Goal: Communication & Community: Ask a question

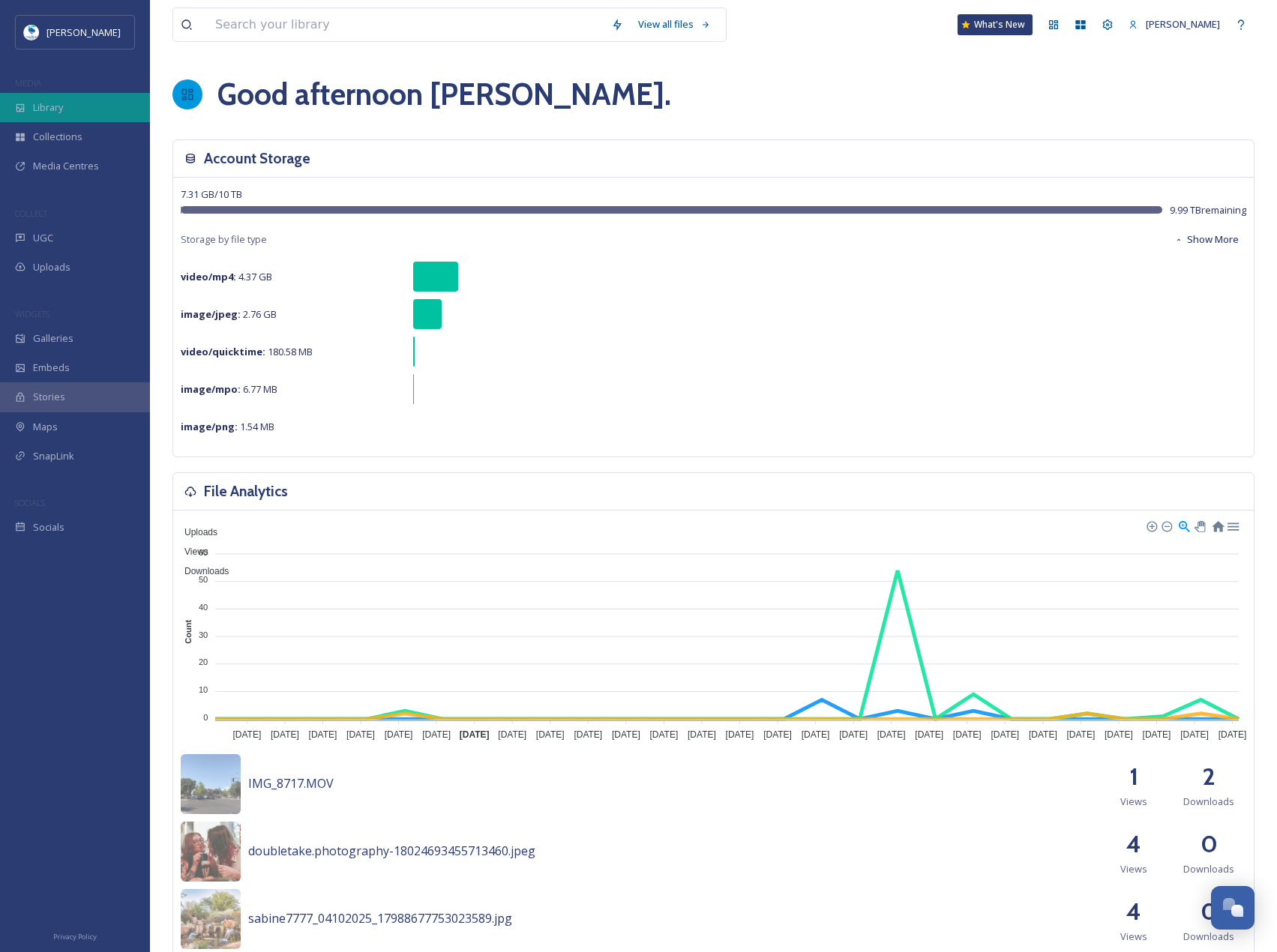
click at [107, 108] on div "Library" at bounding box center [75, 108] width 150 height 30
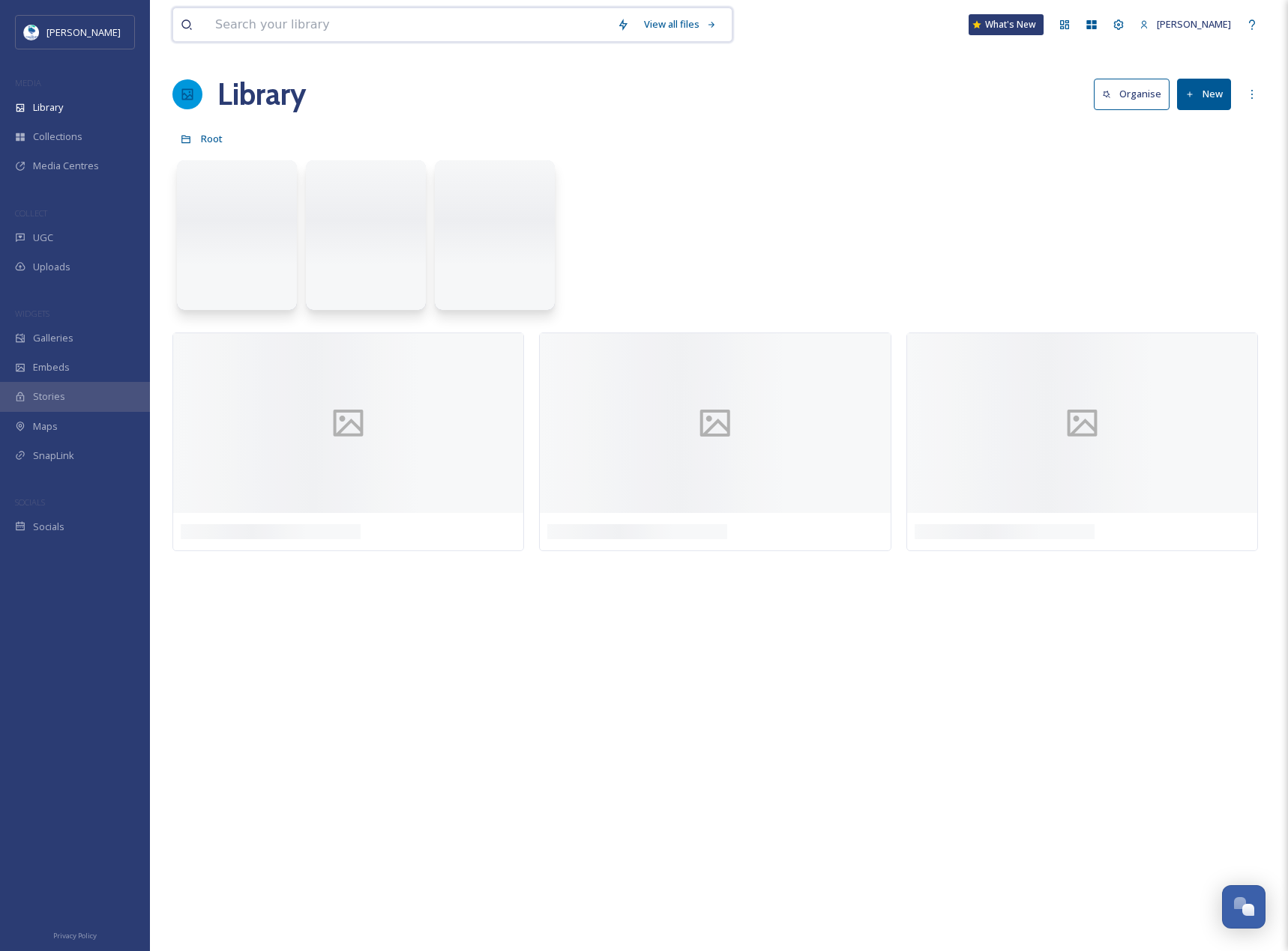
click at [273, 27] on input at bounding box center [408, 24] width 402 height 33
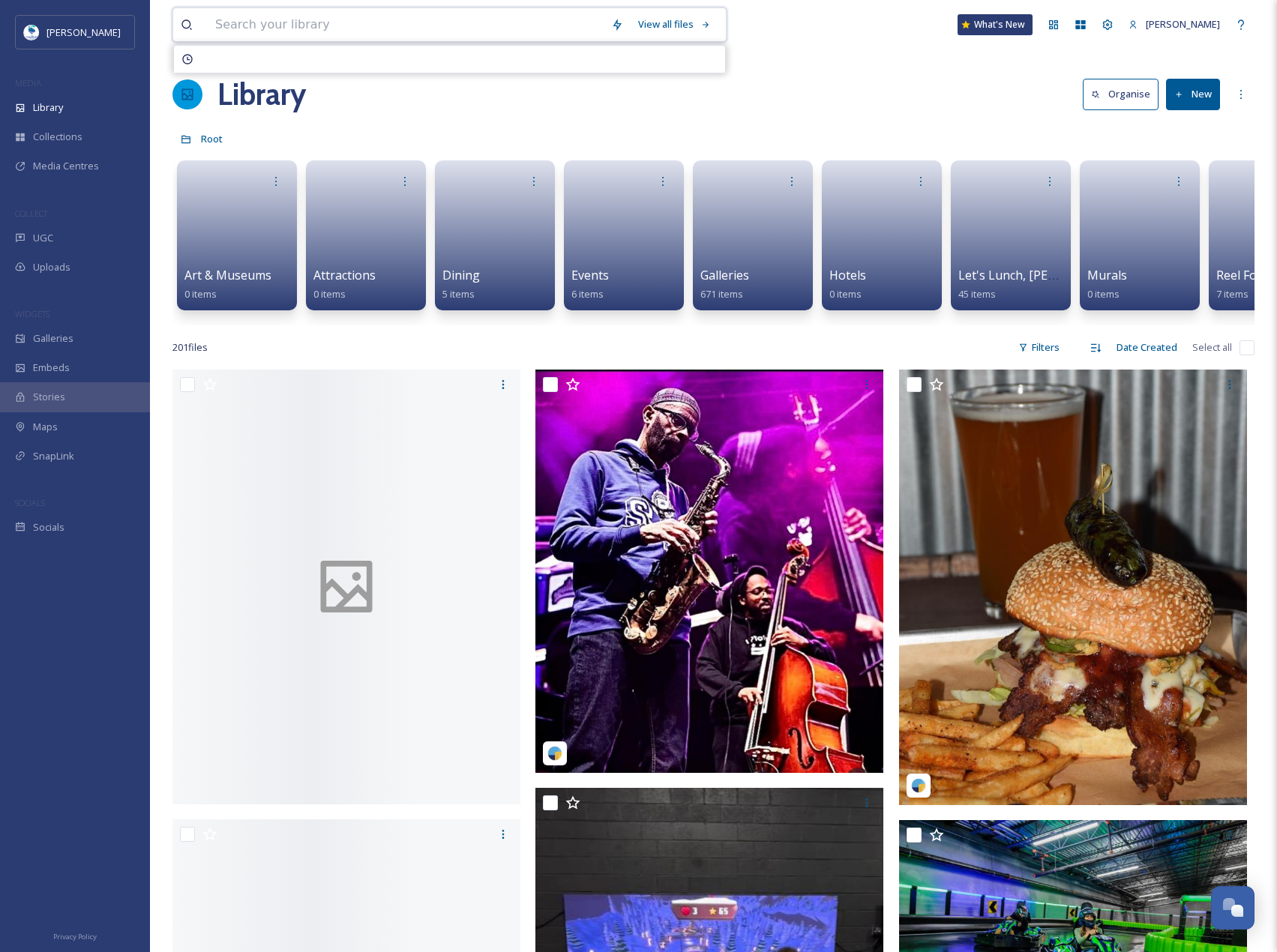
paste input "Kind Bean"
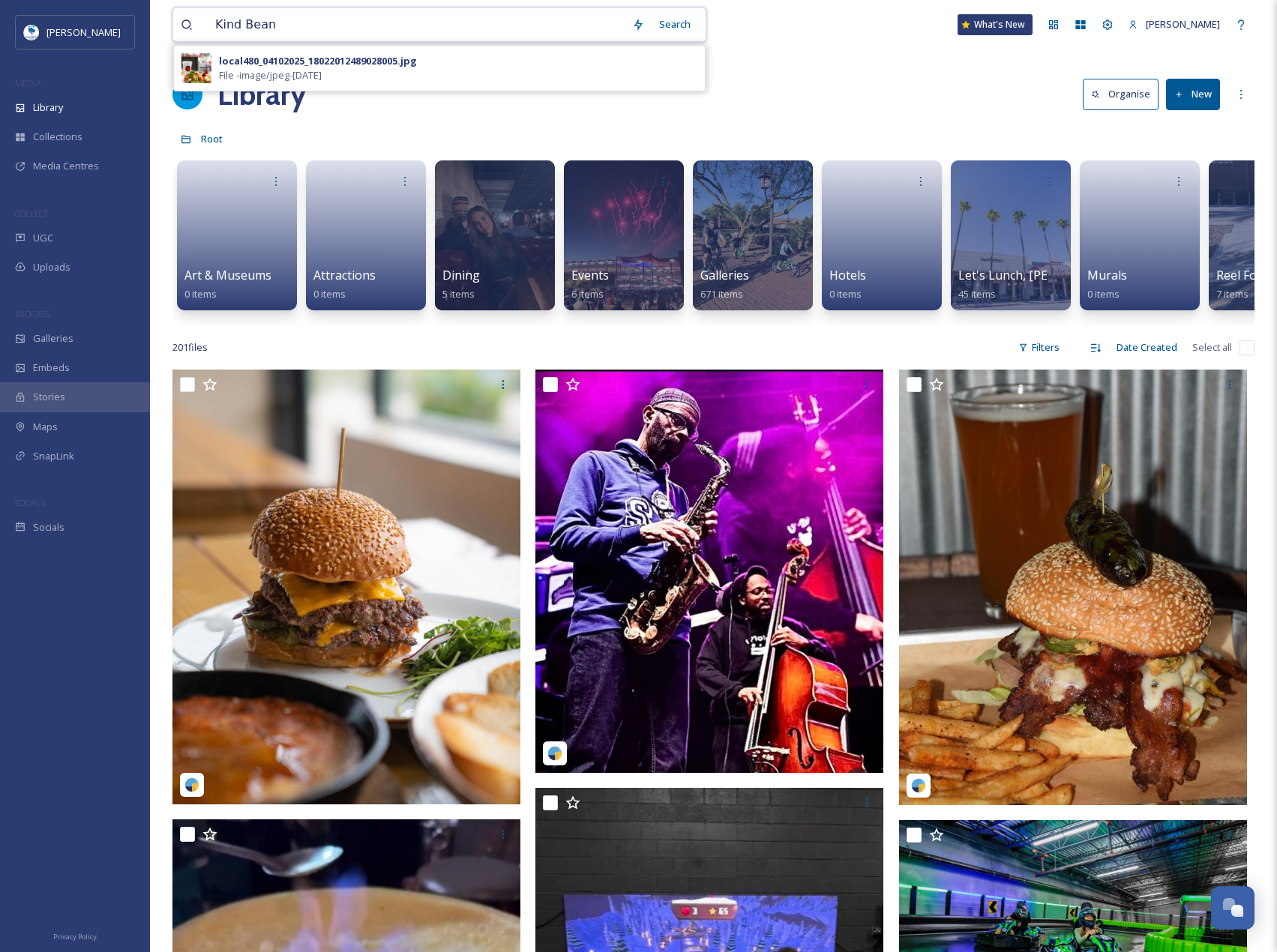
drag, startPoint x: 307, startPoint y: 21, endPoint x: 173, endPoint y: 21, distance: 134.0
click at [173, 21] on div "Kind Bean Search local480_04102025_18022012489028005.jpg File - image/jpeg - [D…" at bounding box center [439, 25] width 534 height 35
type input "over easy"
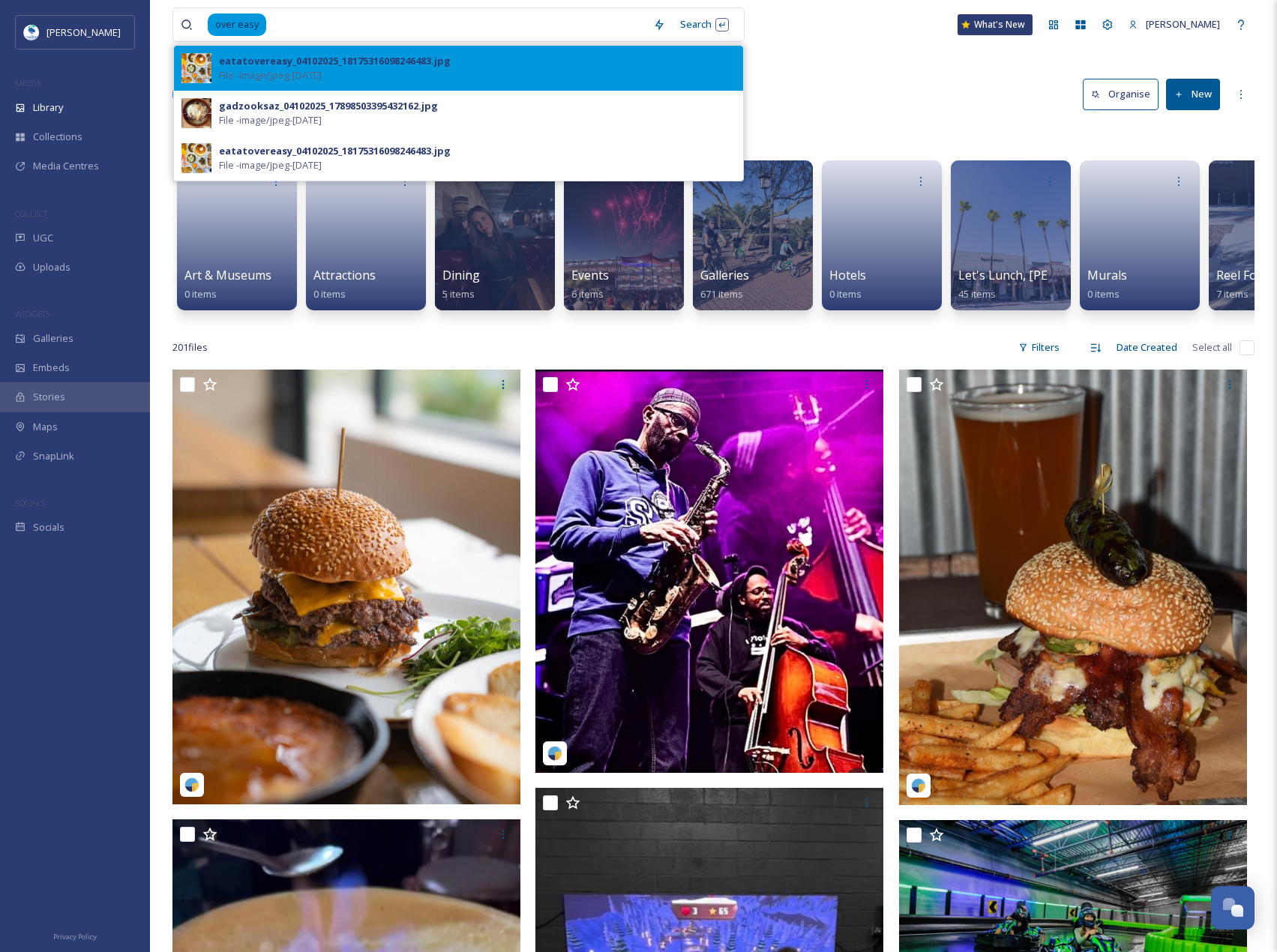
click at [322, 69] on span "File - image/jpeg - [DATE]" at bounding box center [271, 75] width 103 height 14
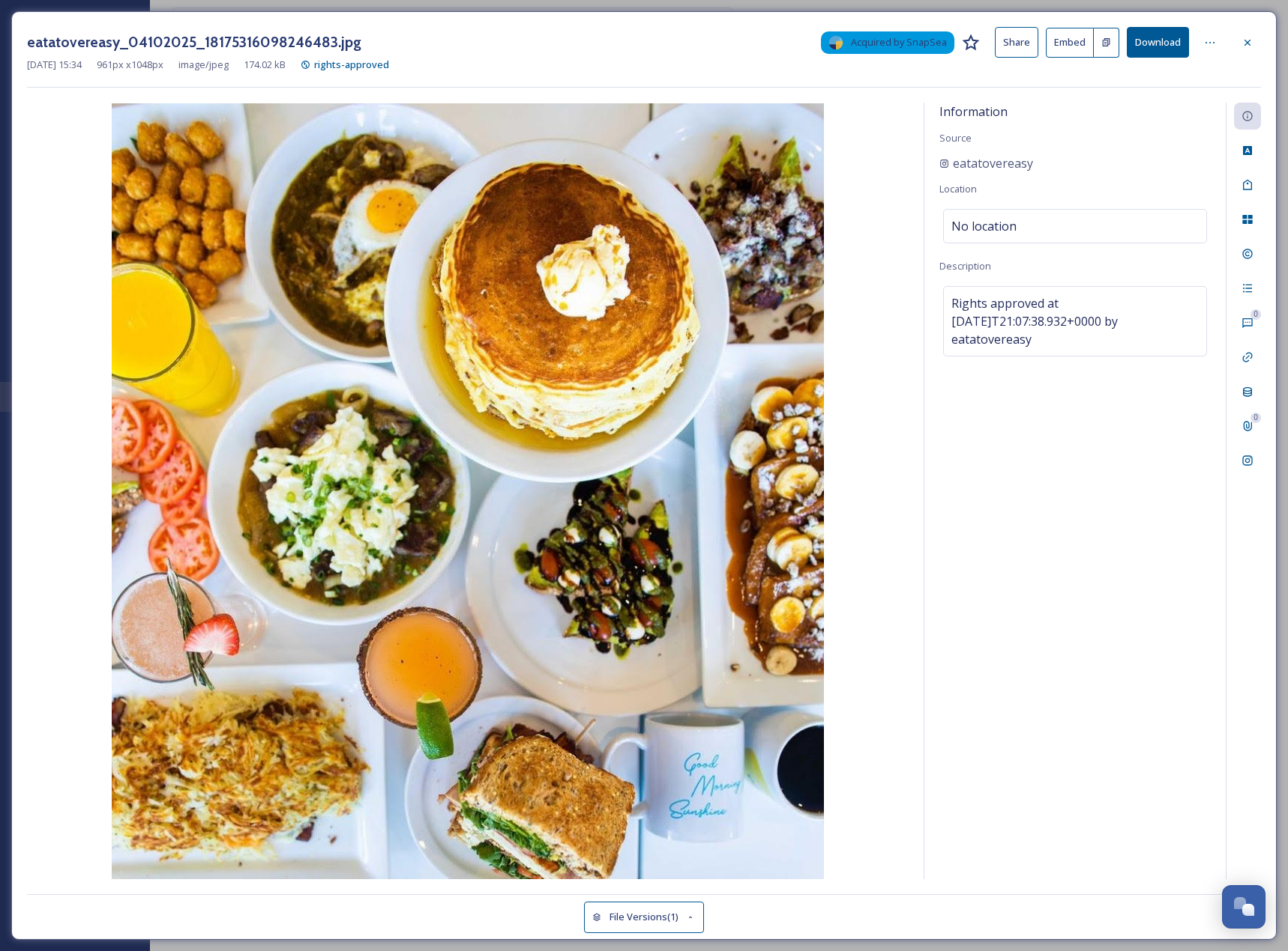
click at [1174, 35] on button "Download" at bounding box center [1157, 41] width 62 height 31
click at [1165, 51] on button "Download" at bounding box center [1157, 41] width 62 height 31
click at [1248, 46] on icon at bounding box center [1248, 42] width 12 height 12
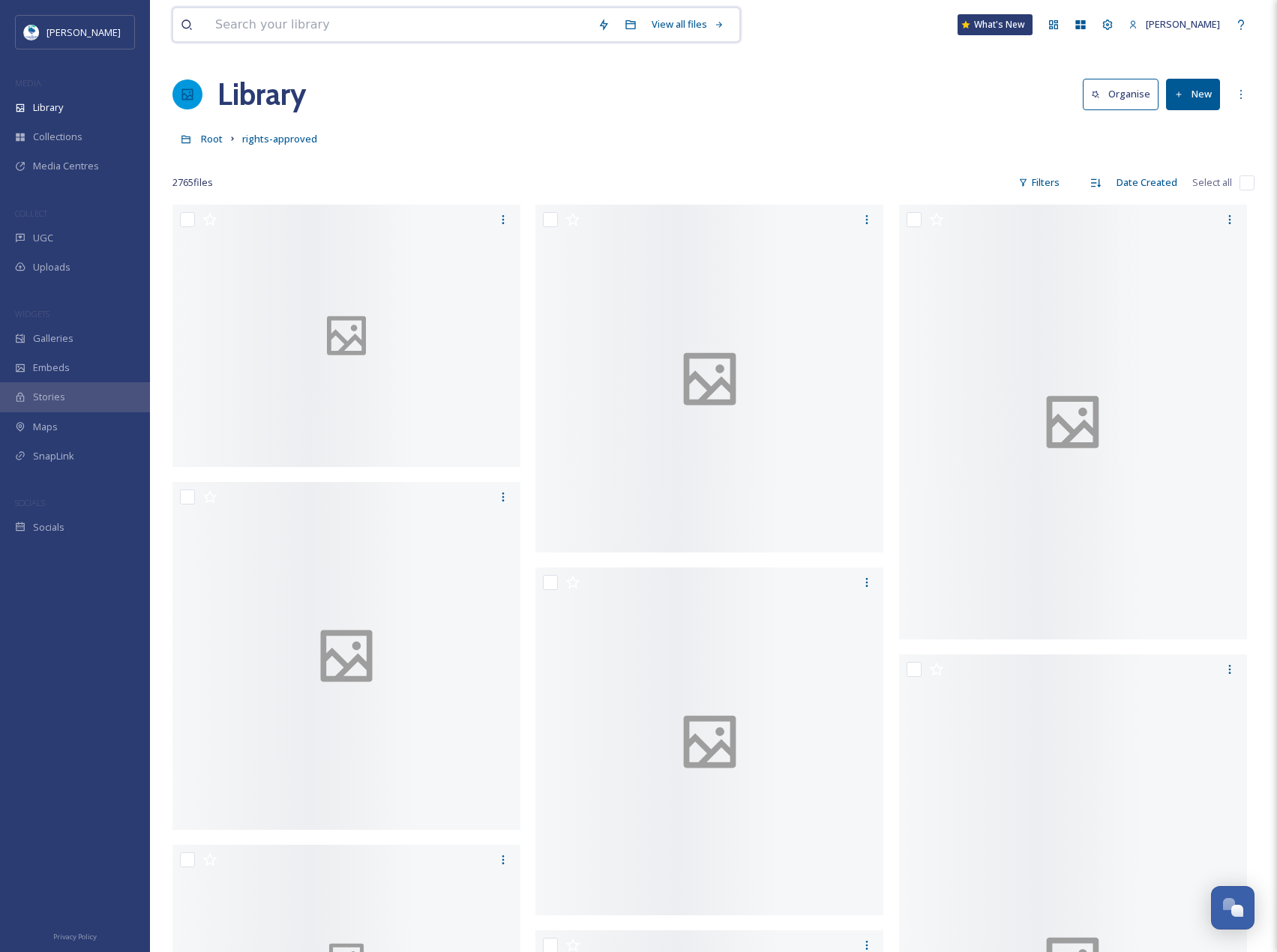
click at [322, 21] on input at bounding box center [398, 24] width 382 height 33
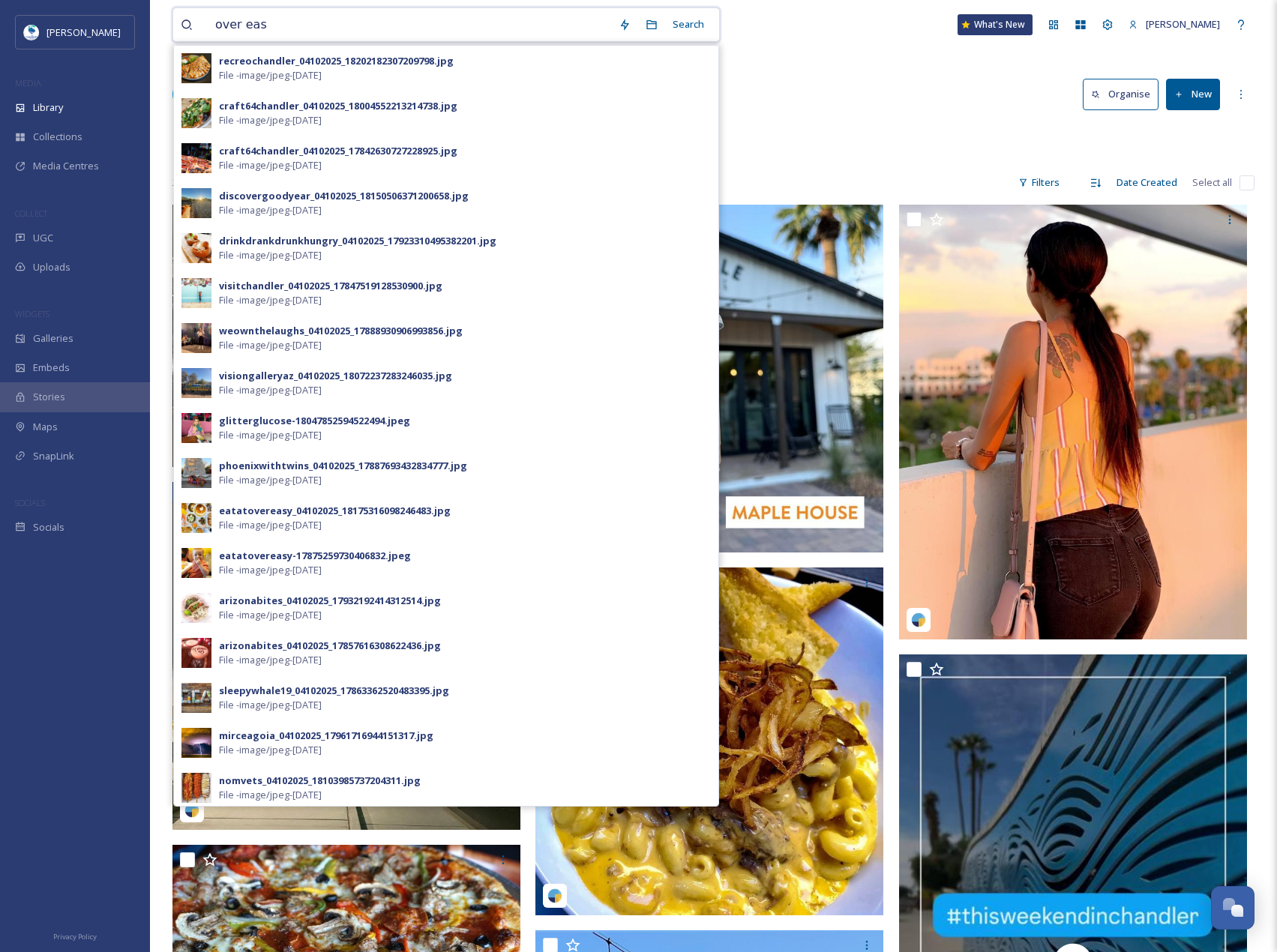
type input "over easy"
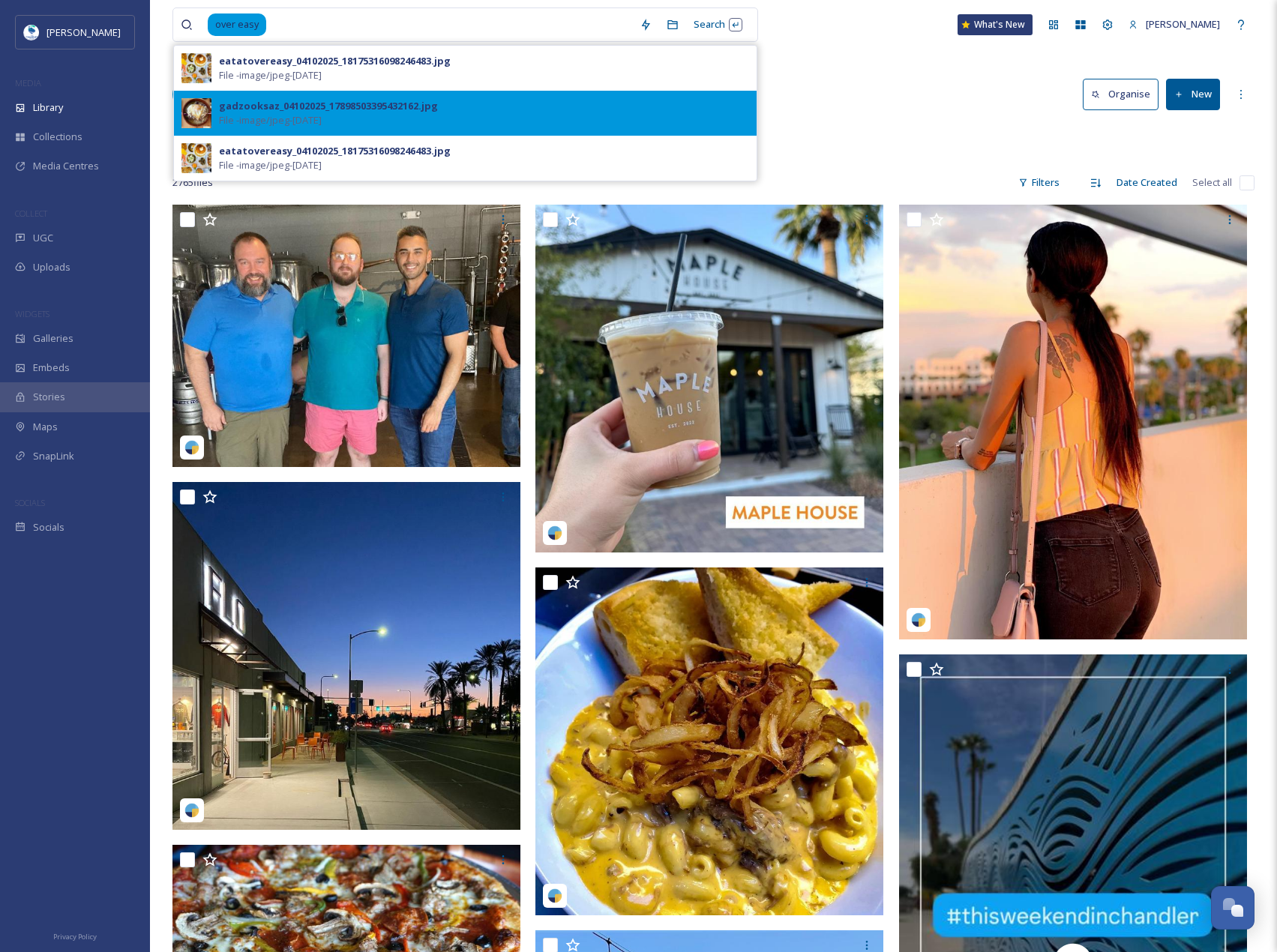
click at [387, 119] on div "gadzooksaz_04102025_17898503395432162.jpg File - image/jpeg - [DATE]" at bounding box center [484, 113] width 530 height 29
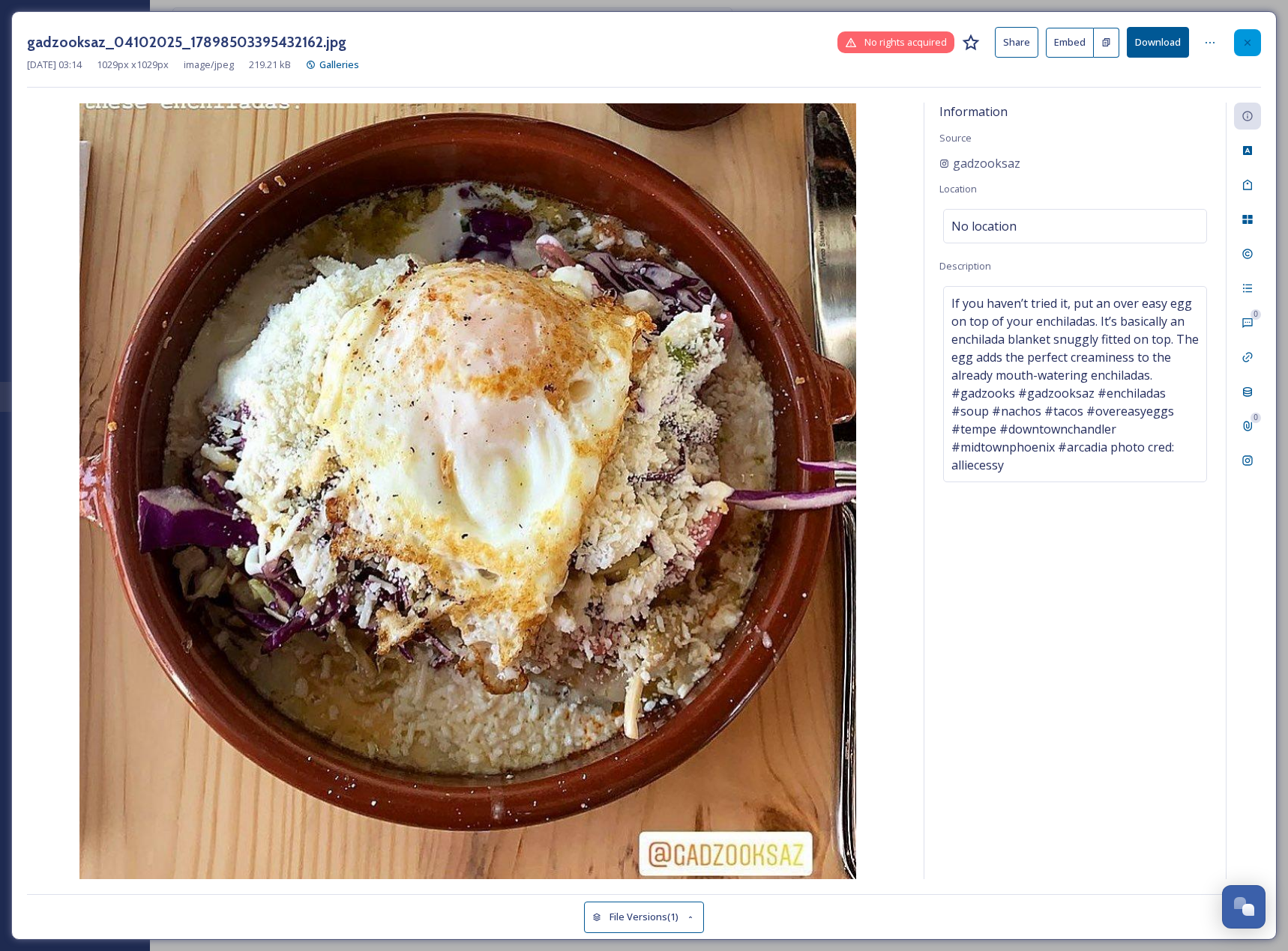
click at [1250, 39] on icon at bounding box center [1248, 42] width 12 height 12
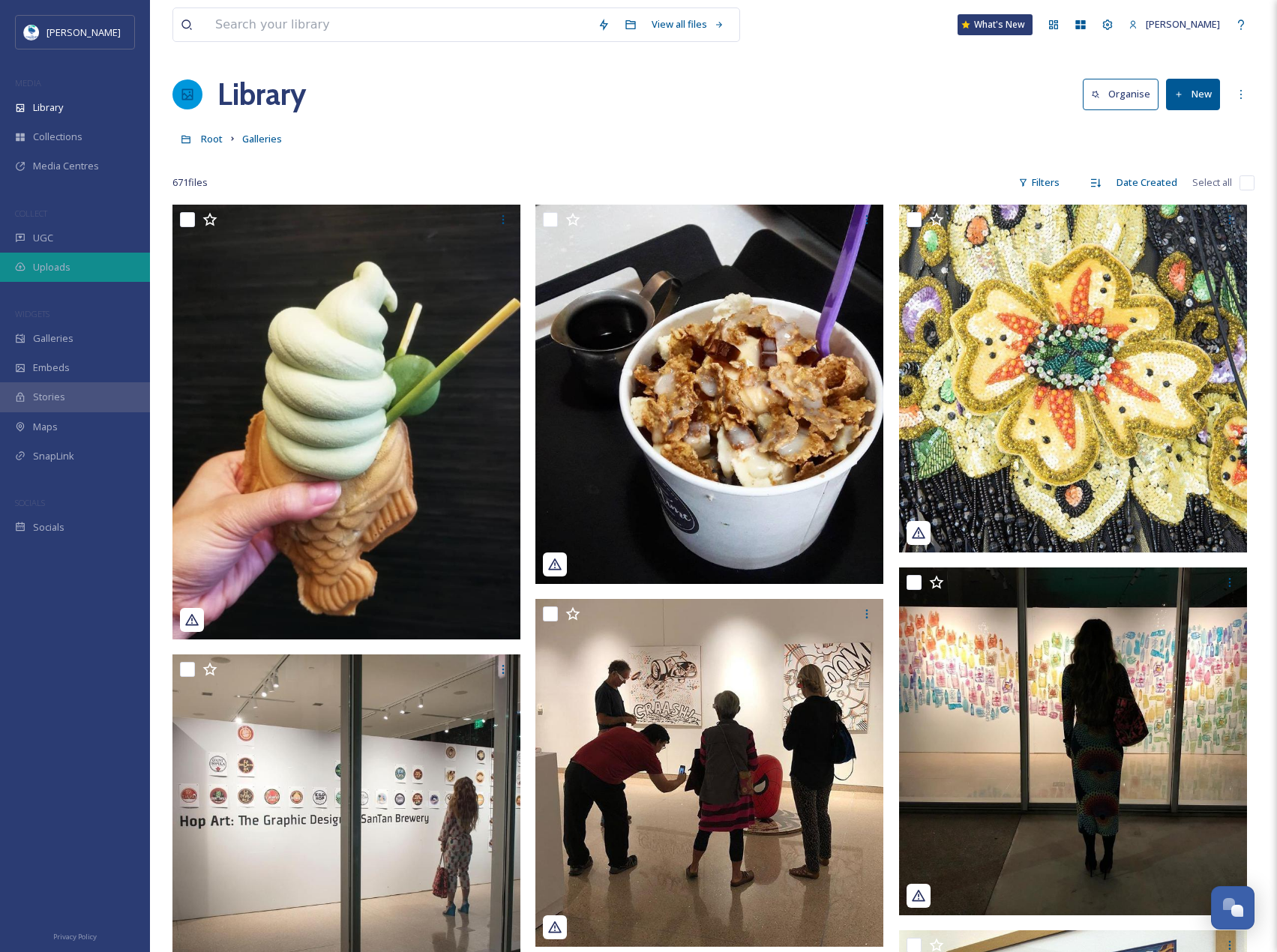
click at [86, 265] on div "Uploads" at bounding box center [75, 268] width 150 height 30
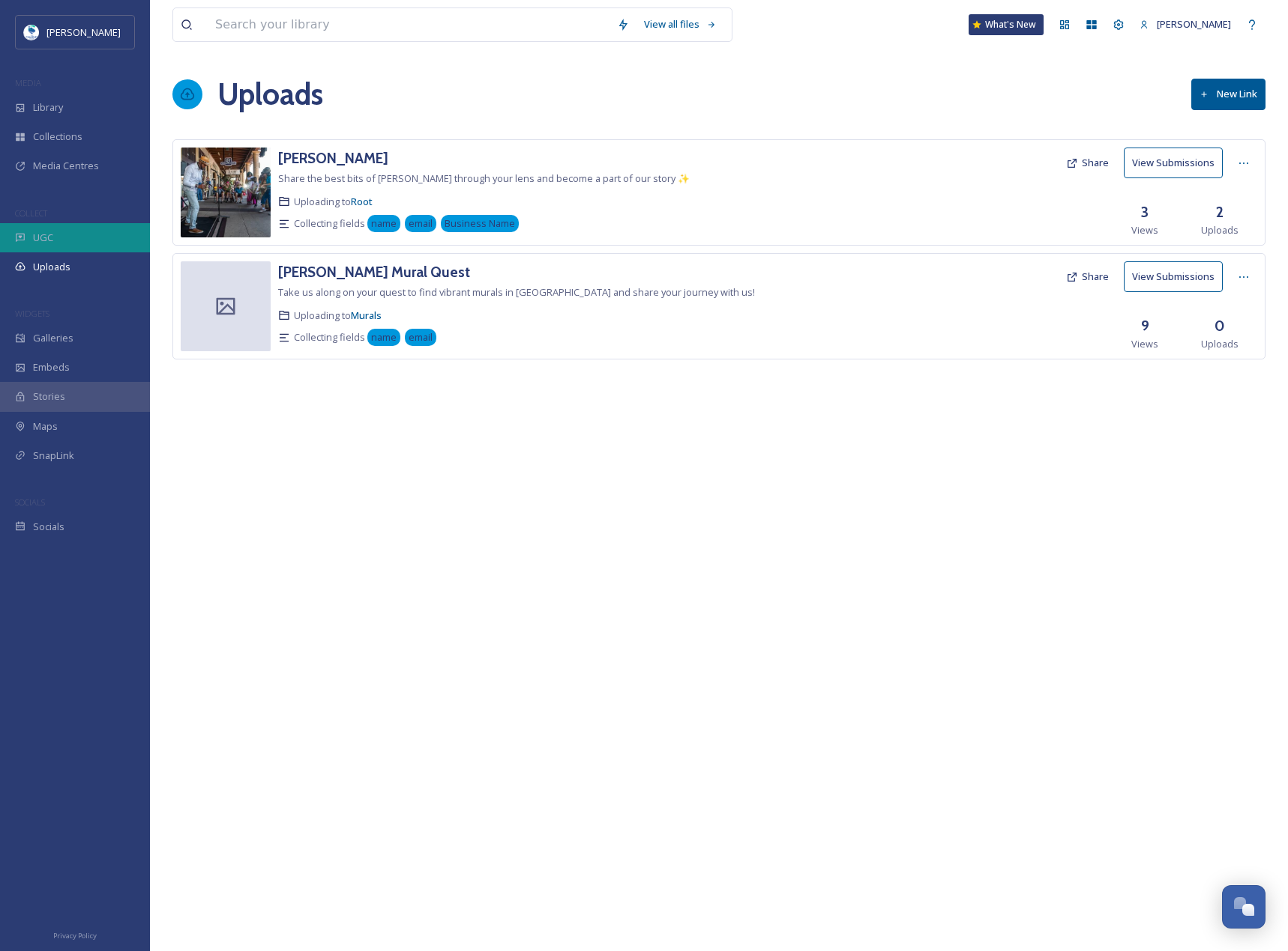
click at [80, 242] on div "UGC" at bounding box center [75, 238] width 150 height 30
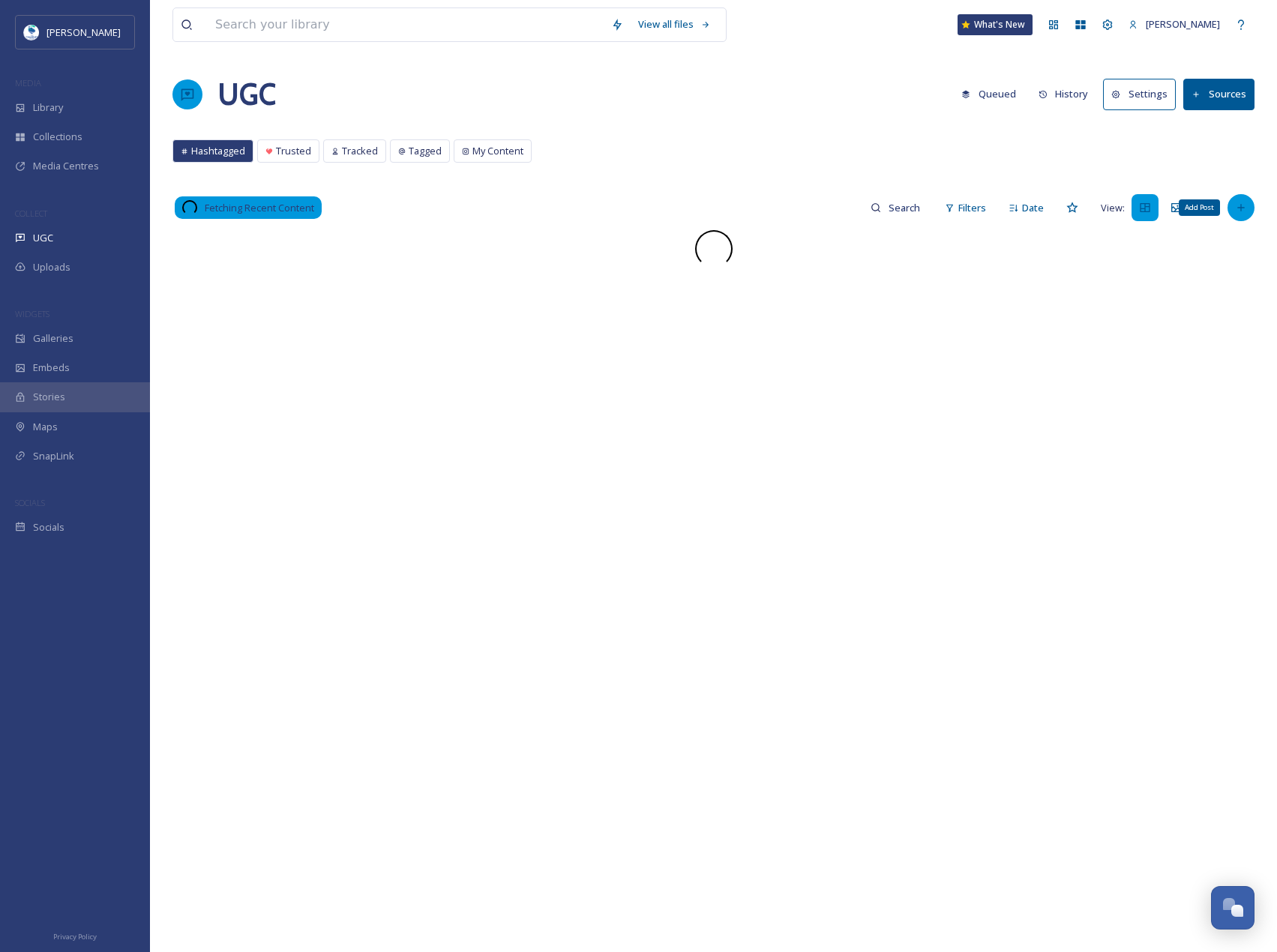
click at [1248, 208] on div "Add Post" at bounding box center [1240, 207] width 27 height 27
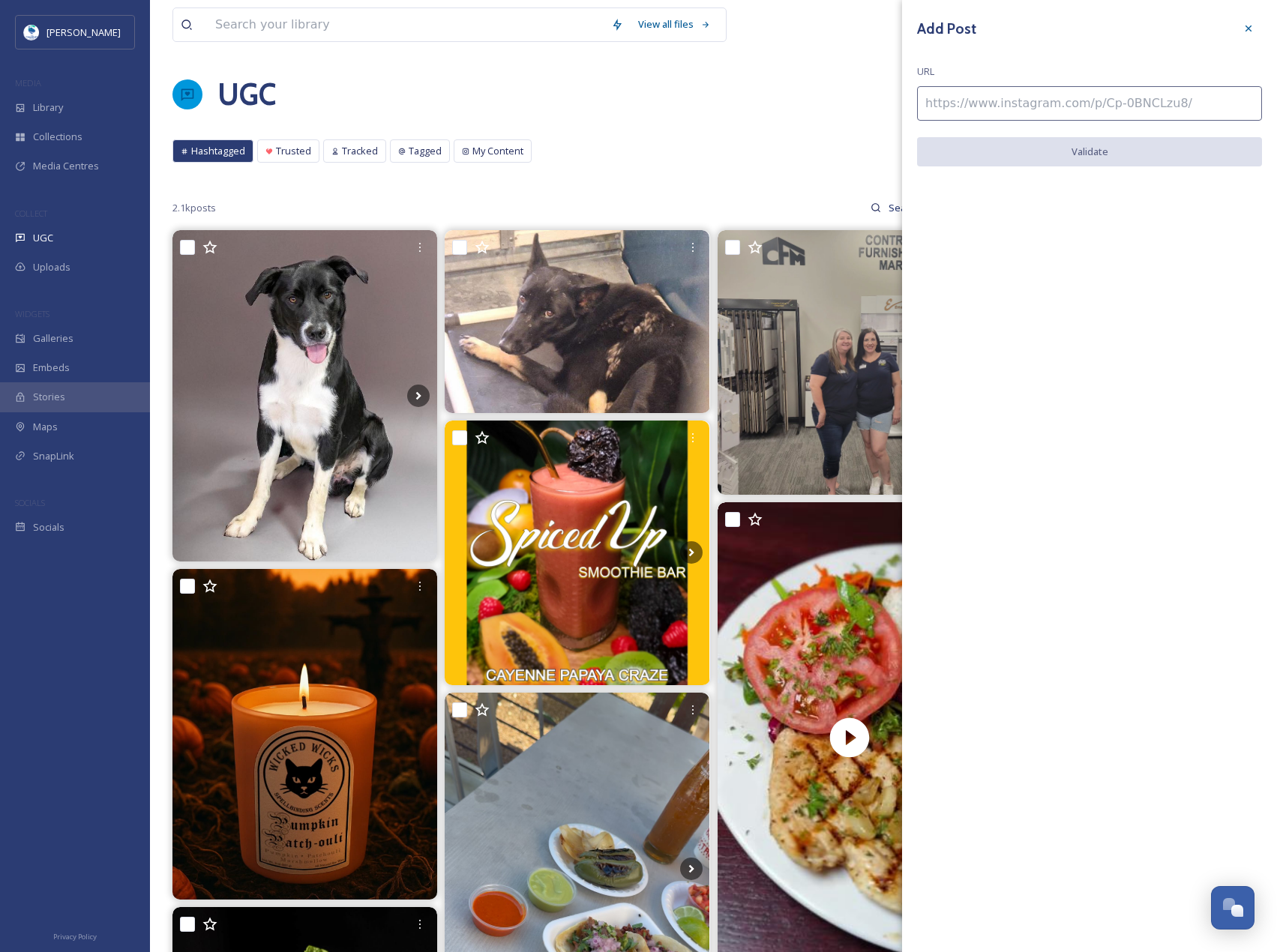
click at [1126, 101] on input at bounding box center [1089, 103] width 345 height 35
paste input "[URL][DOMAIN_NAME]"
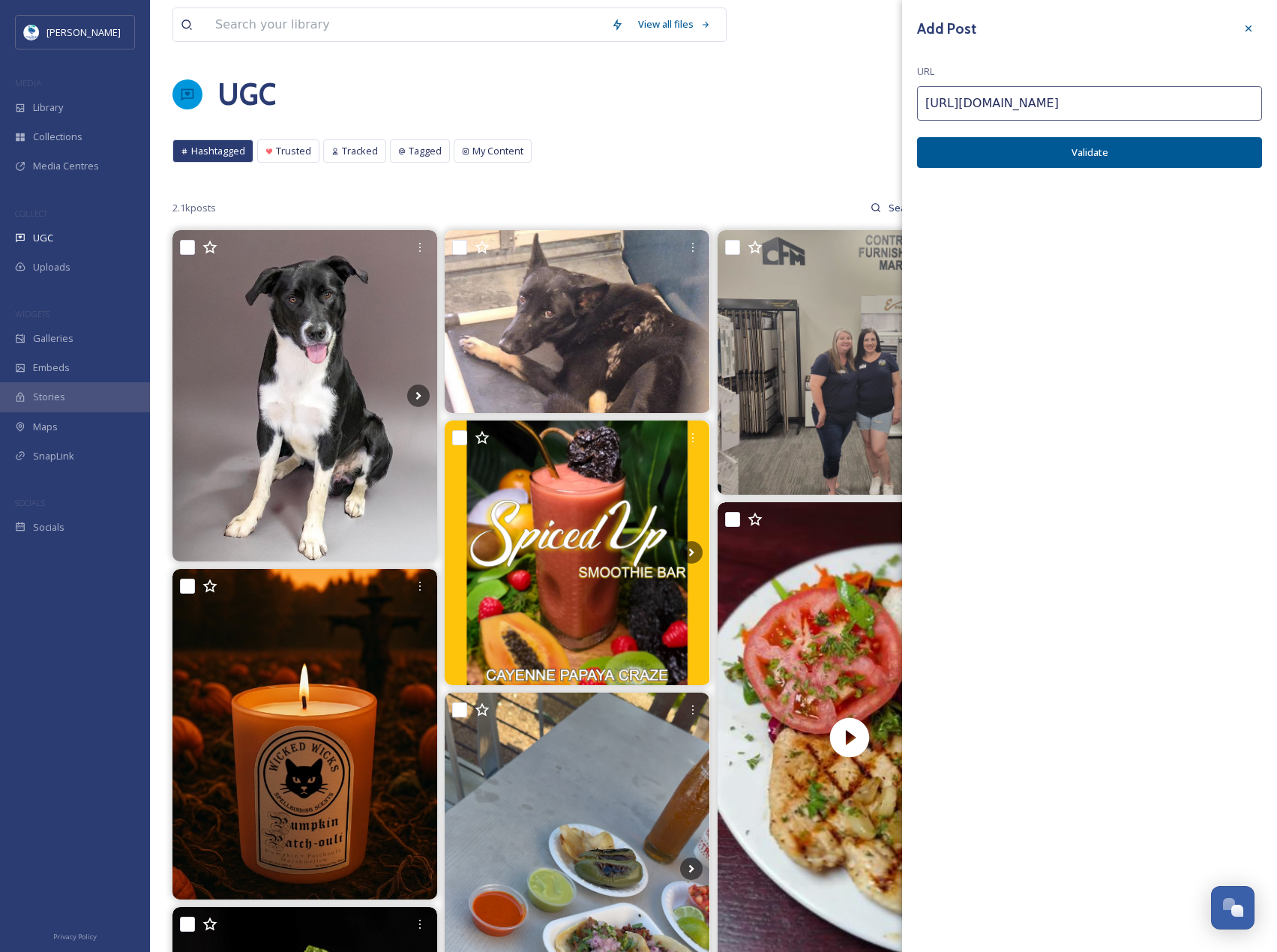
type input "[URL][DOMAIN_NAME]"
click at [1127, 142] on button "Validate" at bounding box center [1089, 152] width 345 height 31
click at [1127, 142] on button "Add Post" at bounding box center [1089, 152] width 345 height 31
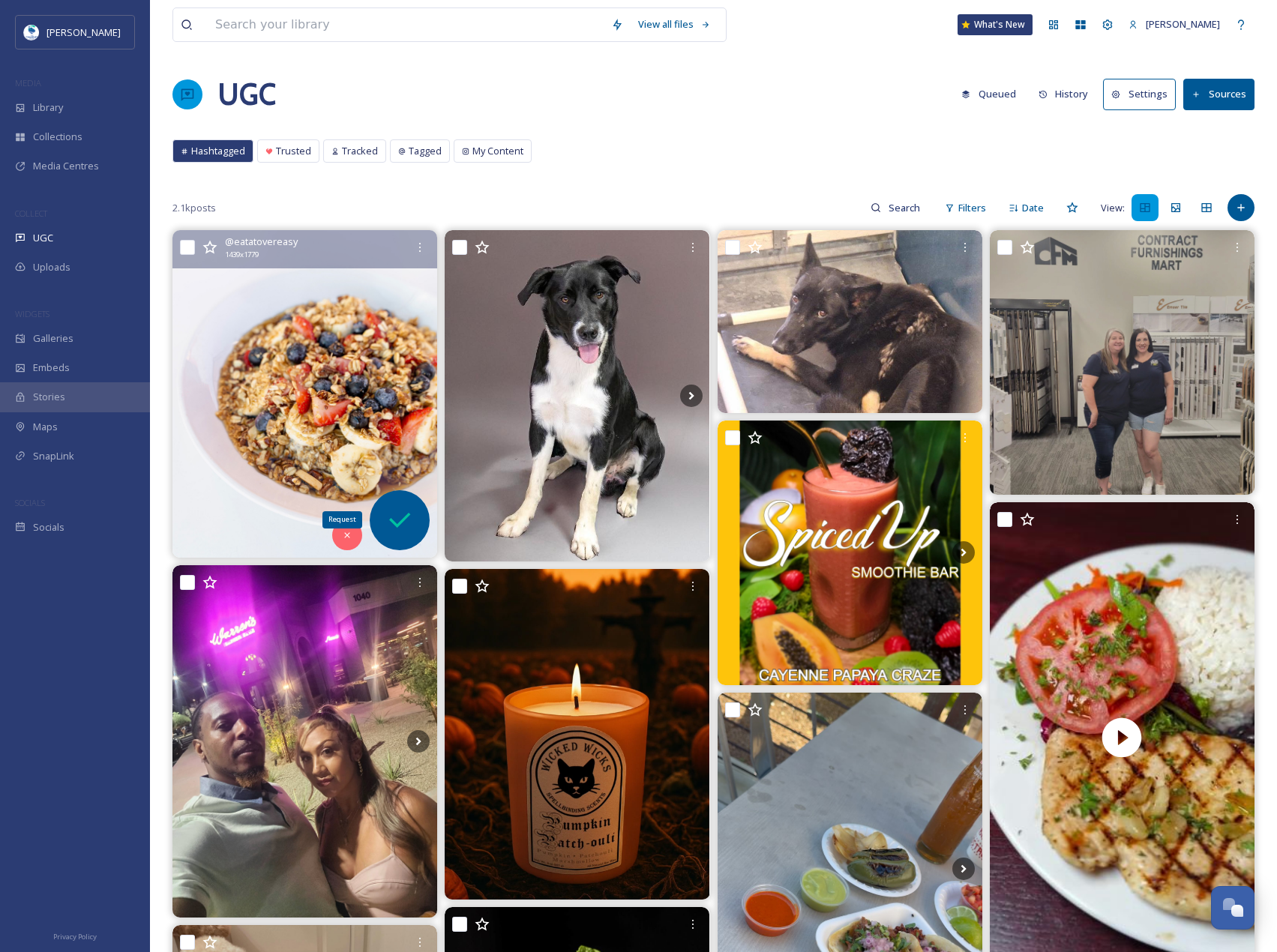
click at [373, 522] on div "Request" at bounding box center [399, 520] width 60 height 60
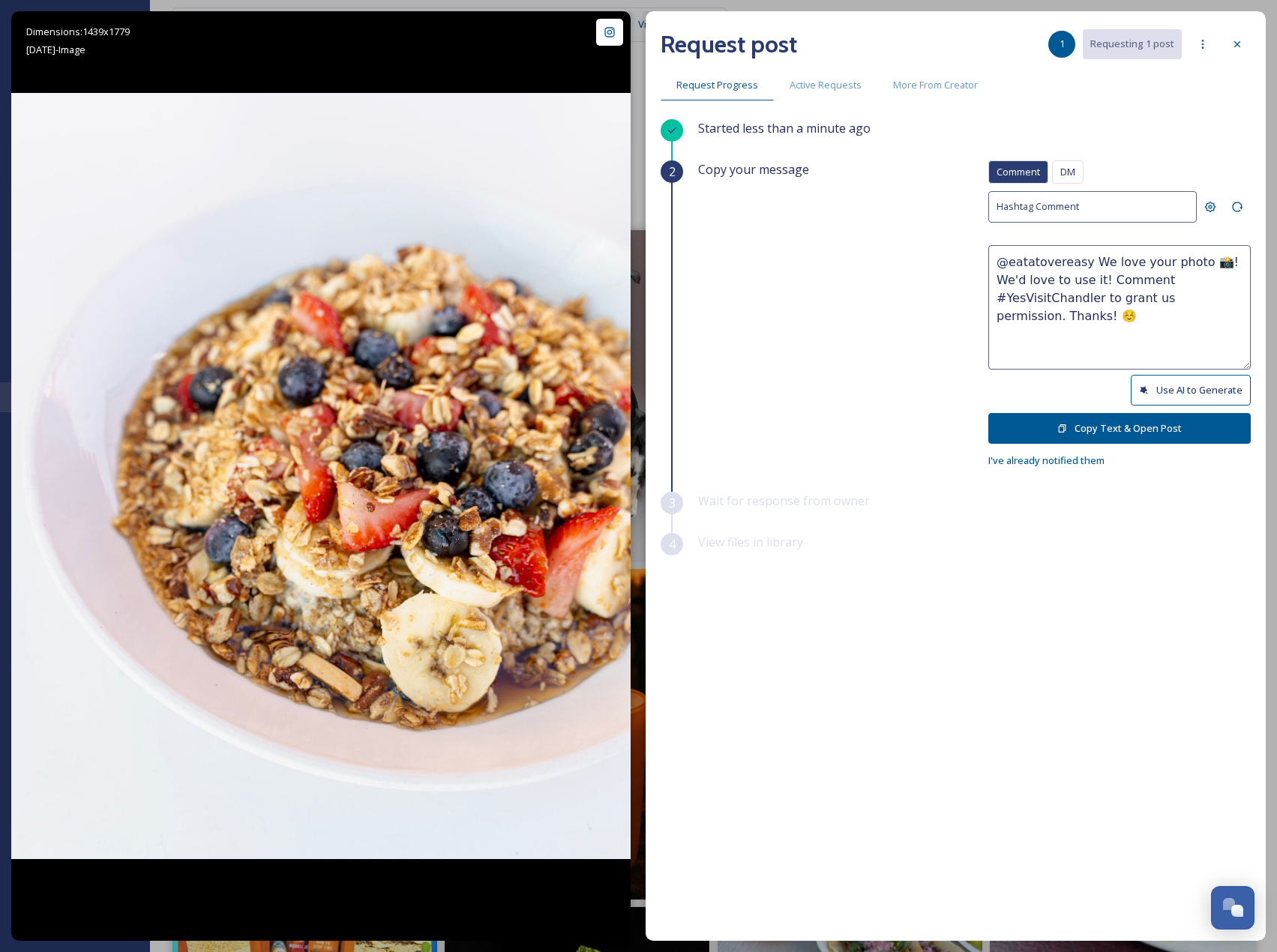
click at [1170, 391] on button "Use AI to Generate" at bounding box center [1191, 390] width 120 height 31
drag, startPoint x: 1102, startPoint y: 298, endPoint x: 1229, endPoint y: 366, distance: 144.1
click at [1229, 366] on textarea "@eatatovereasy This bowl of goodness looks absolutely delicious! Fresh fruit an…" at bounding box center [1120, 307] width 263 height 124
paste textarea "ould it be okay to use this photo with credit? Thanks! 😄"
type textarea "@eatatovereasy This bowl of goodness looks absolutely delicious! Fresh fruit an…"
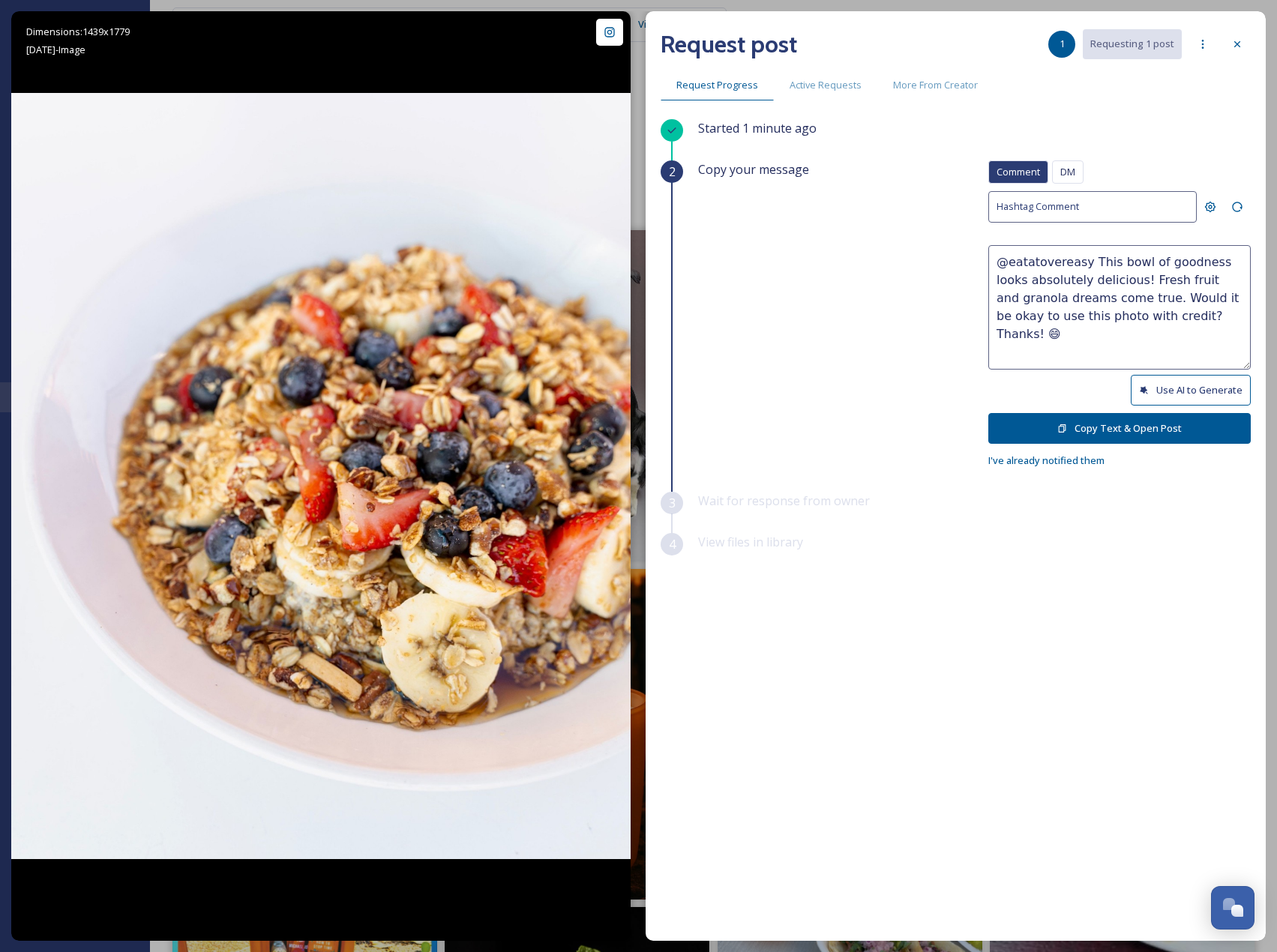
click at [1183, 425] on button "Copy Text & Open Post" at bounding box center [1120, 428] width 263 height 31
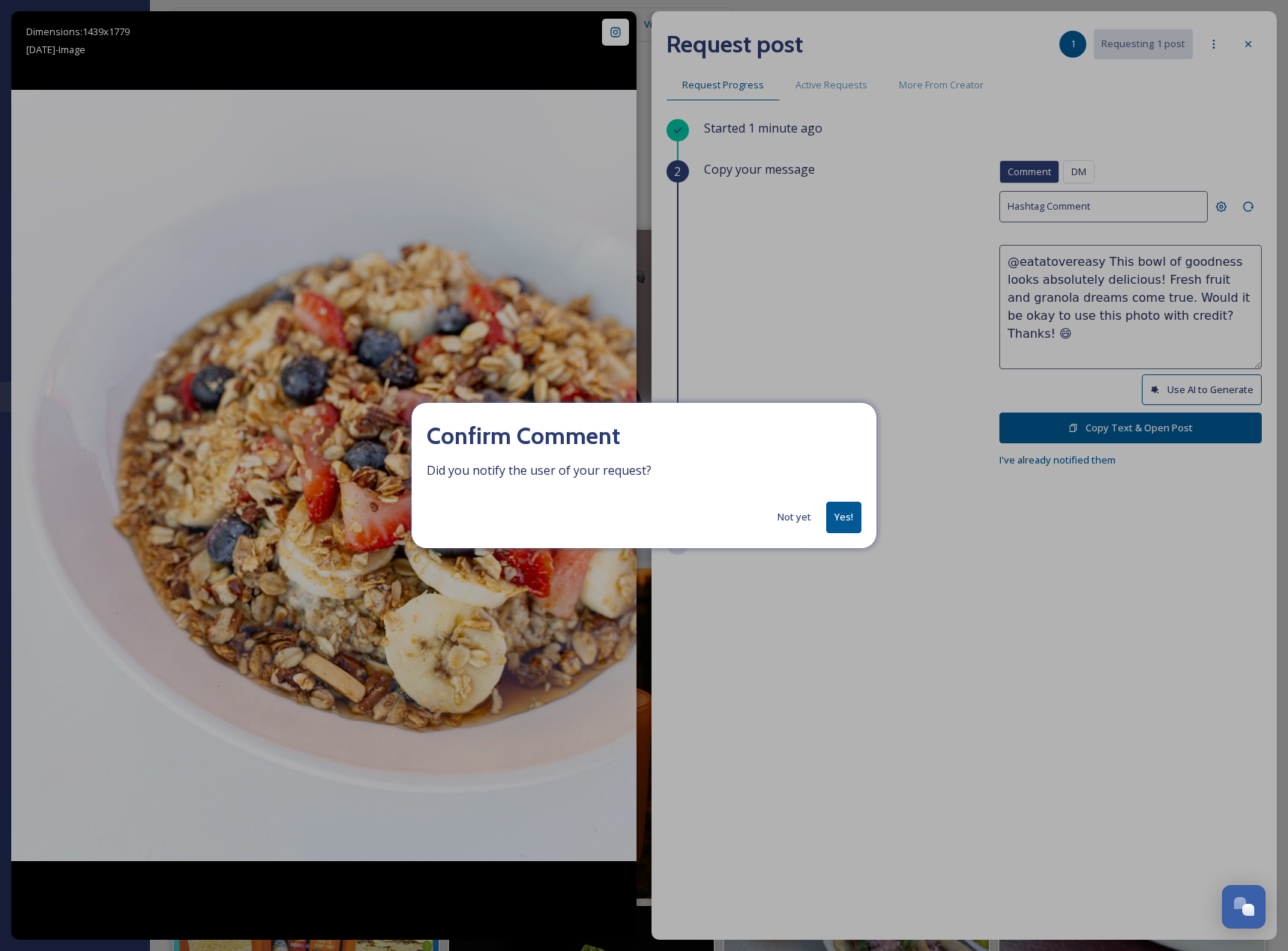
drag, startPoint x: 851, startPoint y: 525, endPoint x: 1062, endPoint y: 335, distance: 283.9
click at [851, 524] on button "Yes!" at bounding box center [844, 517] width 36 height 31
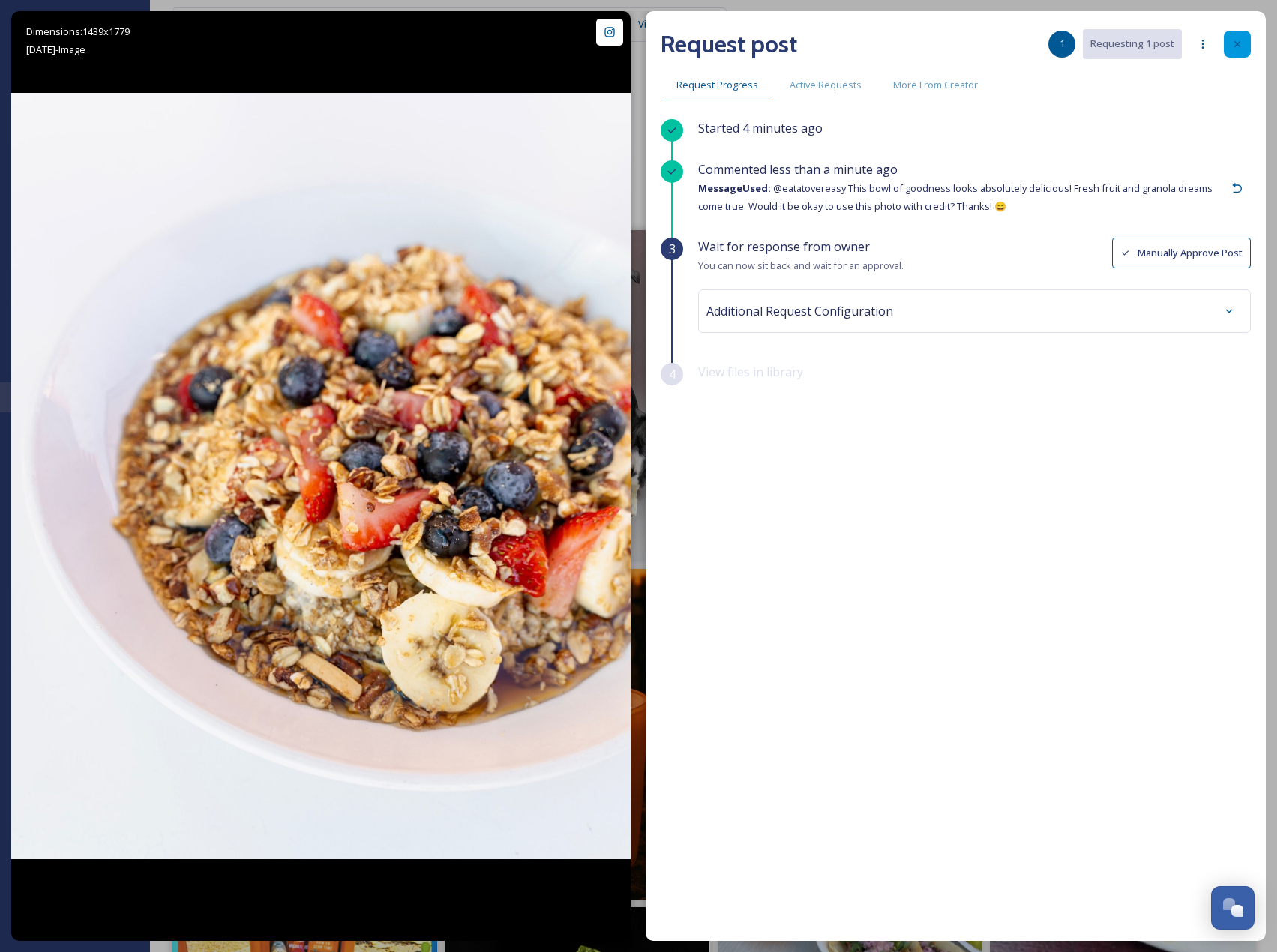
click at [1239, 51] on div at bounding box center [1237, 43] width 27 height 27
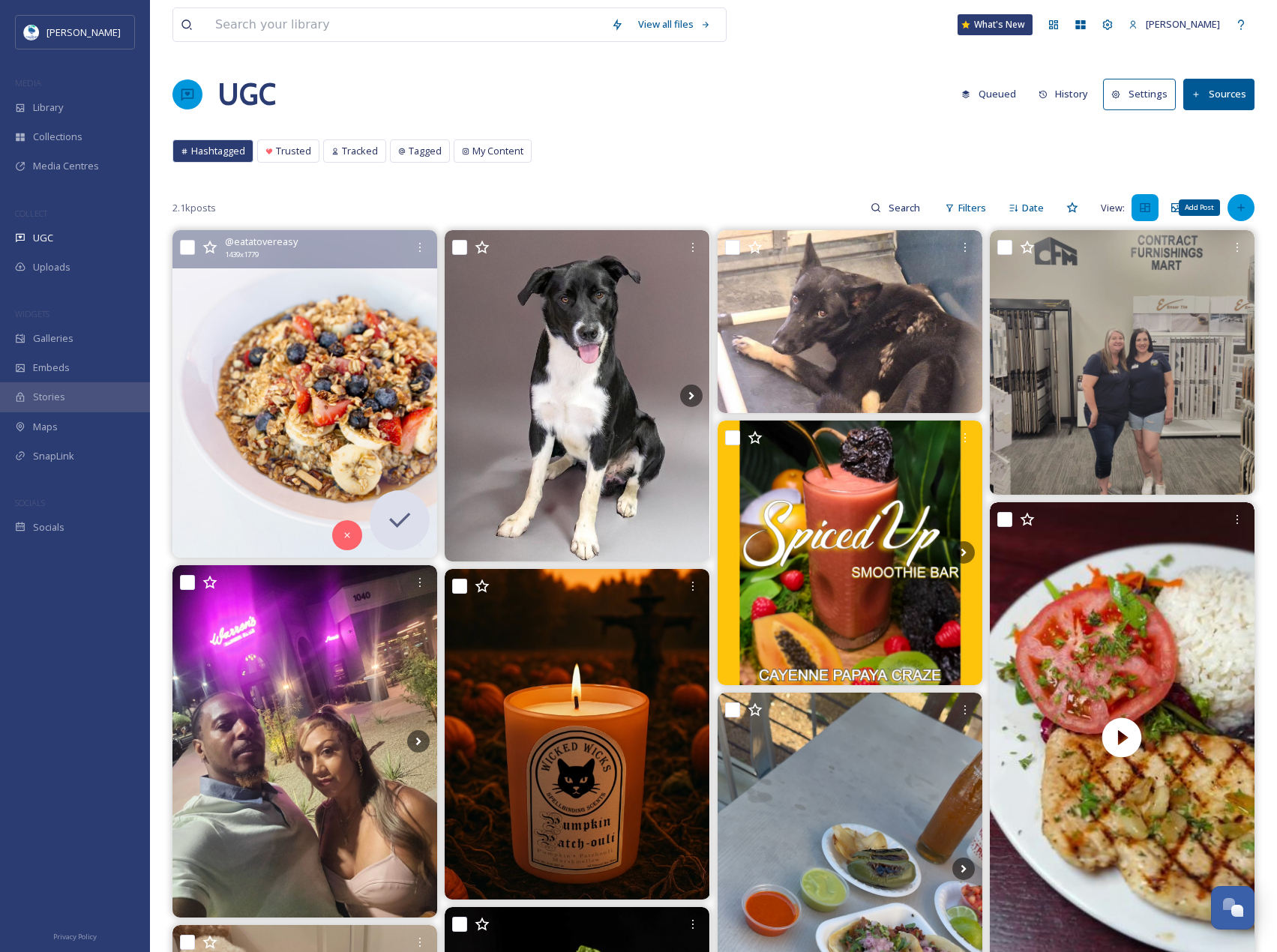
click at [1237, 197] on div "Add Post" at bounding box center [1240, 207] width 27 height 27
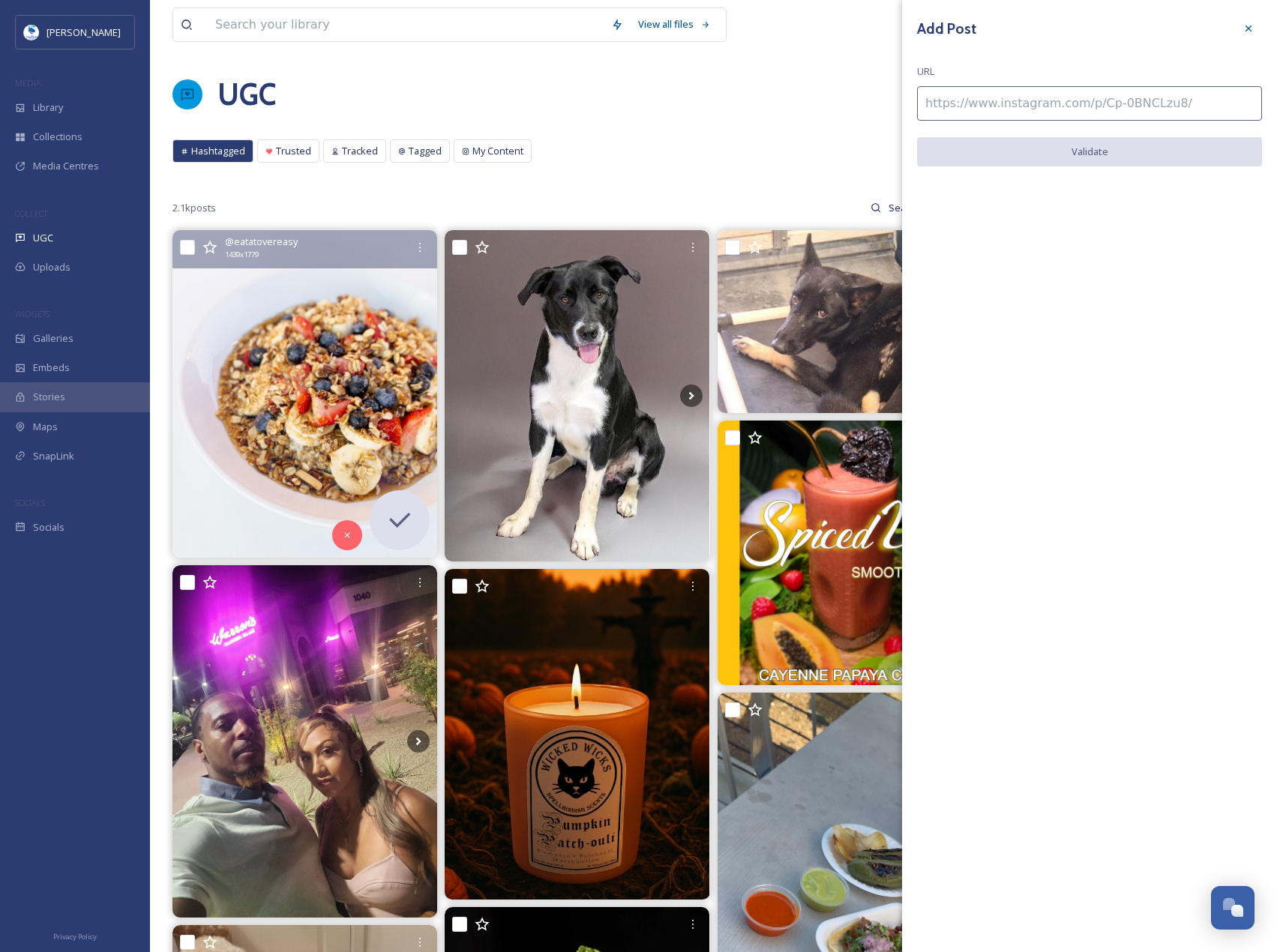
click at [1053, 104] on input at bounding box center [1089, 103] width 345 height 35
paste input "[URL][DOMAIN_NAME]"
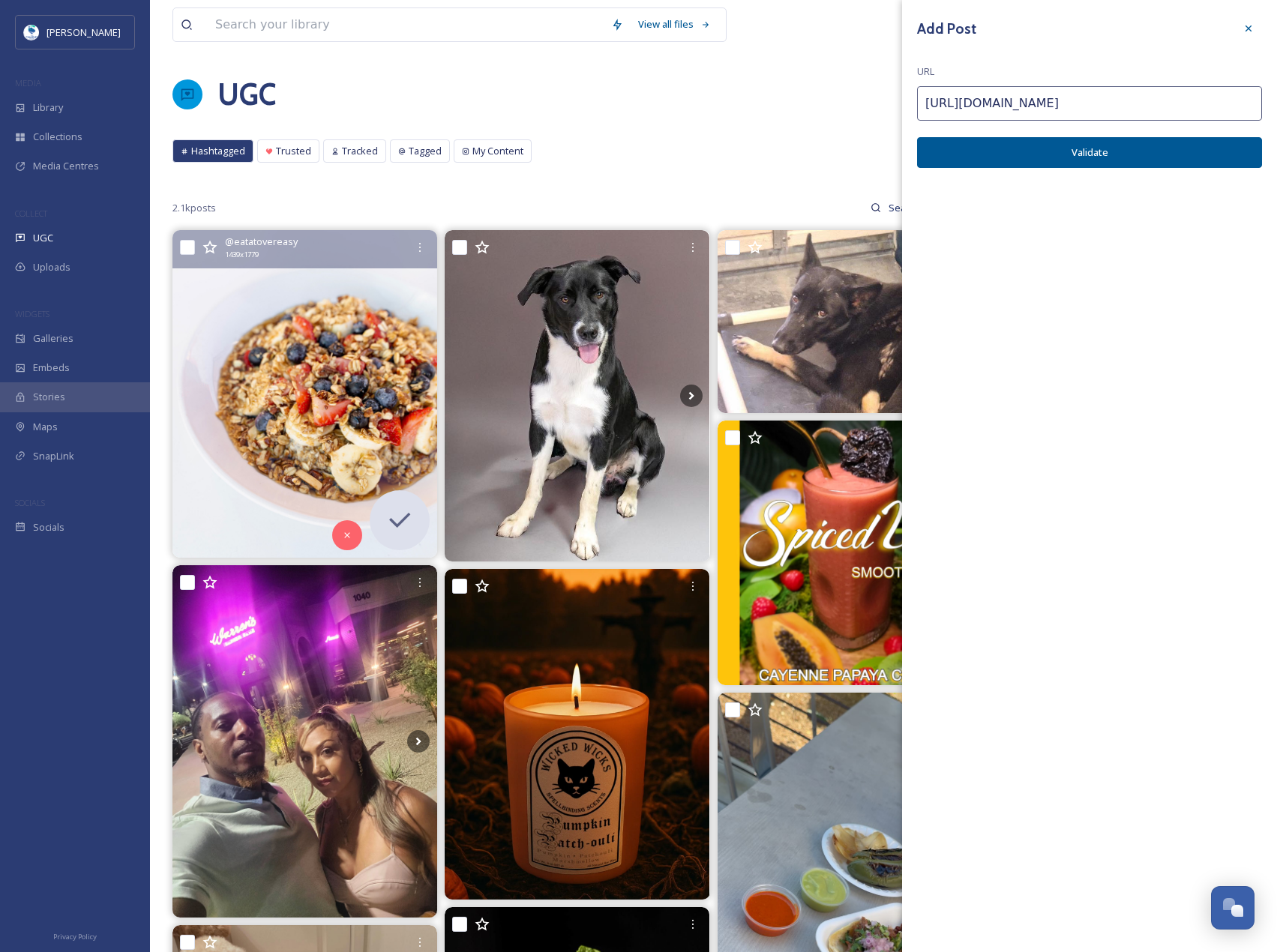
type input "[URL][DOMAIN_NAME]"
click at [1098, 145] on button "Validate" at bounding box center [1089, 152] width 345 height 31
click at [1098, 145] on button "Add Post" at bounding box center [1089, 152] width 345 height 31
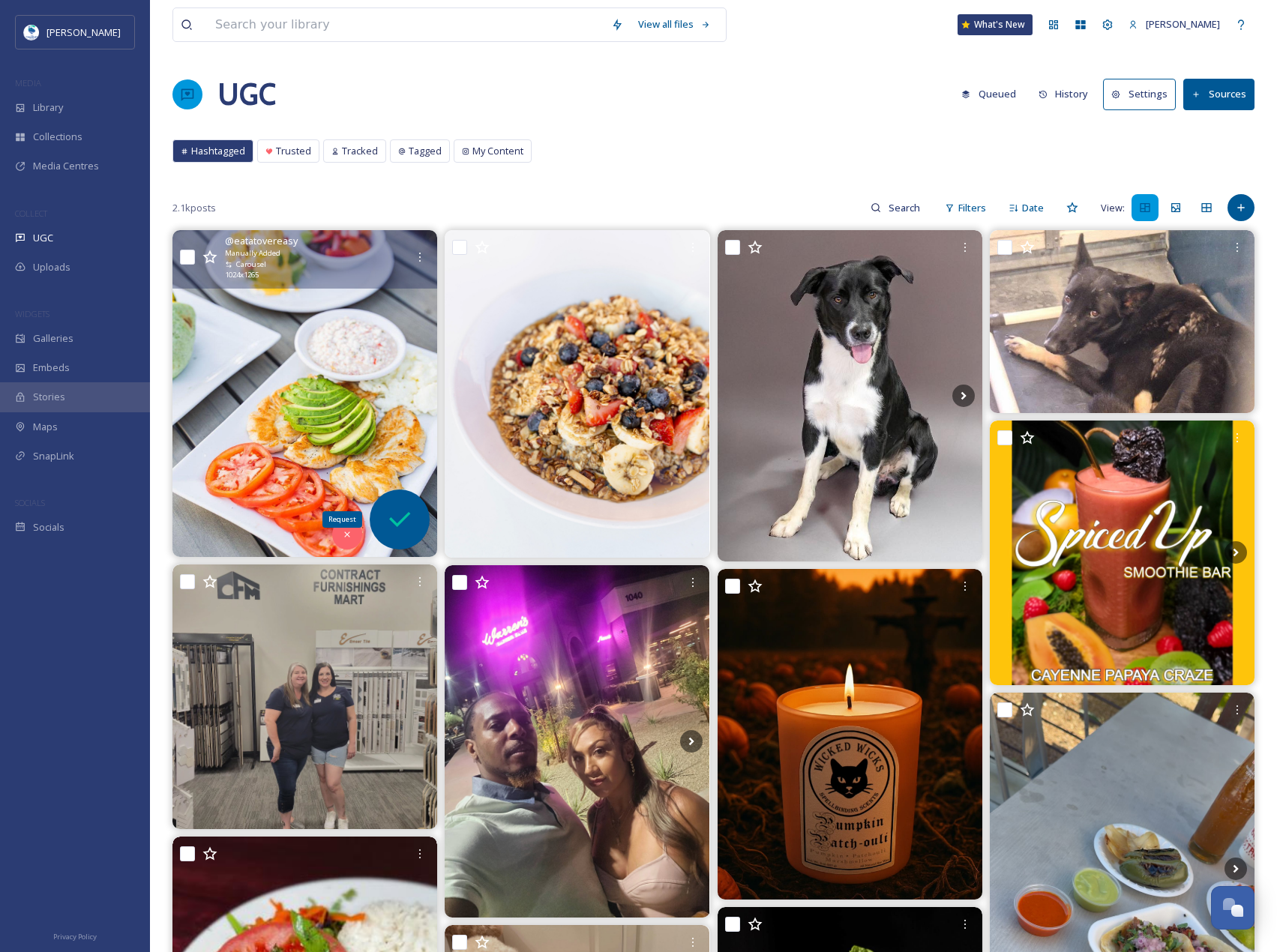
click at [422, 527] on div "Request" at bounding box center [399, 519] width 60 height 60
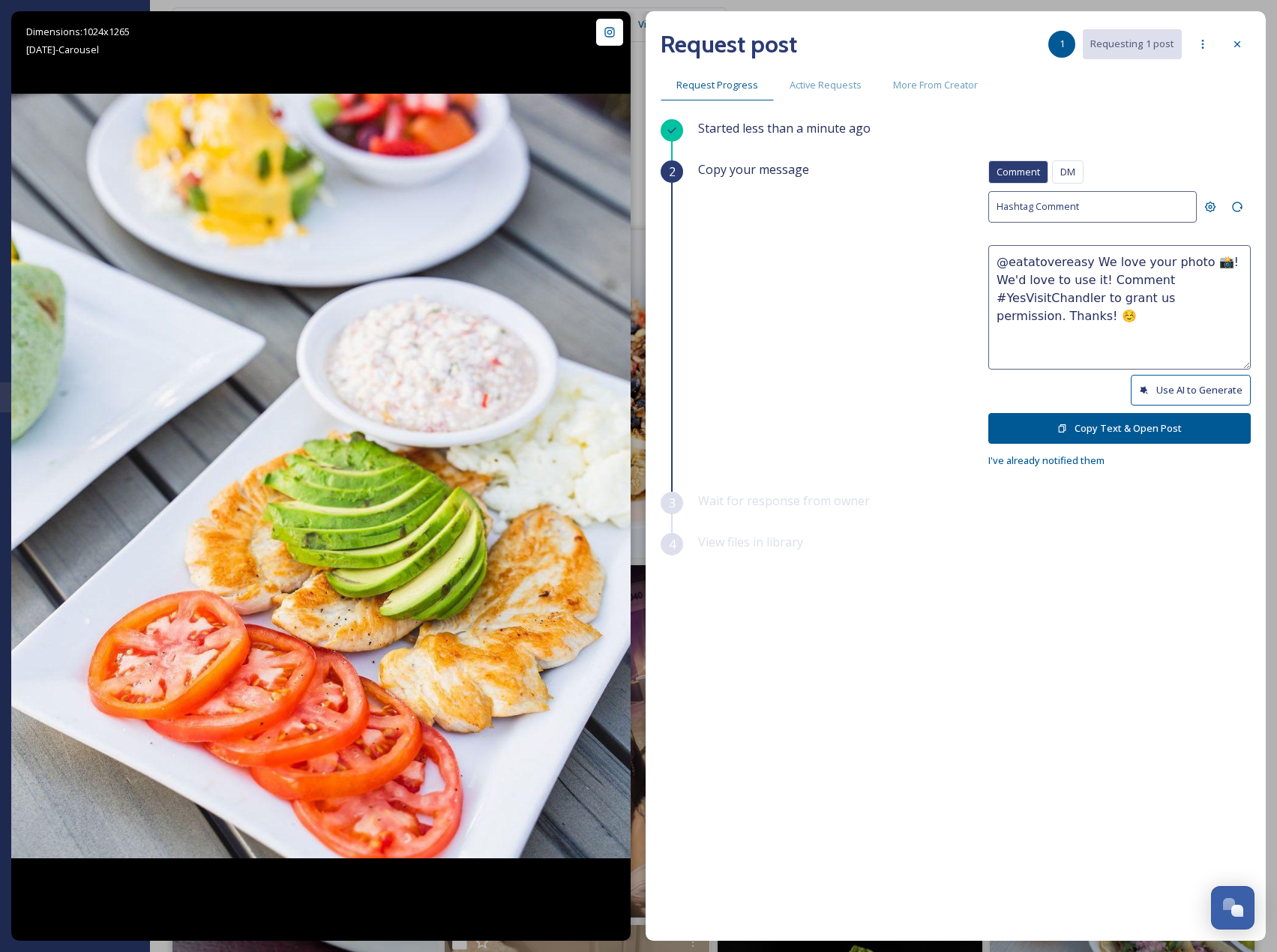
click at [1199, 390] on button "Use AI to Generate" at bounding box center [1191, 390] width 120 height 31
click at [1107, 317] on textarea "@eatatovereasy This spread looks absolutely delicious and fresh! Loving those v…" at bounding box center [1120, 307] width 263 height 124
drag, startPoint x: 1118, startPoint y: 298, endPoint x: 1183, endPoint y: 335, distance: 74.8
click at [1183, 335] on textarea "@eatatovereasy This spread looks absolutely delicious and fresh! Loving those v…" at bounding box center [1120, 307] width 263 height 124
paste textarea "ould it be okay to use this photo with credit? Thanks! 😄"
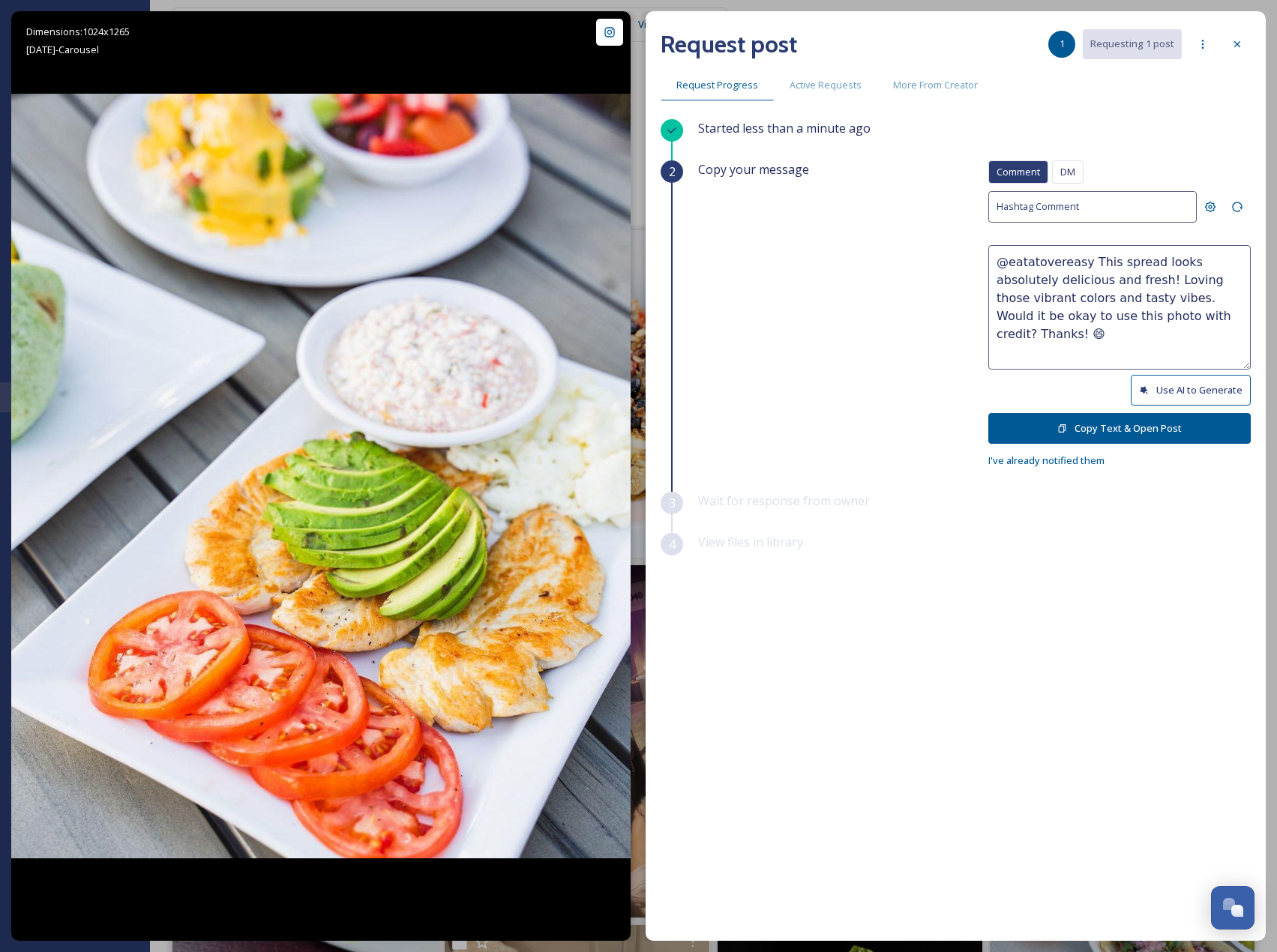
type textarea "@eatatovereasy This spread looks absolutely delicious and fresh! Loving those v…"
click at [1178, 421] on button "Copy Text & Open Post" at bounding box center [1120, 428] width 263 height 31
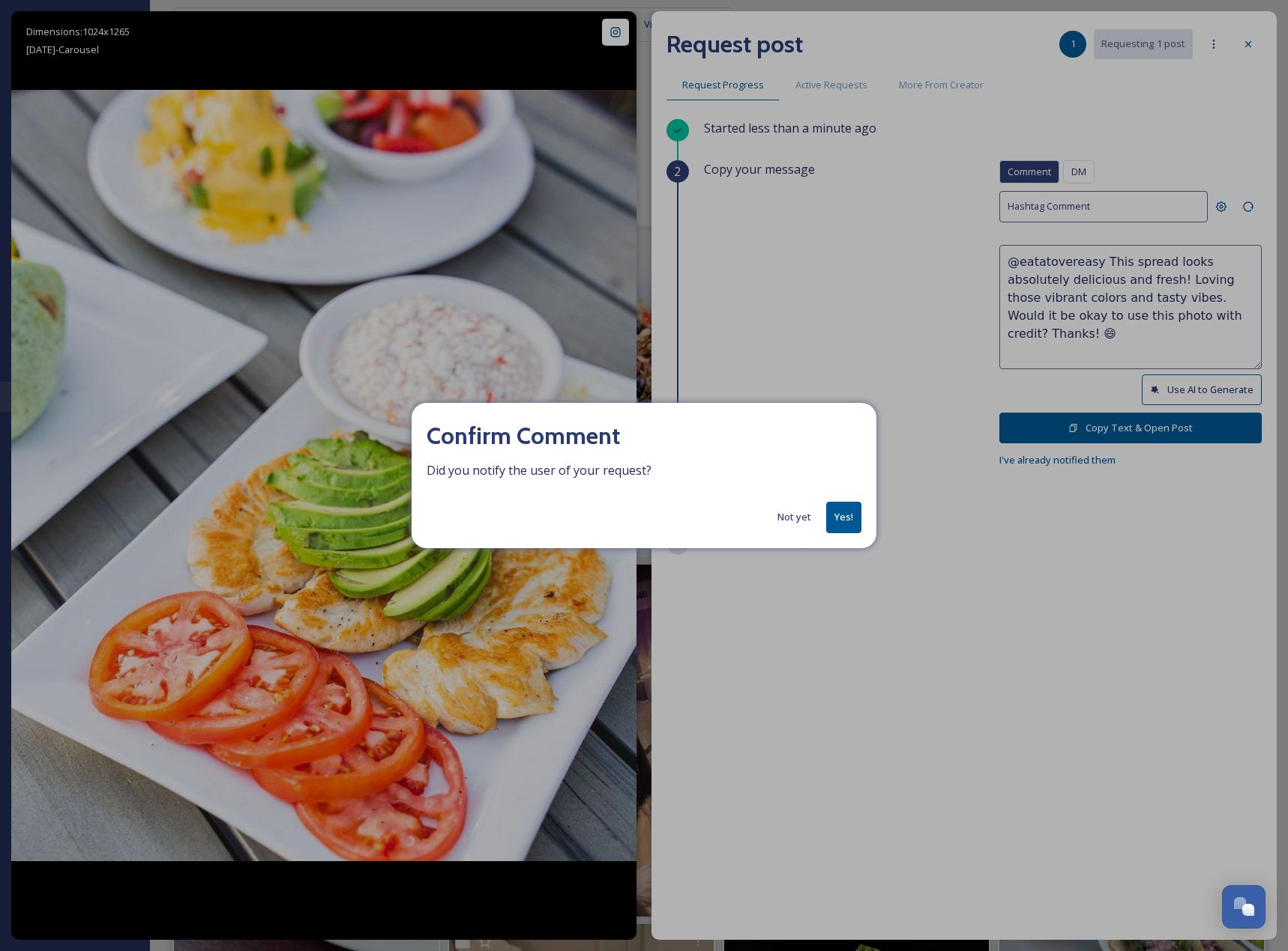
click at [842, 522] on button "Yes!" at bounding box center [844, 517] width 36 height 31
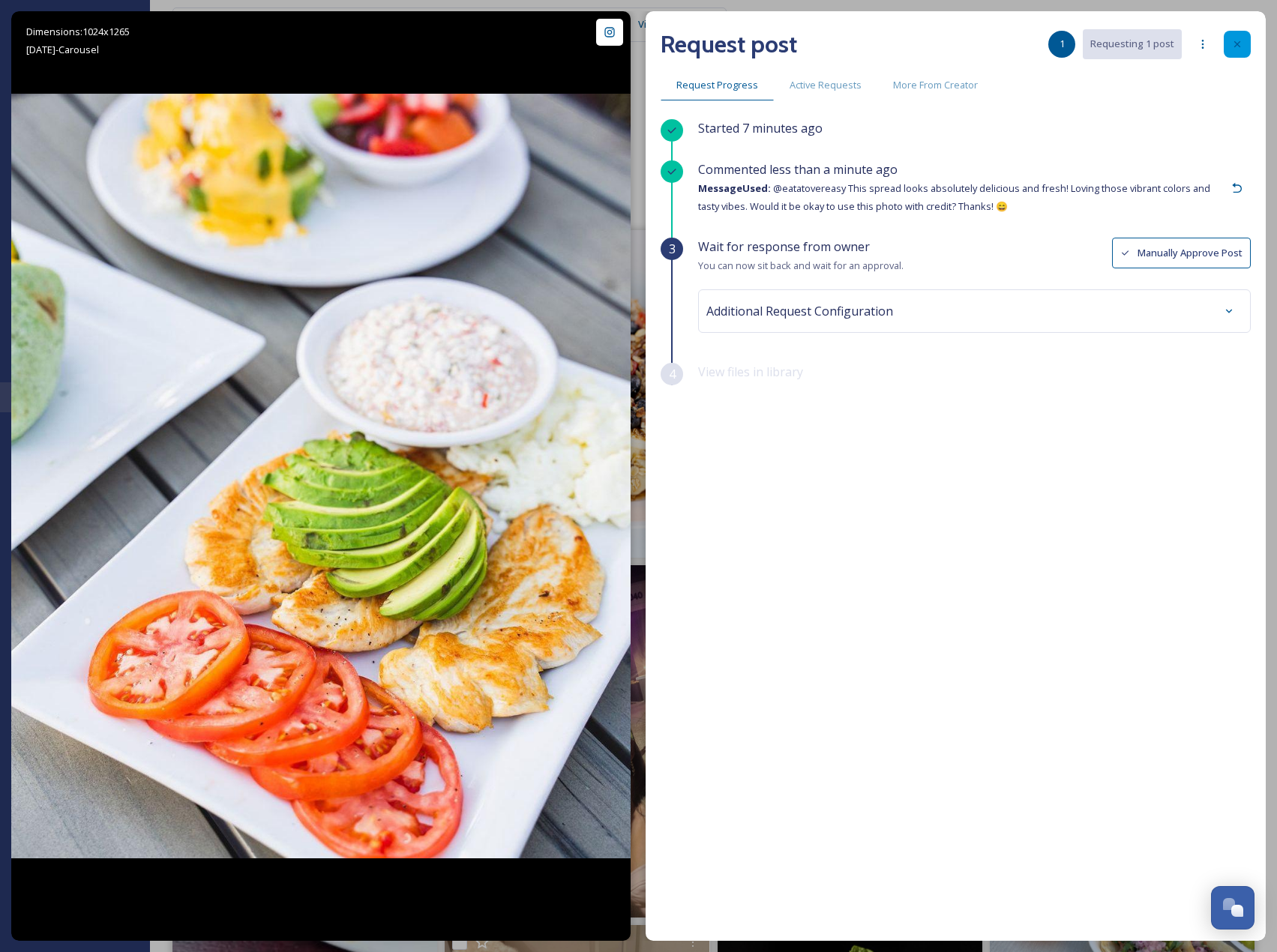
click at [1233, 47] on icon at bounding box center [1237, 44] width 12 height 12
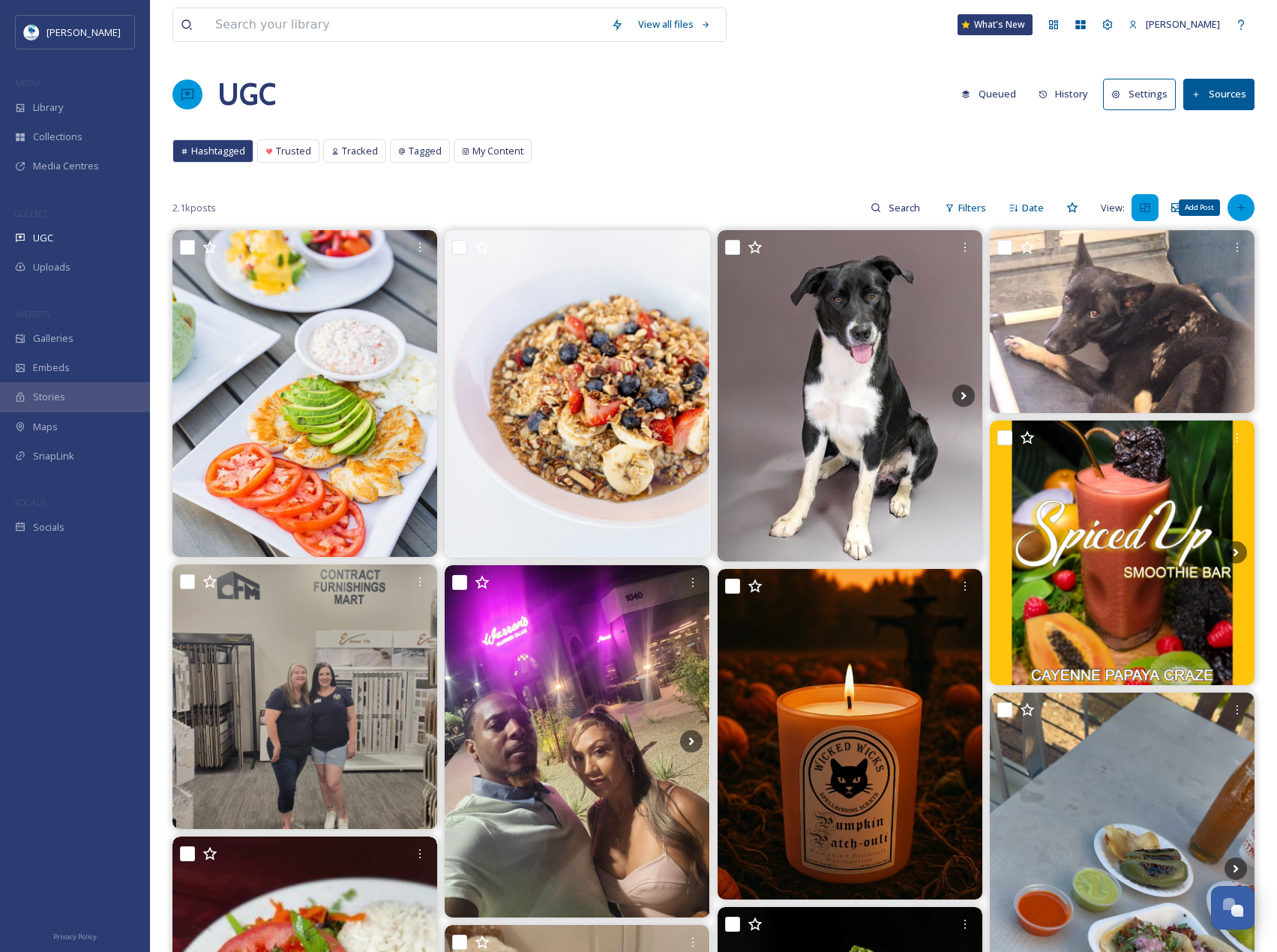
click at [1242, 210] on icon at bounding box center [1241, 207] width 12 height 12
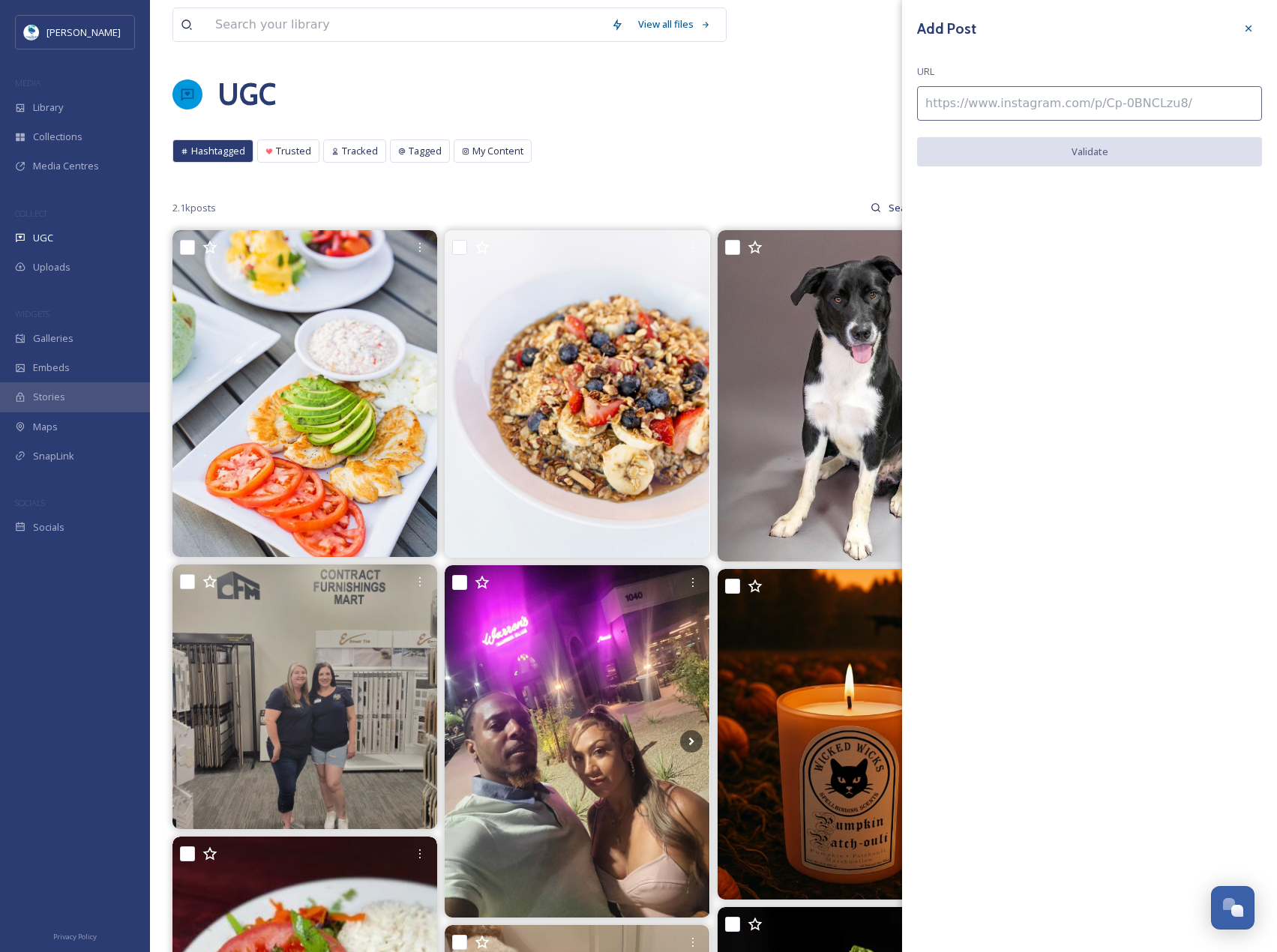
click at [1108, 119] on input at bounding box center [1089, 103] width 345 height 35
paste input "[URL][DOMAIN_NAME]"
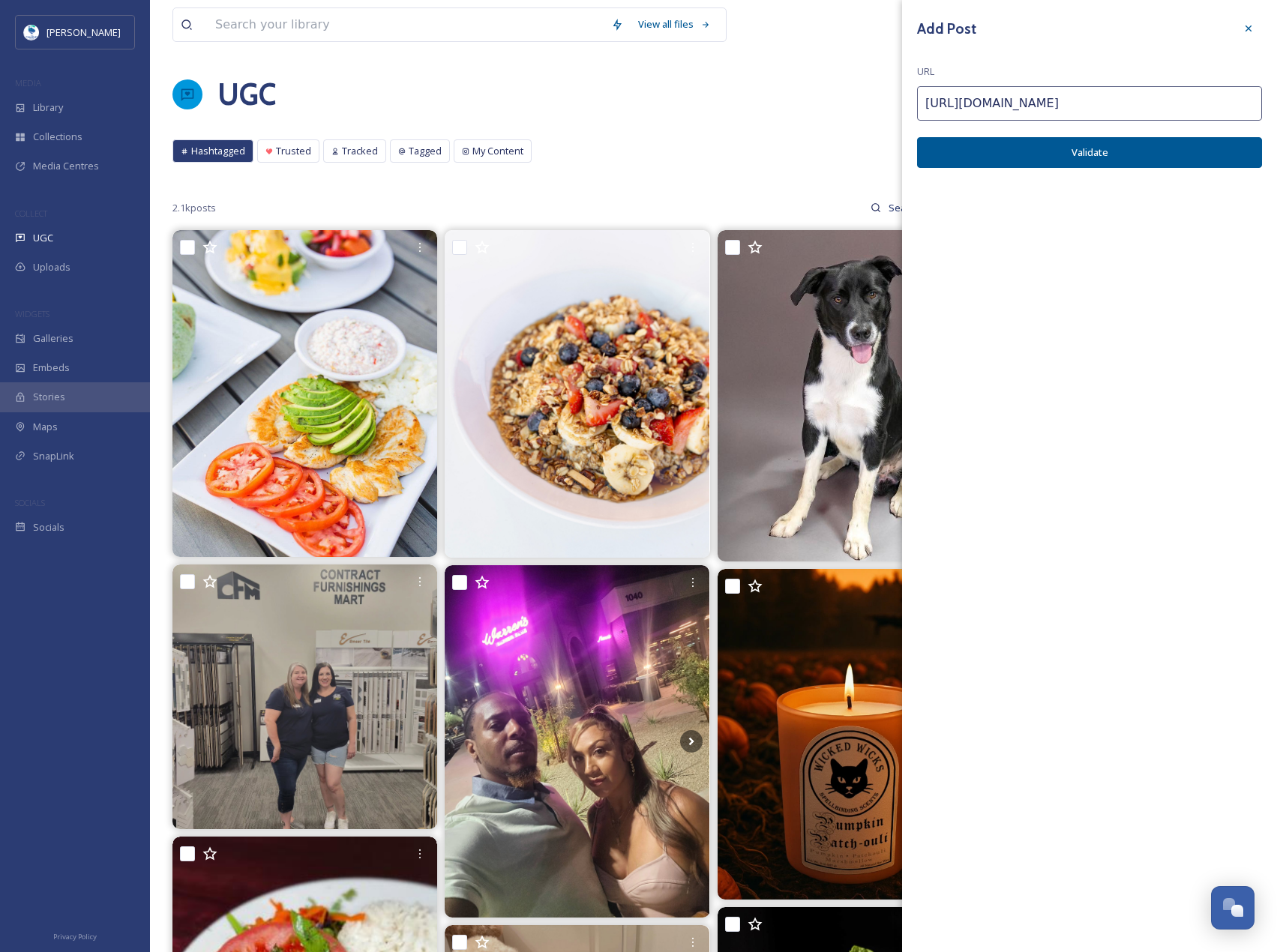
type input "[URL][DOMAIN_NAME]"
click at [1108, 165] on button "Validate" at bounding box center [1089, 152] width 345 height 31
click at [1108, 165] on button "Add Post" at bounding box center [1089, 152] width 345 height 31
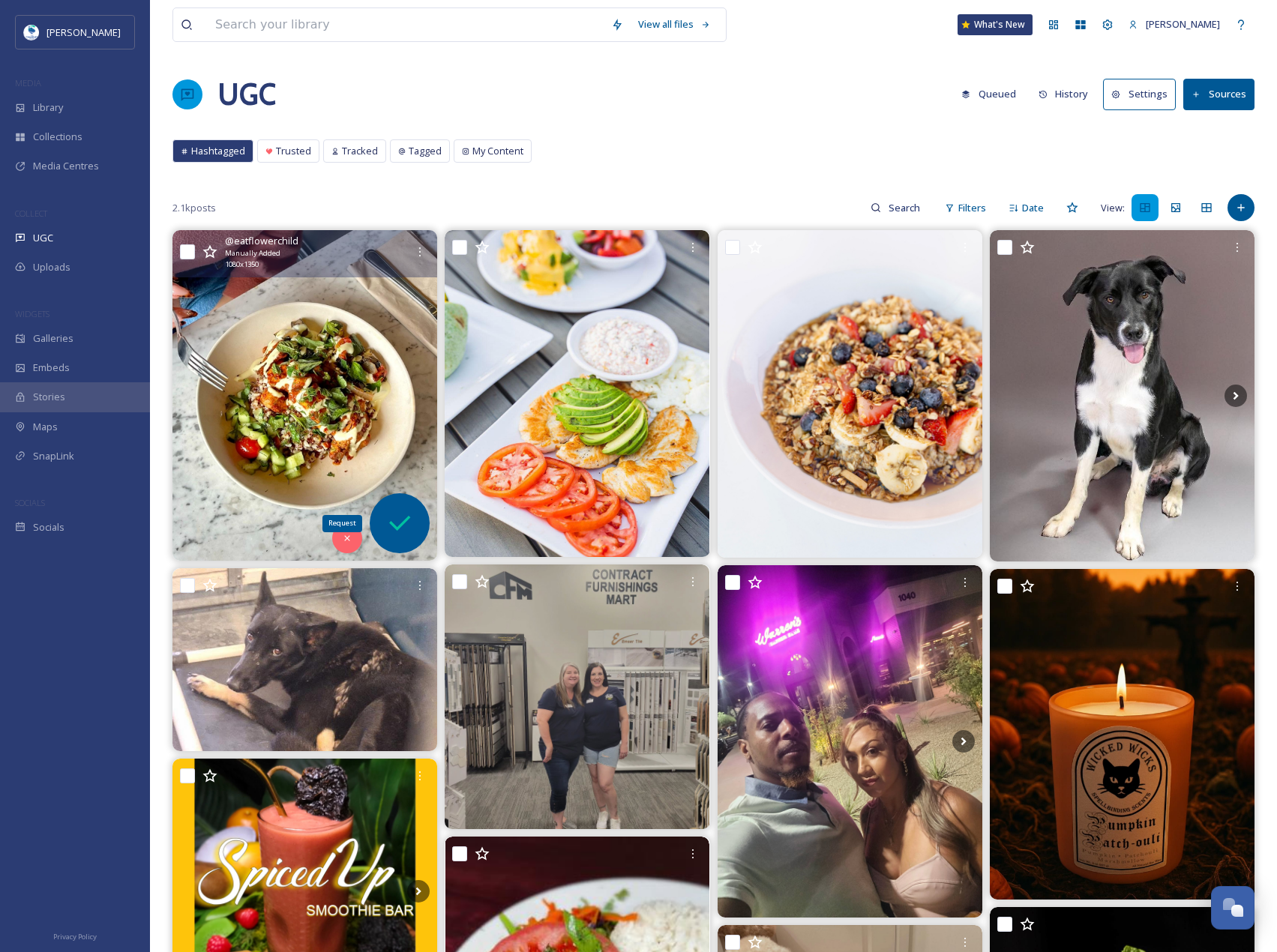
click at [407, 509] on icon at bounding box center [400, 523] width 30 height 30
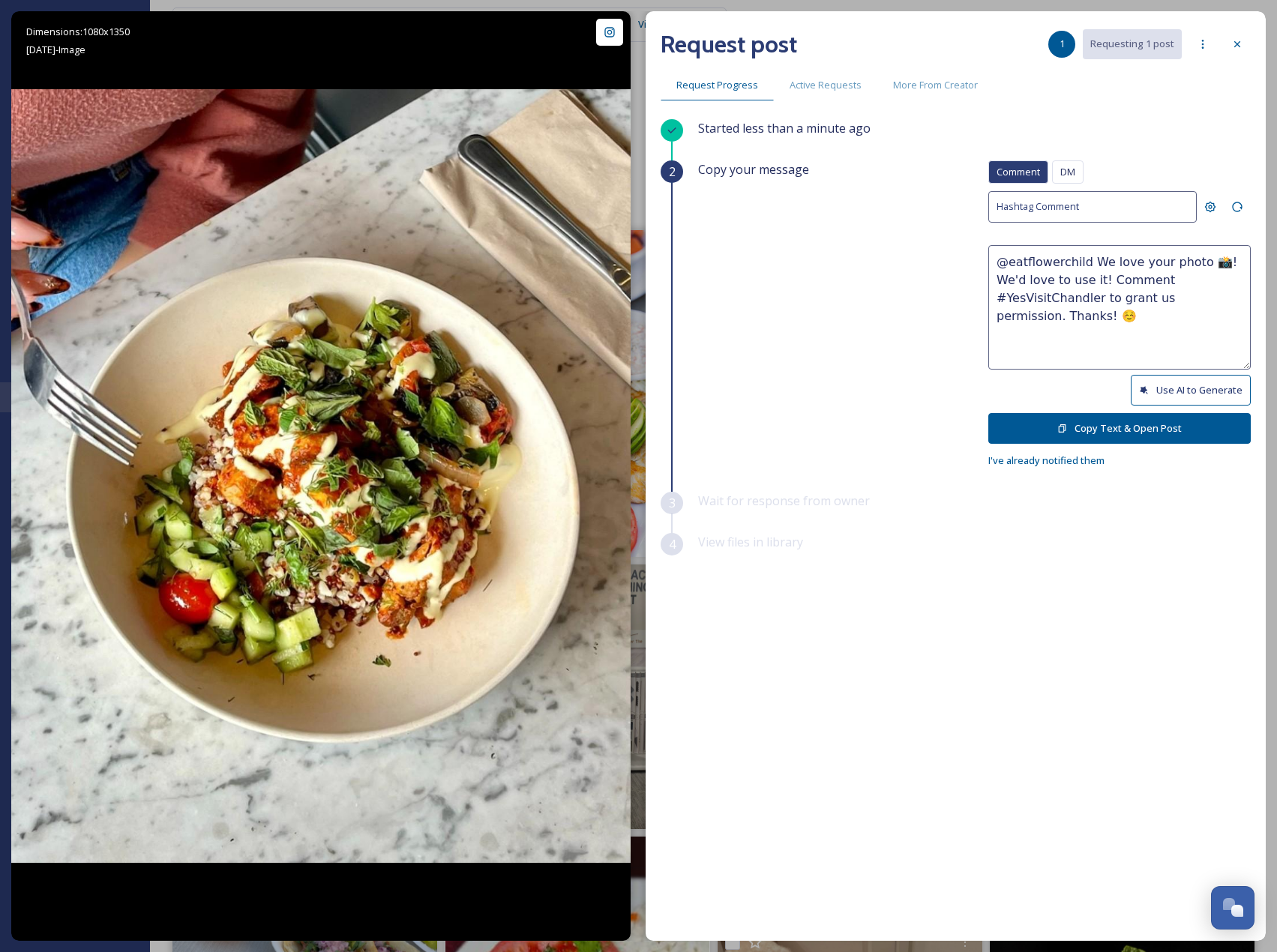
click at [1161, 387] on button "Use AI to Generate" at bounding box center [1191, 390] width 120 height 31
drag, startPoint x: 1196, startPoint y: 332, endPoint x: 998, endPoint y: 308, distance: 199.4
click at [998, 308] on textarea "@eatflowerchild That bowl looks absolutely delicious and packed with fresh flav…" at bounding box center [1120, 307] width 263 height 124
paste textarea "ould it be okay to use this photo with credit? Thanks! 😄"
type textarea "@eatflowerchild That bowl looks absolutely delicious and packed with fresh flav…"
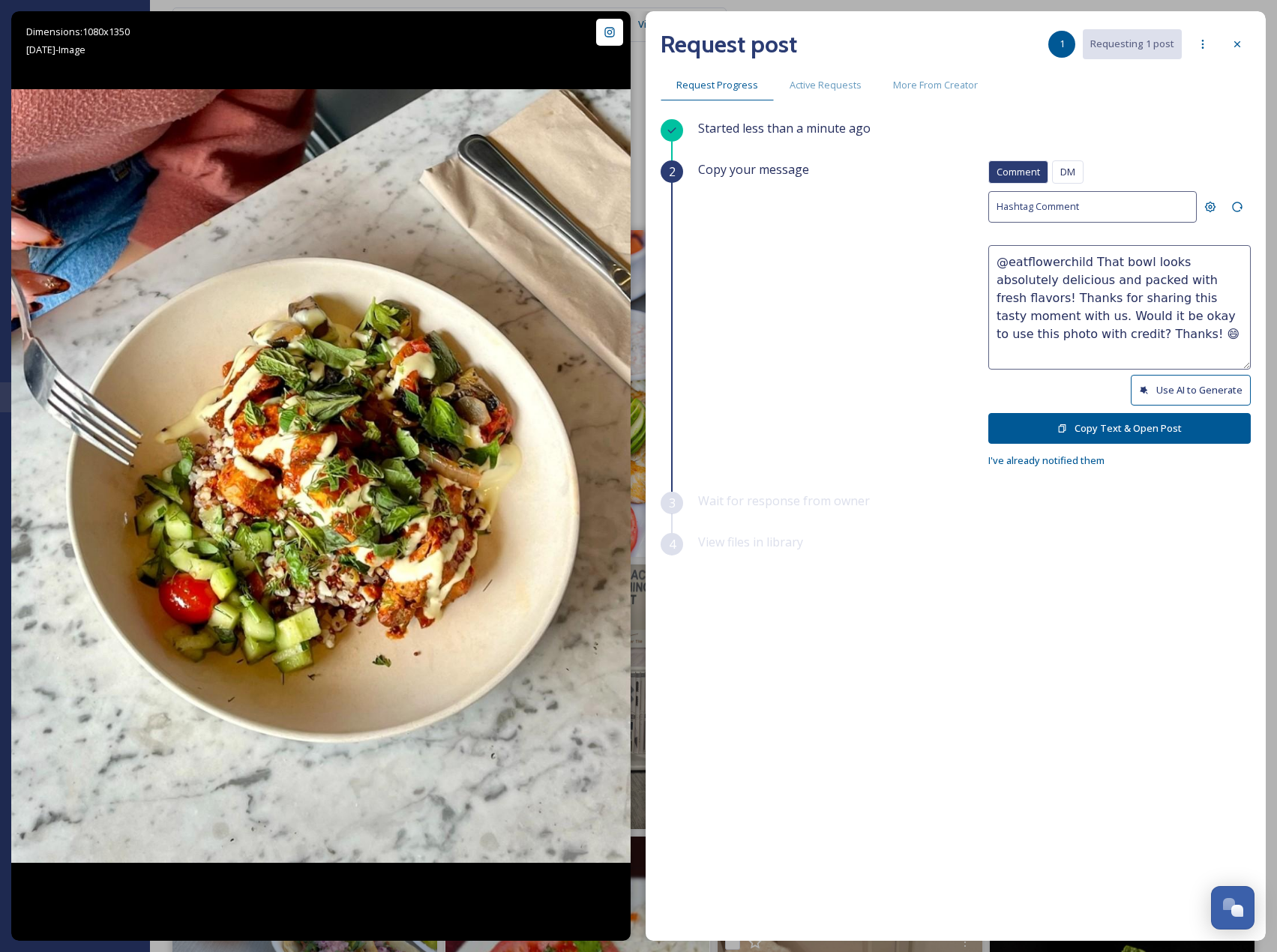
click at [1120, 425] on button "Copy Text & Open Post" at bounding box center [1120, 428] width 263 height 31
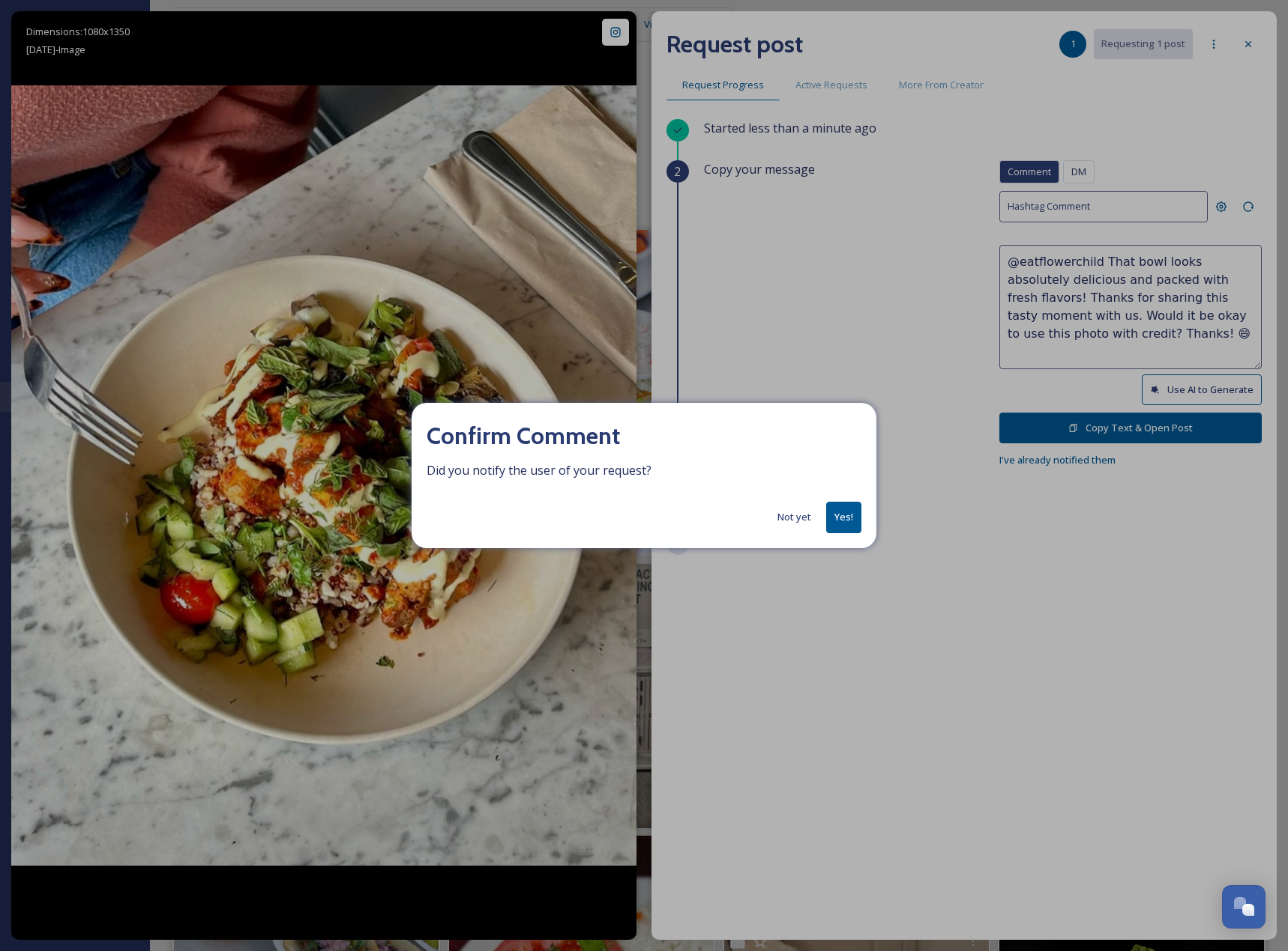
click at [845, 519] on button "Yes!" at bounding box center [844, 517] width 36 height 31
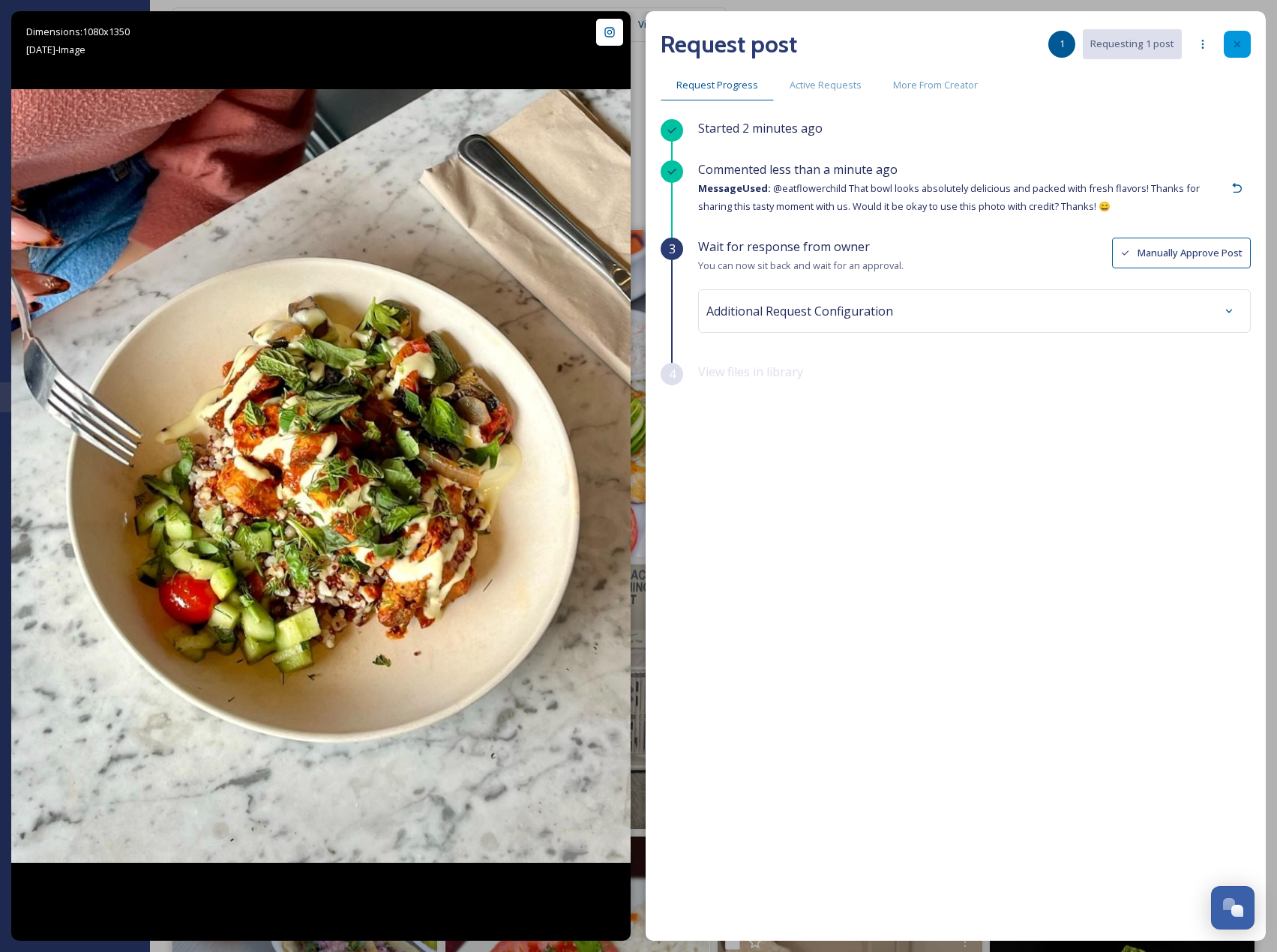
click at [1238, 38] on div at bounding box center [1237, 43] width 27 height 27
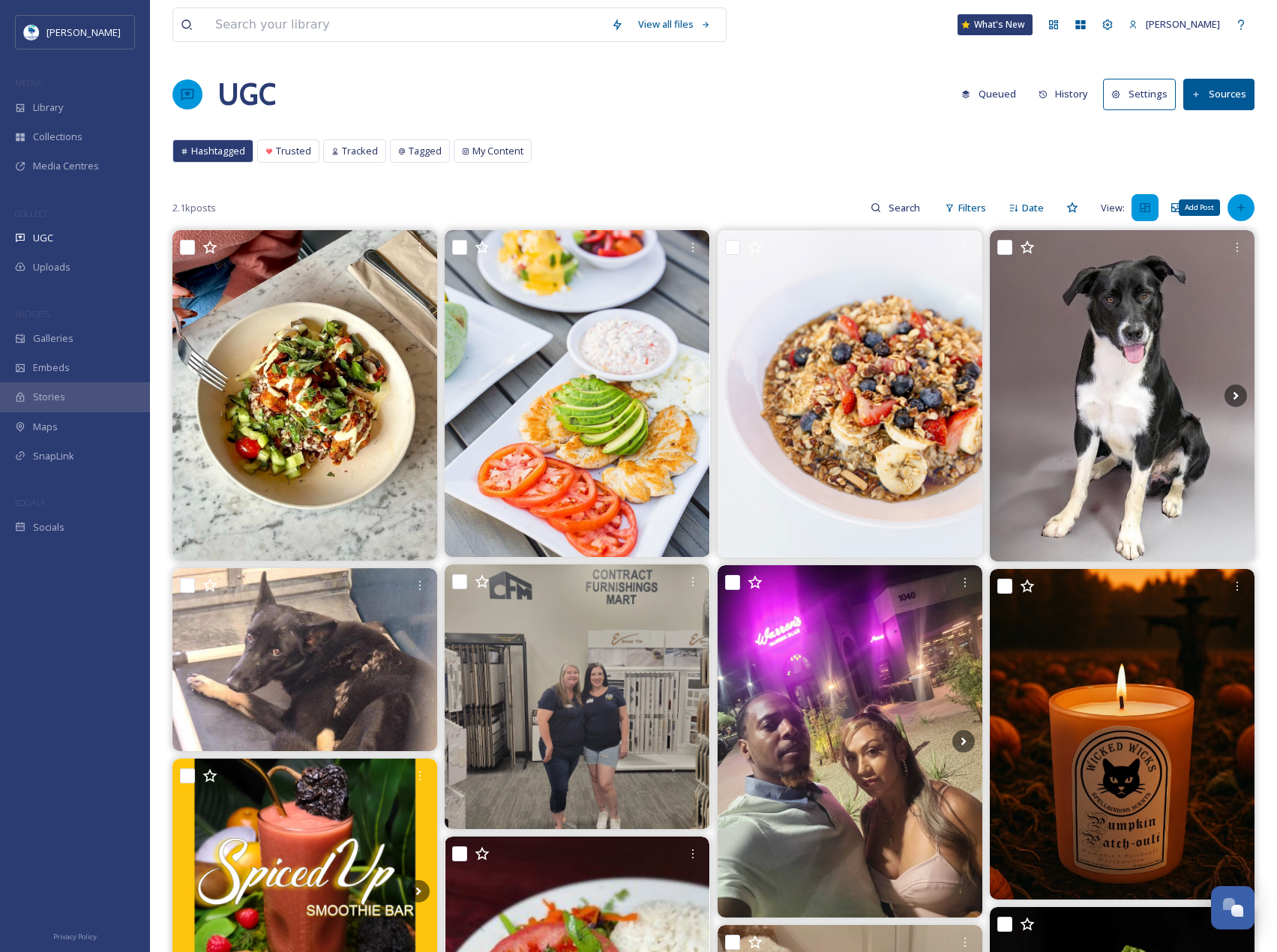
click at [1238, 200] on div "Add Post" at bounding box center [1240, 207] width 27 height 27
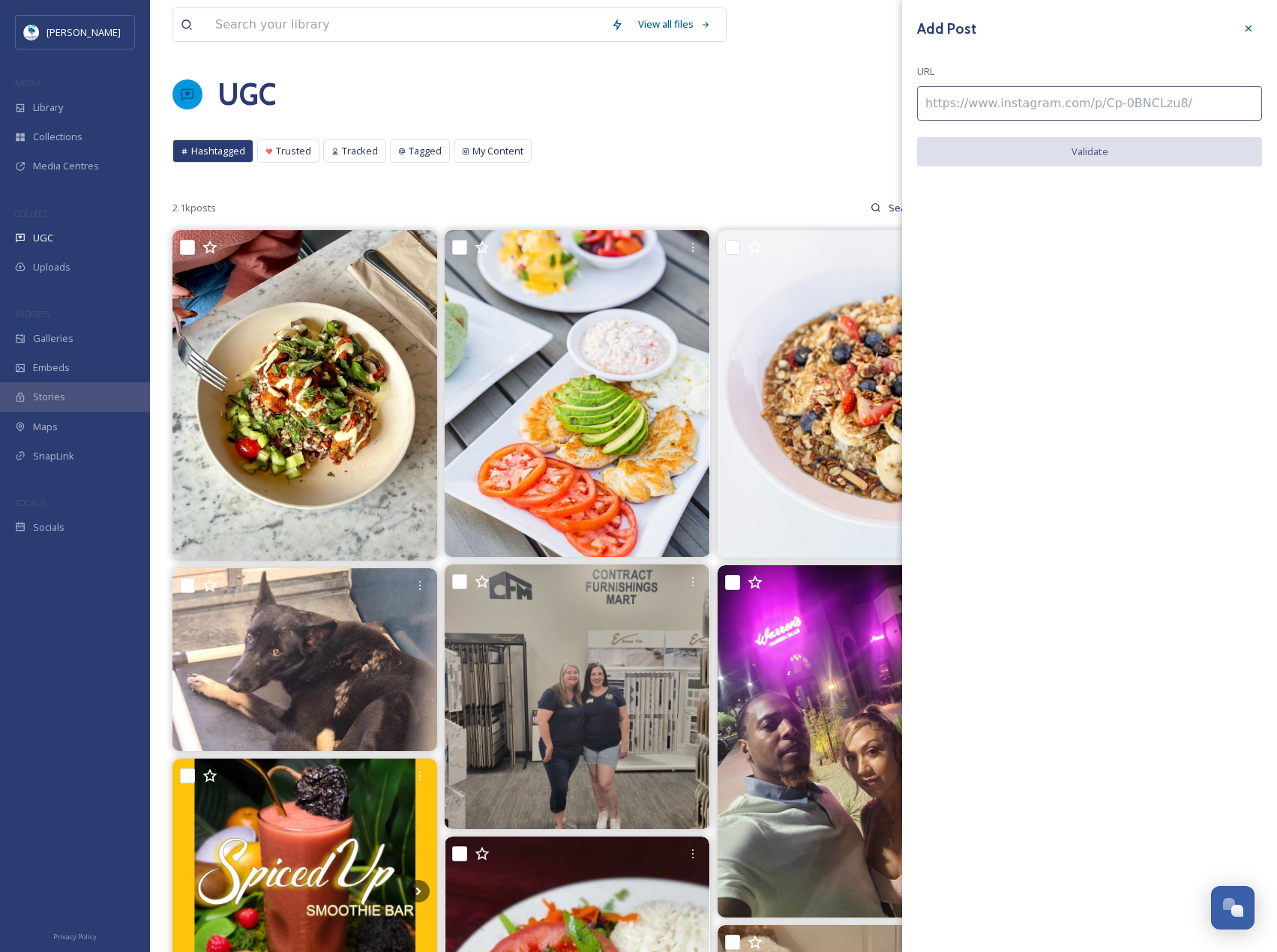
click at [1131, 109] on input at bounding box center [1089, 103] width 345 height 35
paste input "[URL][DOMAIN_NAME]"
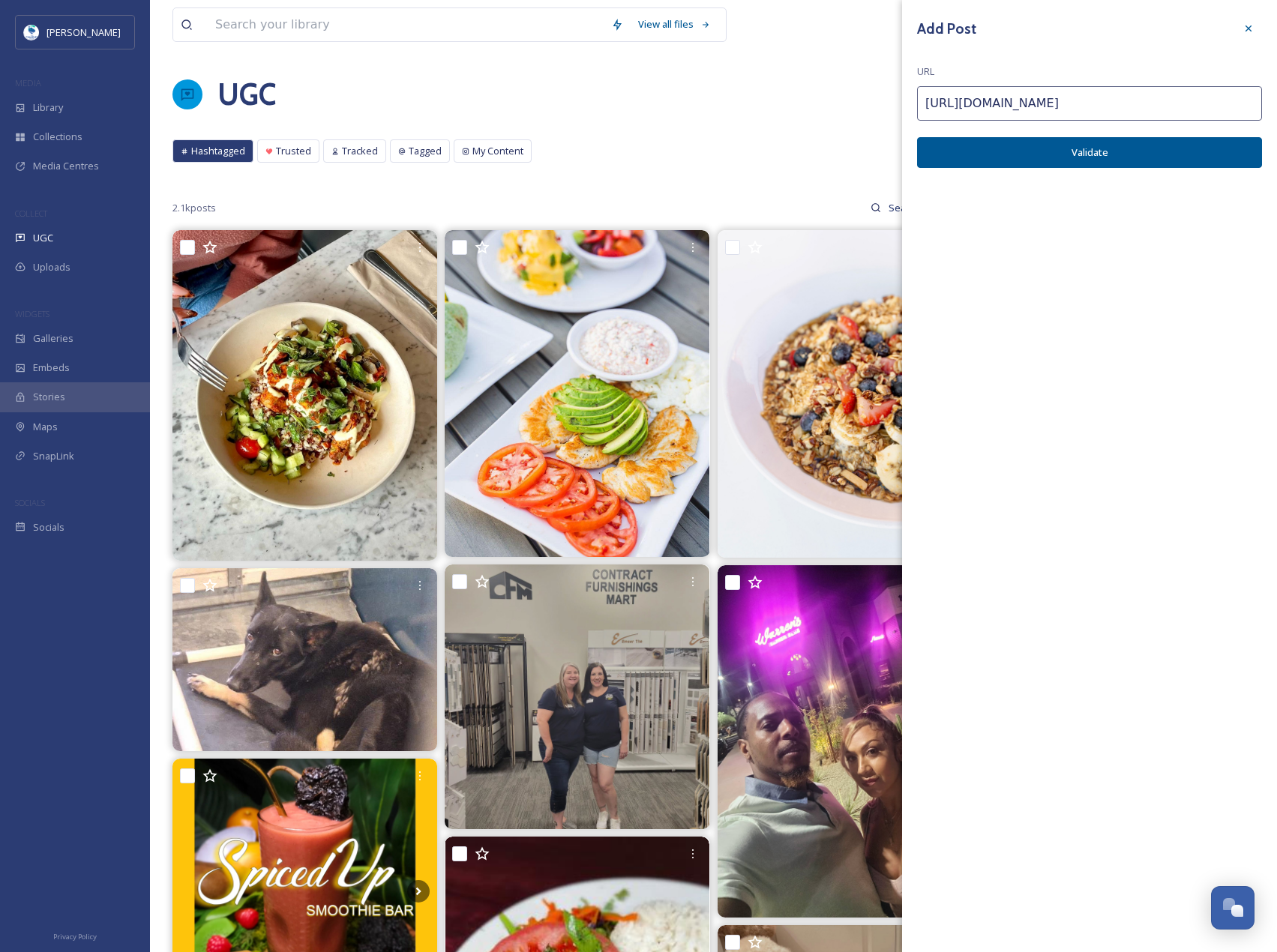
type input "[URL][DOMAIN_NAME]"
click at [1163, 156] on button "Validate" at bounding box center [1089, 152] width 345 height 31
click at [1195, 151] on button "Add Post" at bounding box center [1089, 152] width 345 height 31
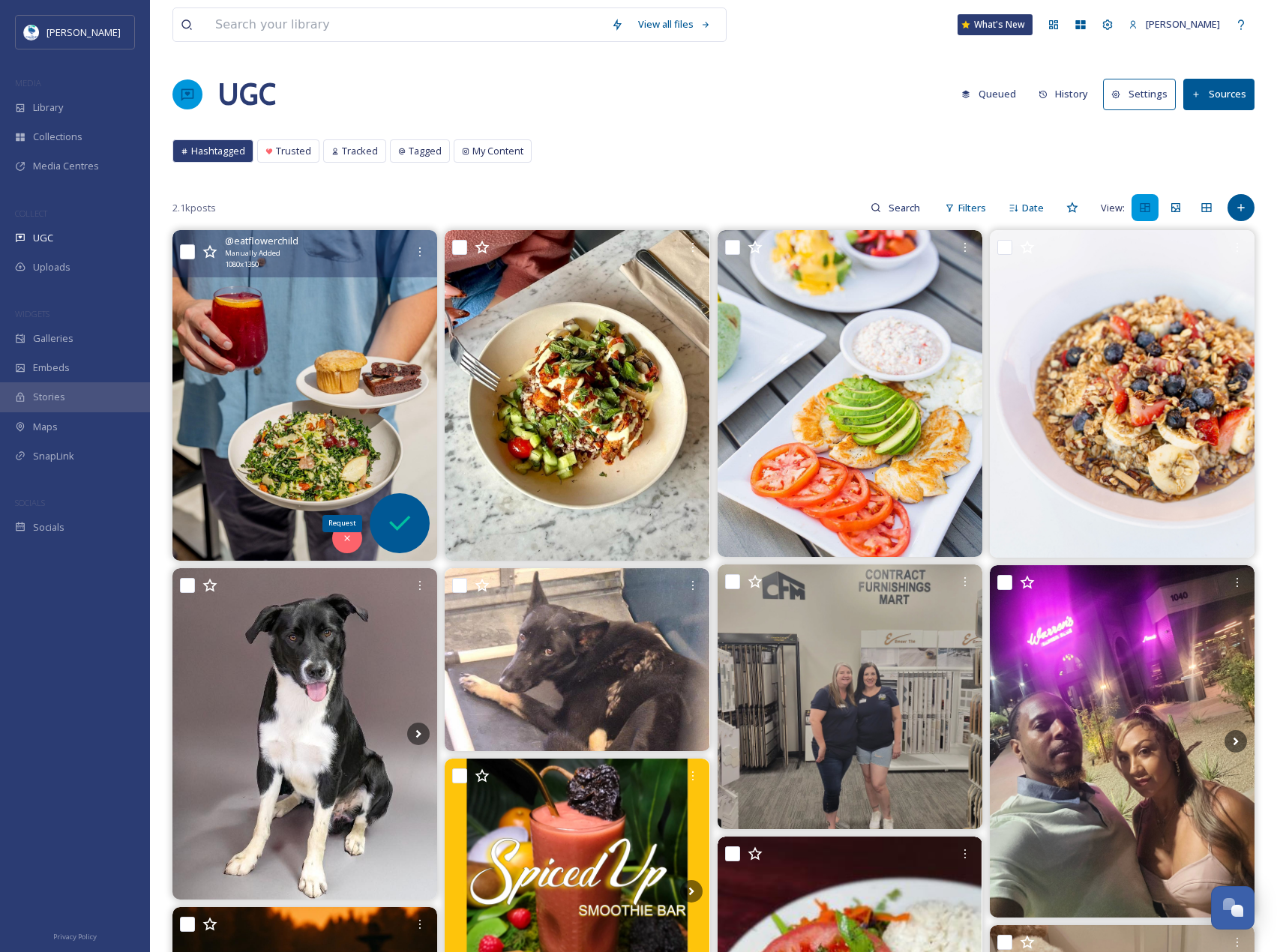
click at [395, 510] on icon at bounding box center [400, 523] width 30 height 30
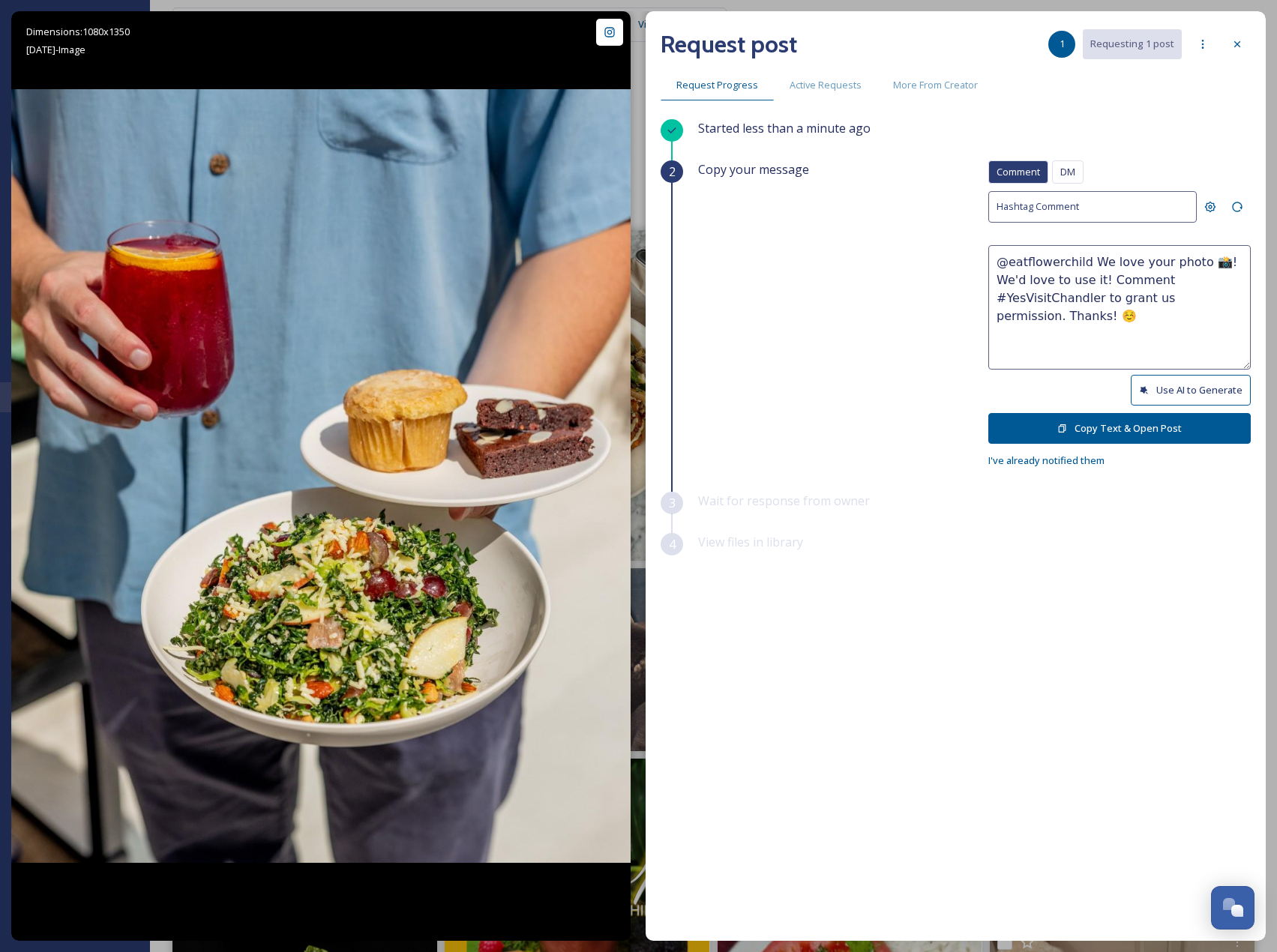
click at [1183, 387] on button "Use AI to Generate" at bounding box center [1191, 390] width 120 height 31
drag, startPoint x: 1210, startPoint y: 304, endPoint x: 1243, endPoint y: 341, distance: 49.6
click at [1243, 341] on textarea "@eatflowerchild This spread looks absolutely delicious—fresh salad, sweet treat…" at bounding box center [1120, 307] width 263 height 124
paste textarea "ould it be okay to use this photo with credit? Thanks! 😄"
type textarea "@eatflowerchild This spread looks absolutely delicious—fresh salad, sweet treat…"
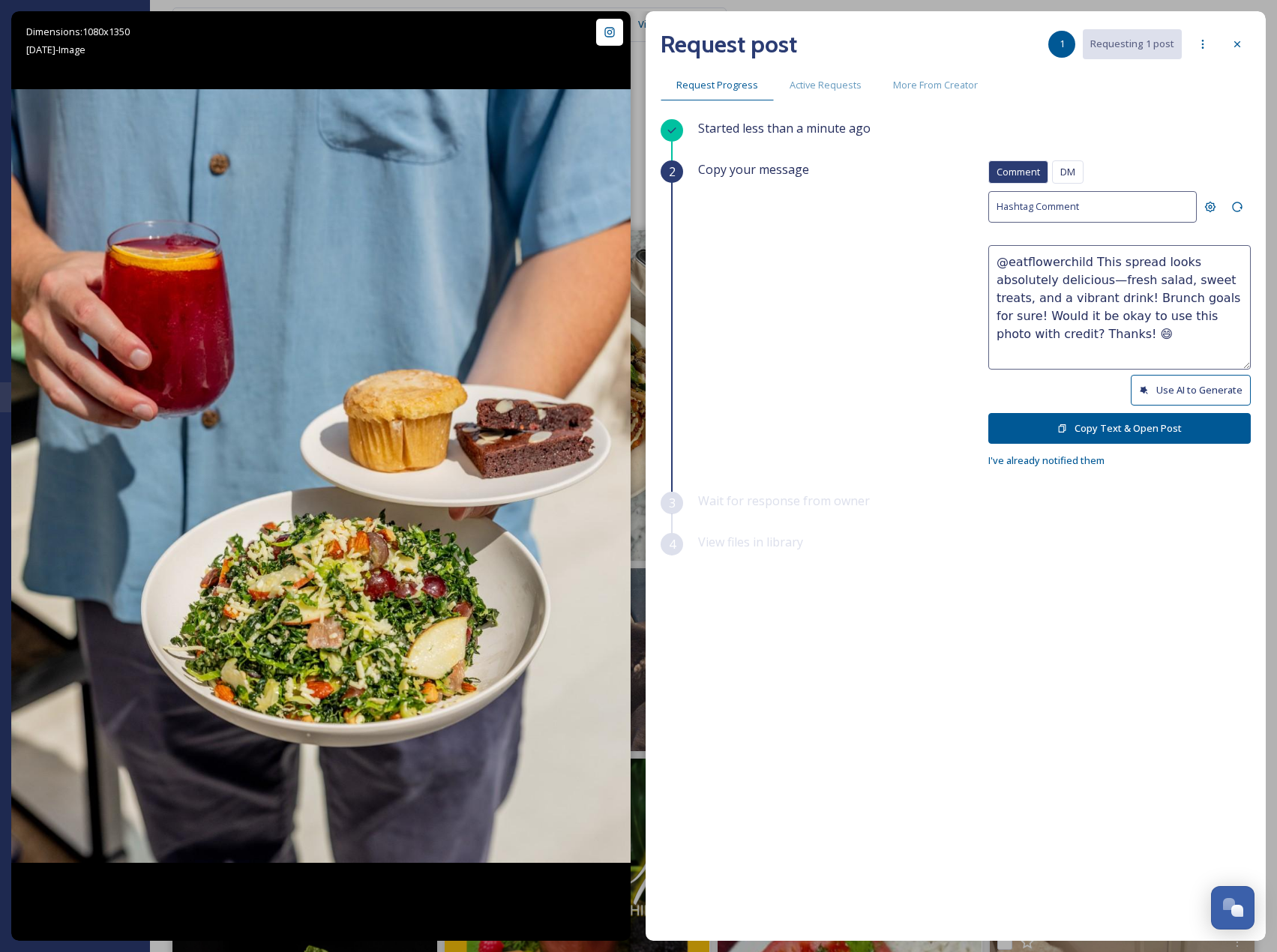
click at [1142, 428] on button "Copy Text & Open Post" at bounding box center [1120, 428] width 263 height 31
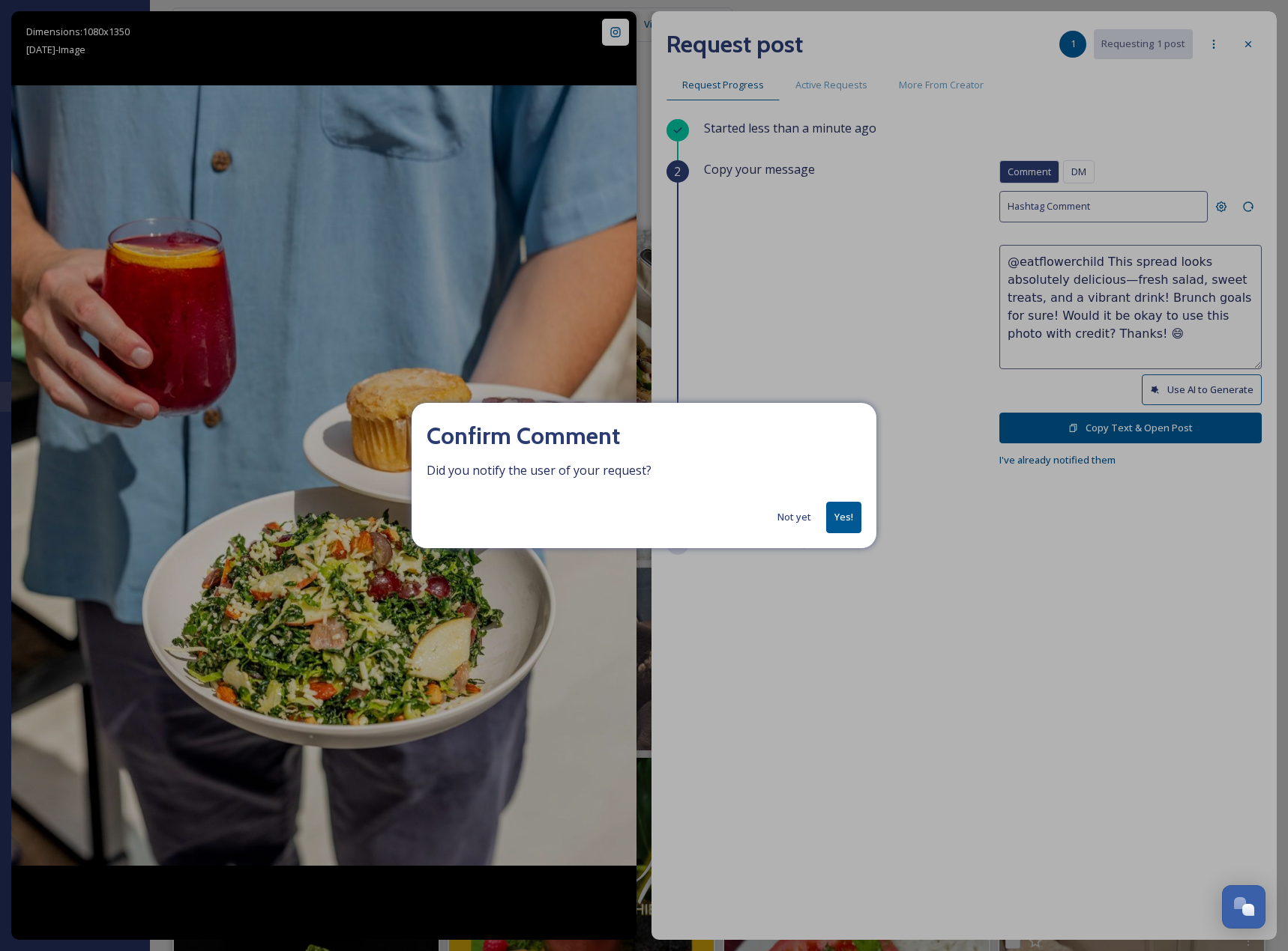
click at [840, 516] on button "Yes!" at bounding box center [844, 517] width 36 height 31
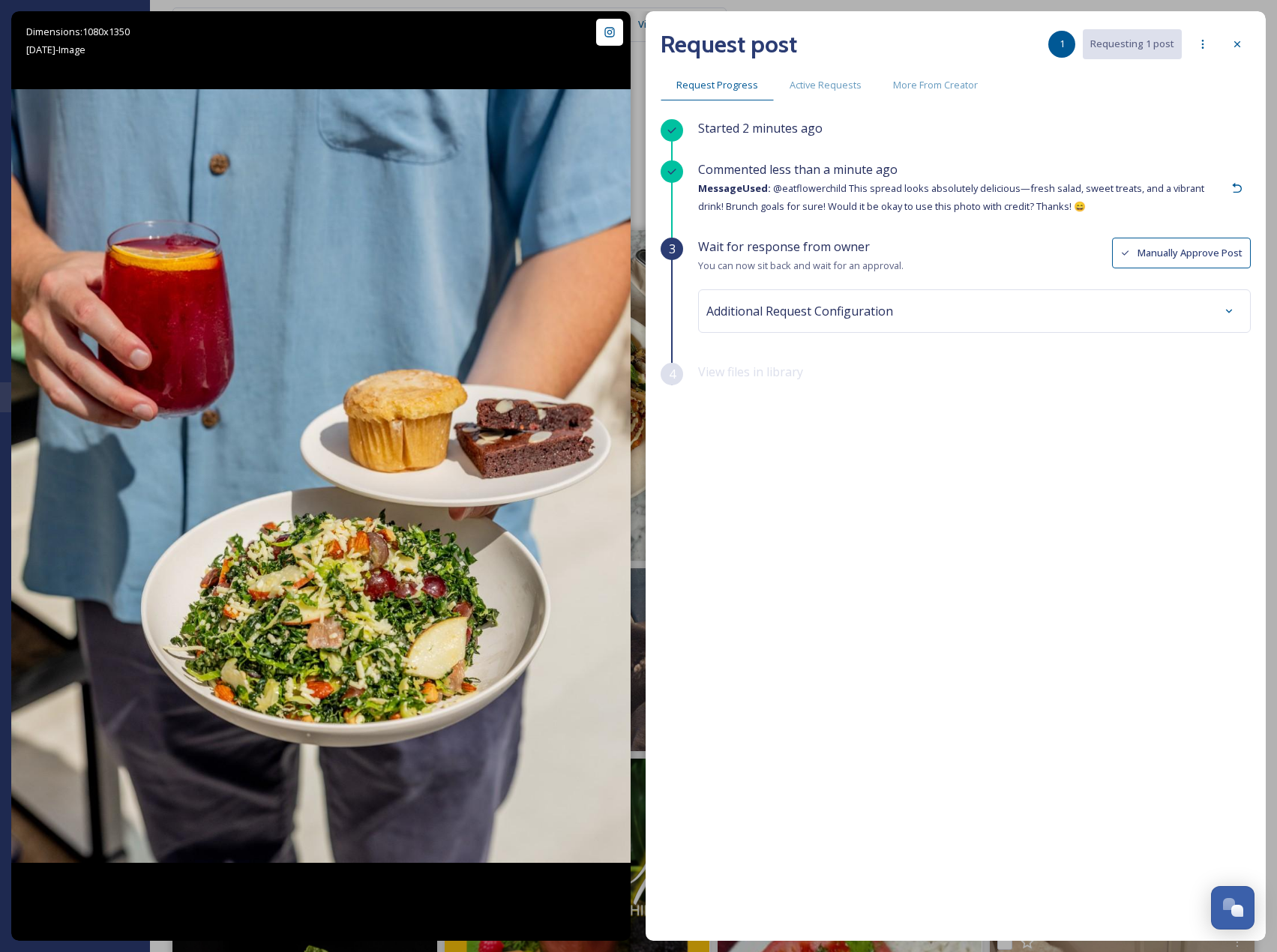
click at [1236, 48] on icon at bounding box center [1237, 44] width 12 height 12
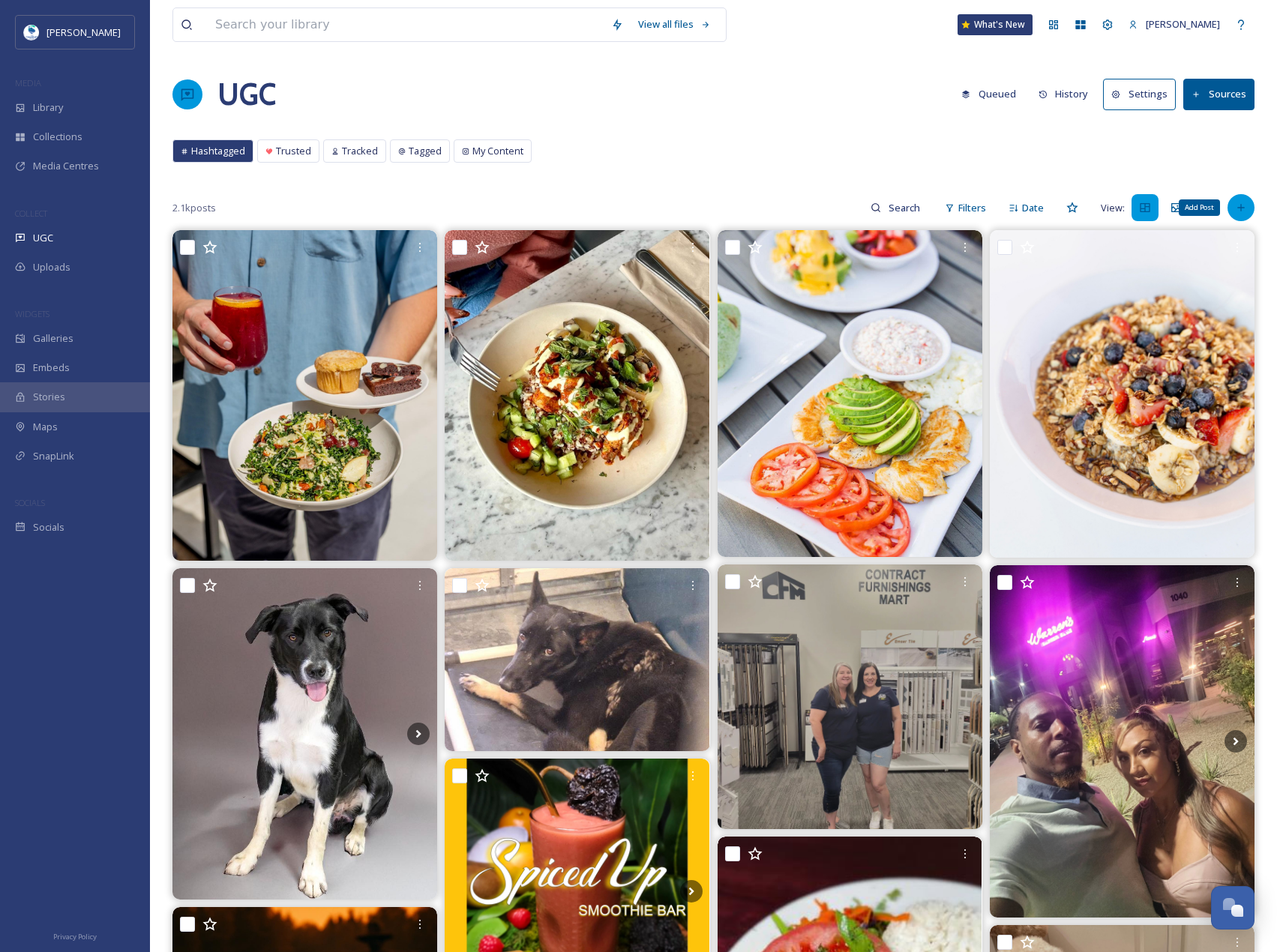
click at [1234, 201] on div "Add Post" at bounding box center [1240, 207] width 27 height 27
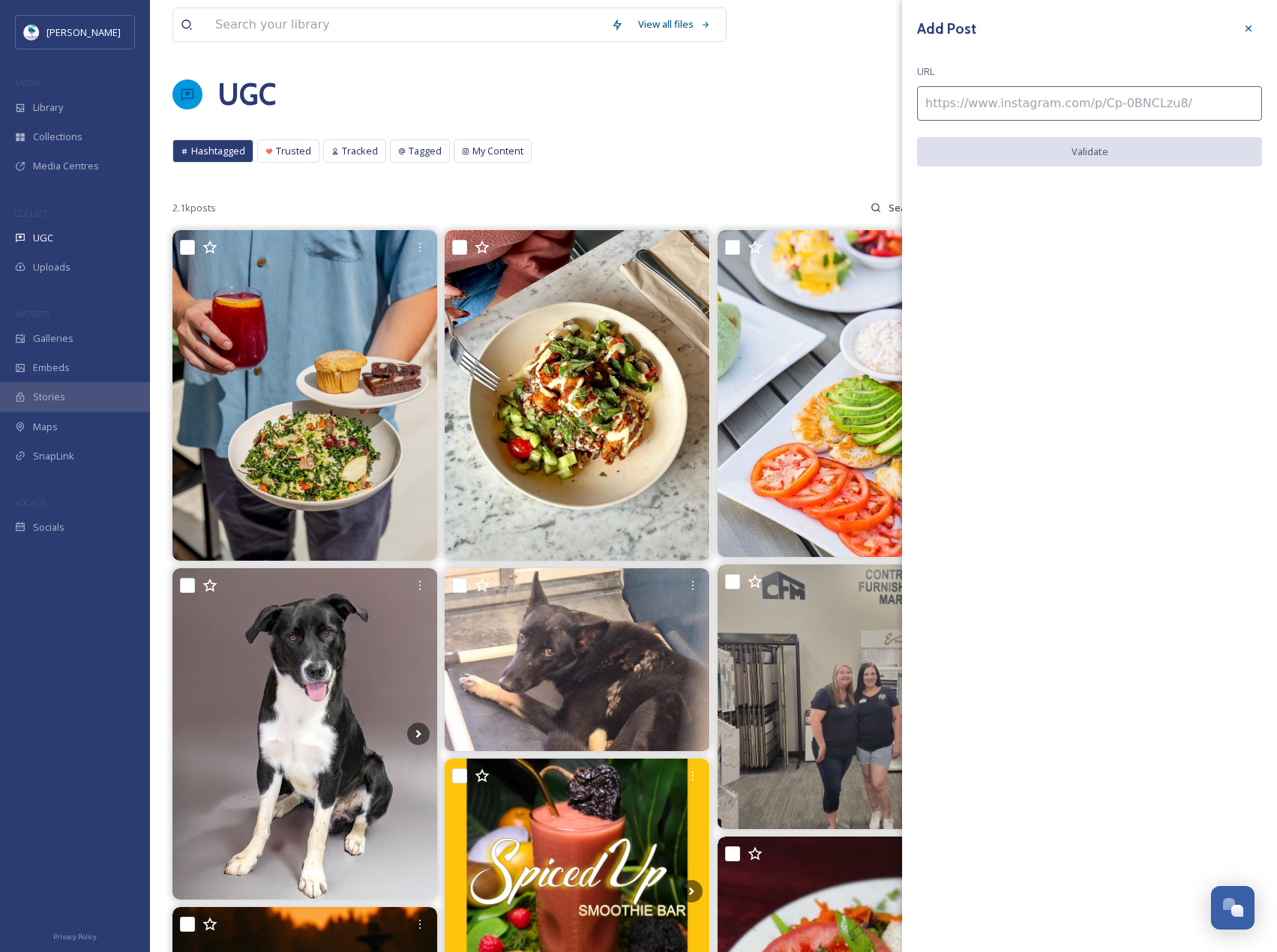
click at [1074, 108] on input at bounding box center [1089, 103] width 345 height 35
paste input "[URL][DOMAIN_NAME]"
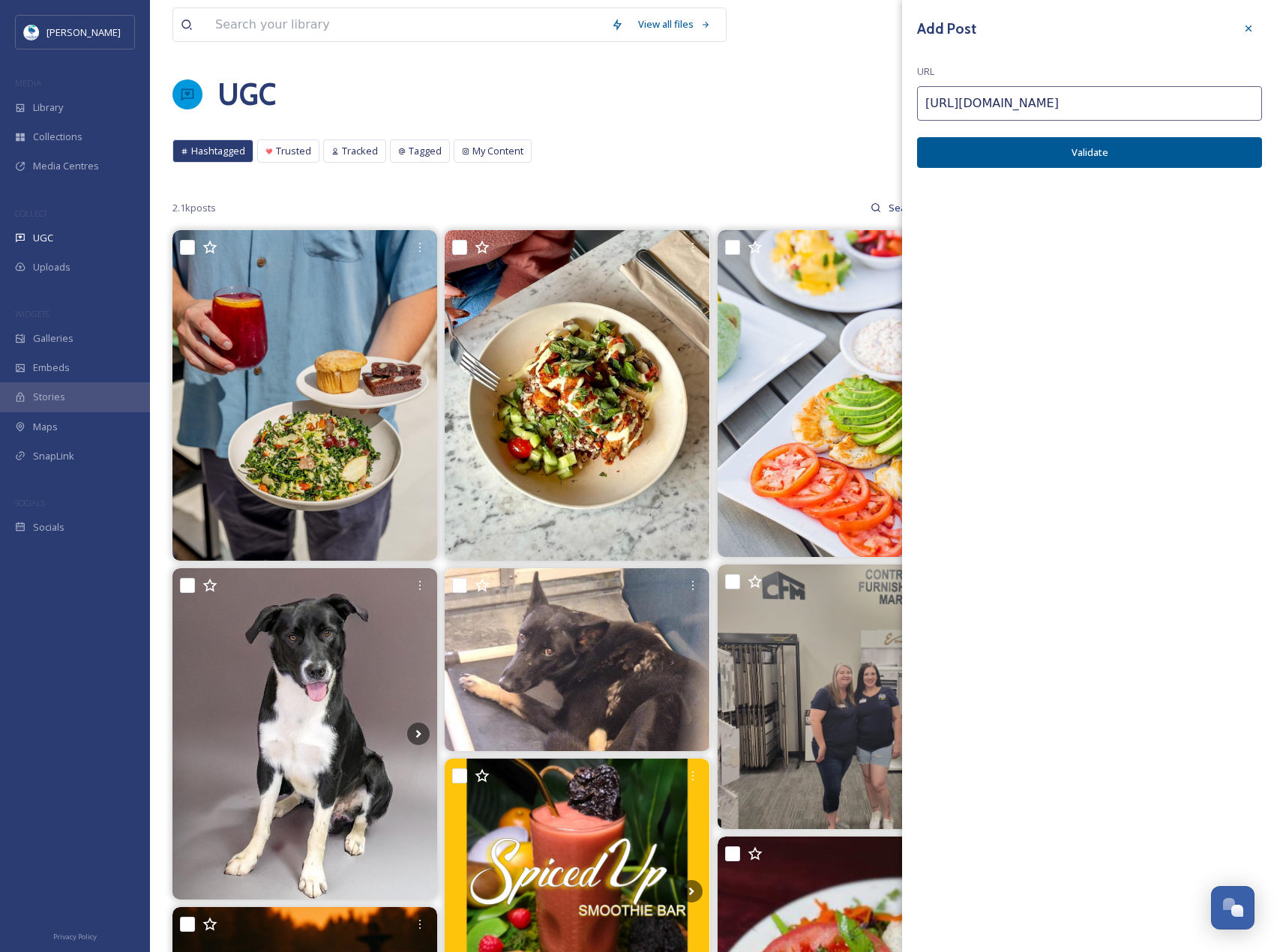
type input "[URL][DOMAIN_NAME]"
click at [1111, 154] on button "Validate" at bounding box center [1089, 152] width 345 height 31
click at [1111, 154] on button "Add Post" at bounding box center [1089, 152] width 345 height 31
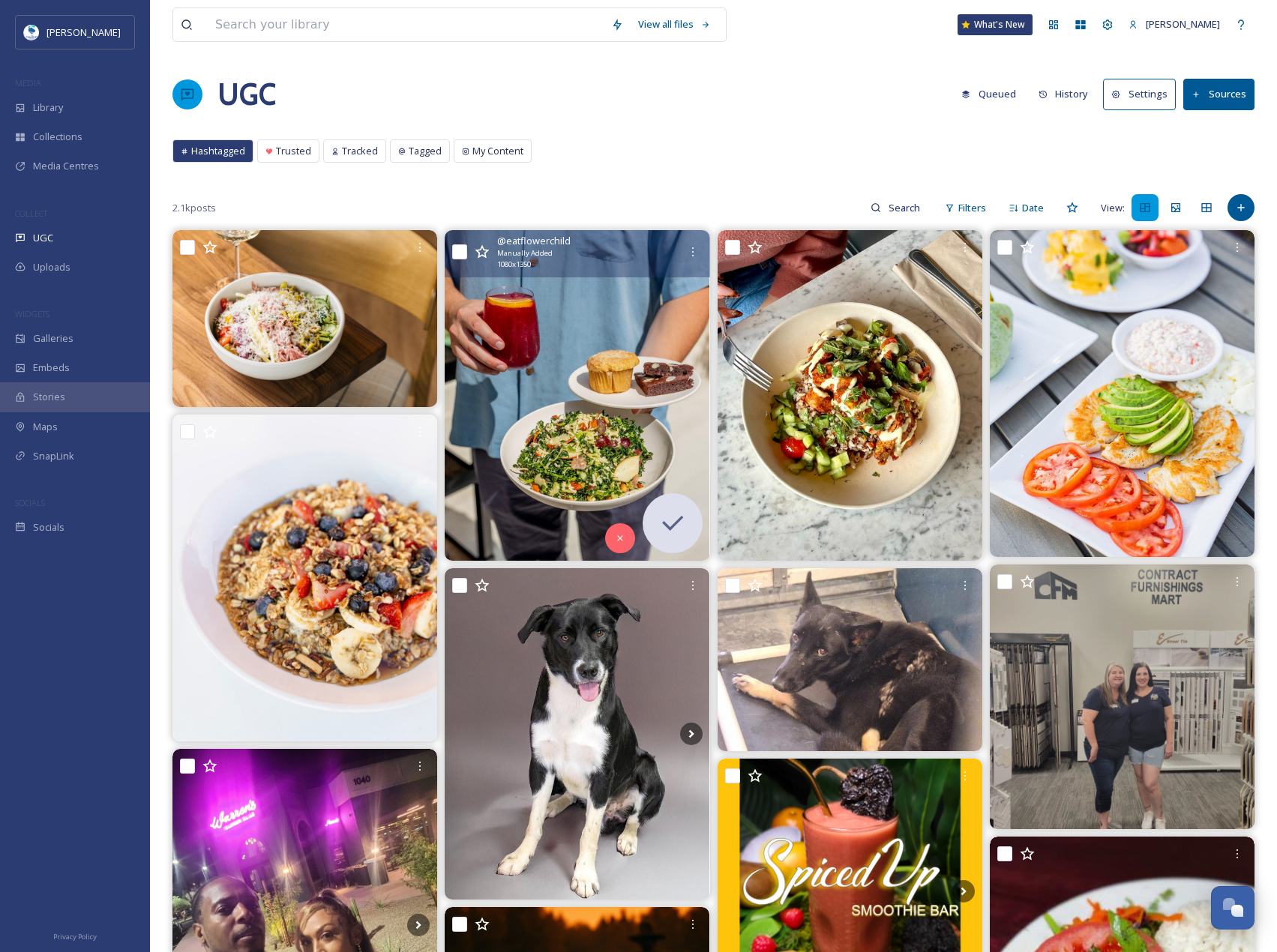
click at [460, 246] on input "checkbox" at bounding box center [459, 252] width 15 height 15
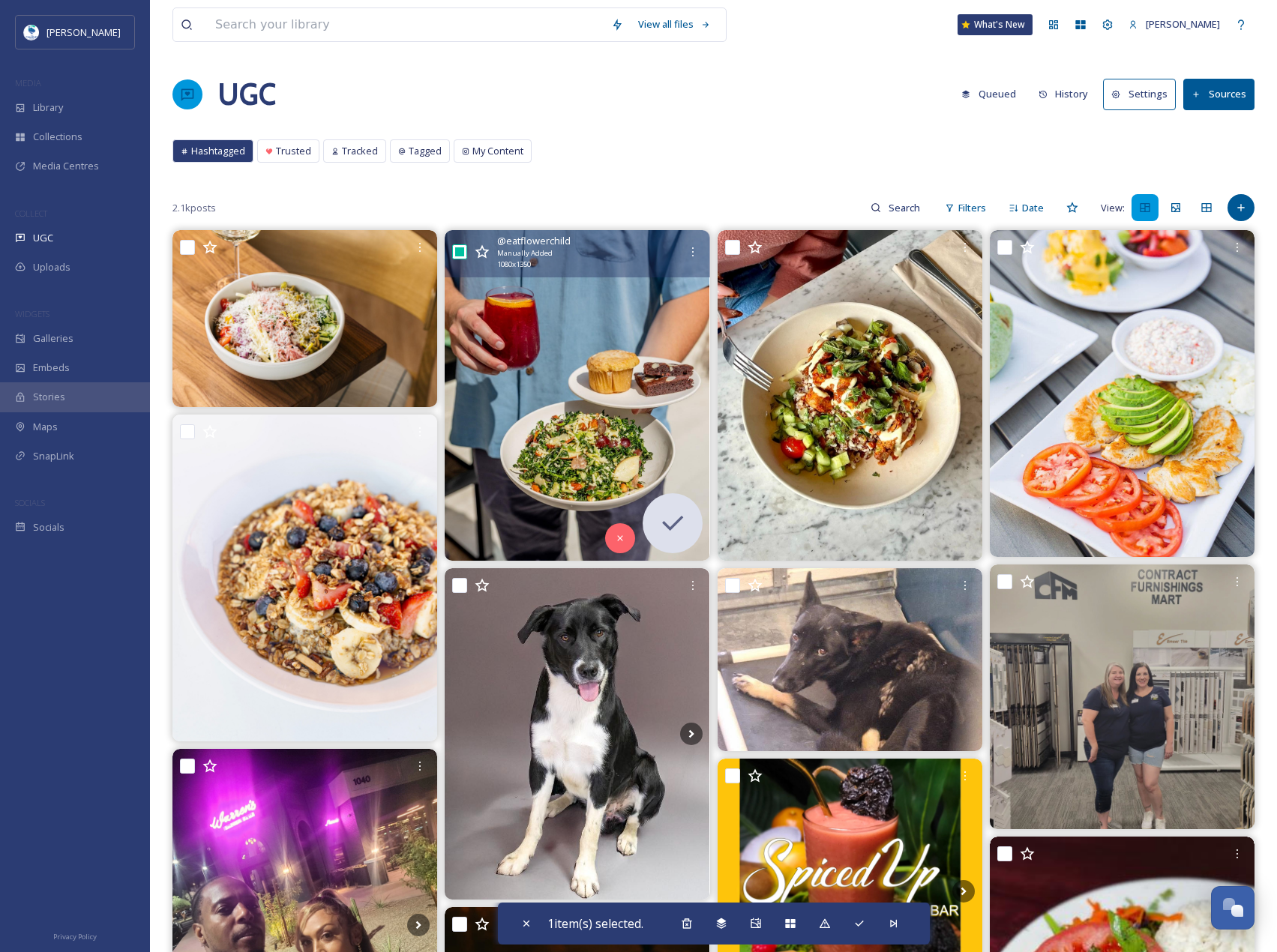
click at [460, 246] on input "checkbox" at bounding box center [459, 252] width 15 height 15
checkbox input "false"
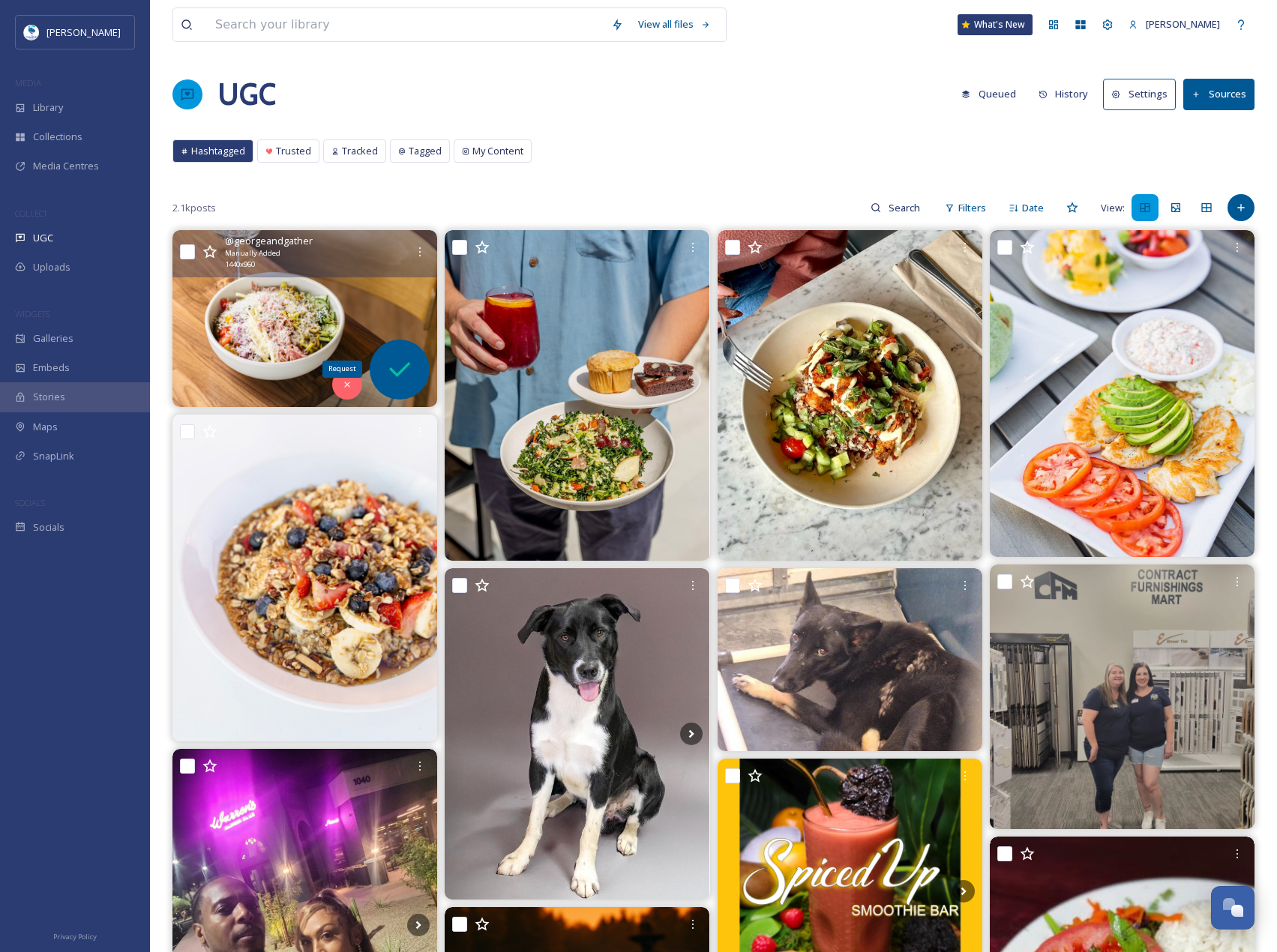
click at [407, 372] on icon at bounding box center [400, 369] width 30 height 30
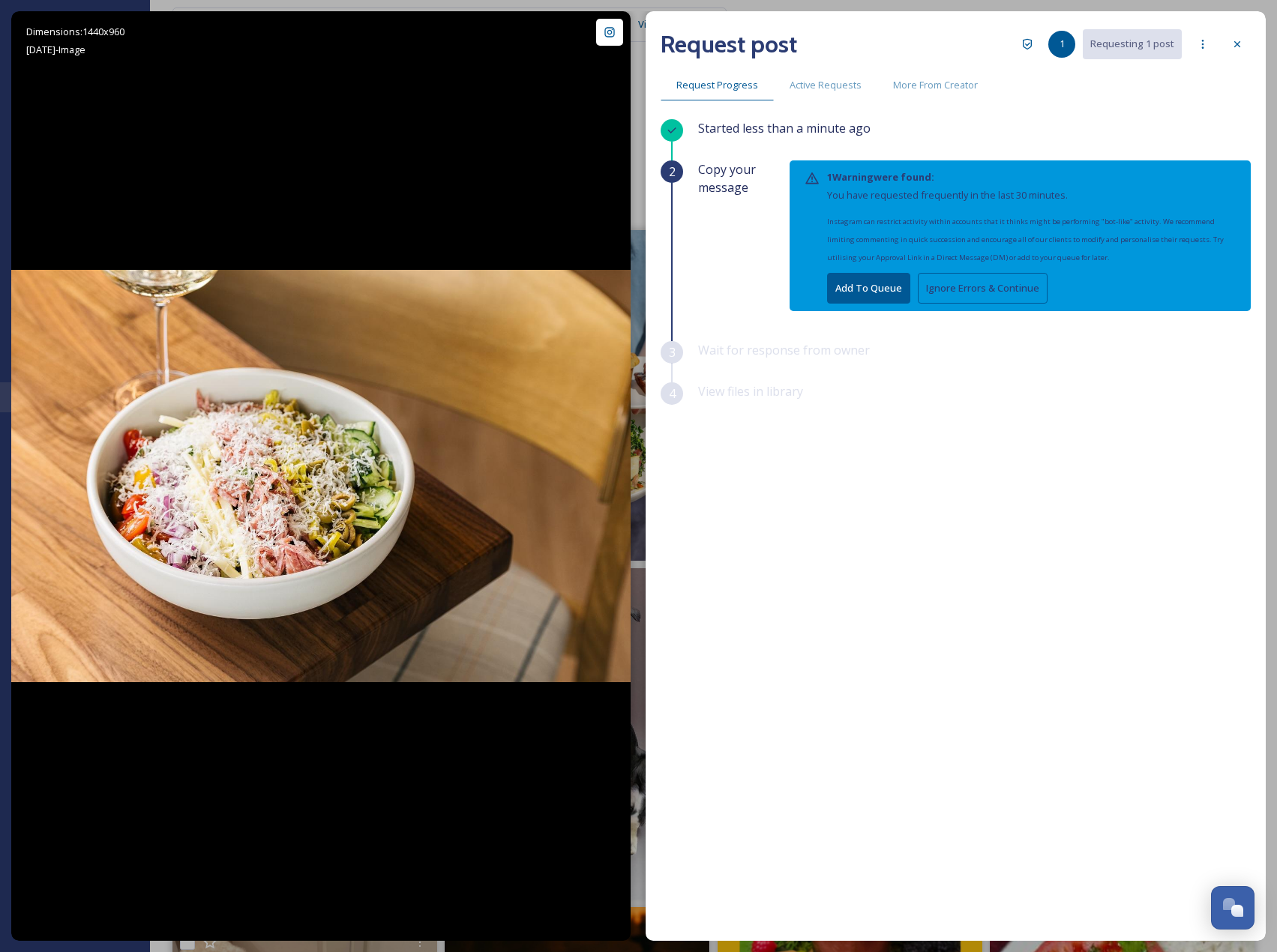
click at [952, 291] on button "Ignore Errors & Continue" at bounding box center [982, 287] width 129 height 31
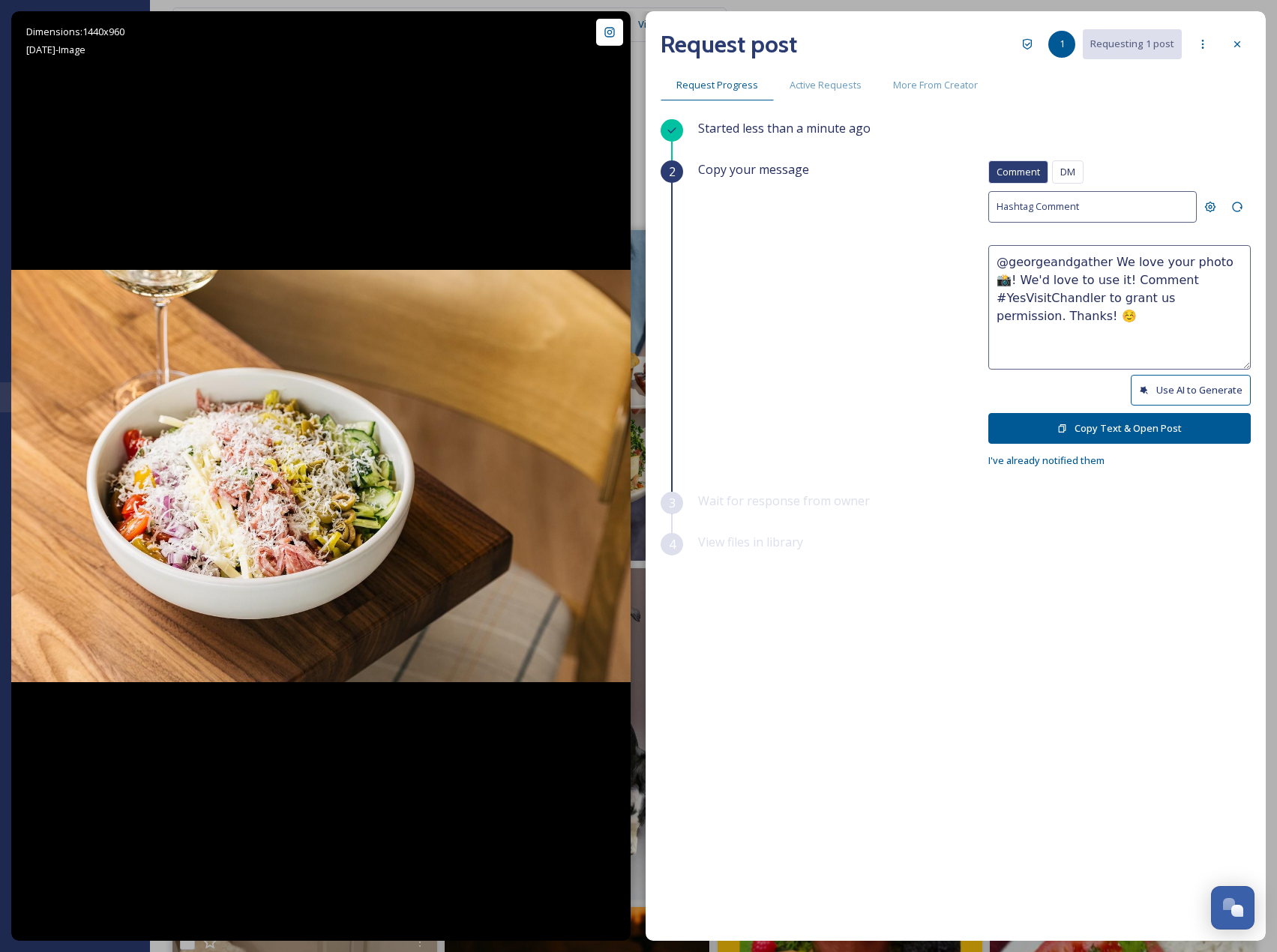
click at [1219, 384] on button "Use AI to Generate" at bounding box center [1191, 390] width 120 height 31
drag, startPoint x: 1104, startPoint y: 295, endPoint x: 1209, endPoint y: 337, distance: 113.1
click at [1209, 337] on textarea "@georgeandgather This bowl of deliciousness looks like the perfect combo of fre…" at bounding box center [1120, 307] width 263 height 124
paste textarea "ould it be okay to use this photo with credit? Thanks! 😄"
type textarea "@georgeandgather This bowl of deliciousness looks like the perfect combo of fre…"
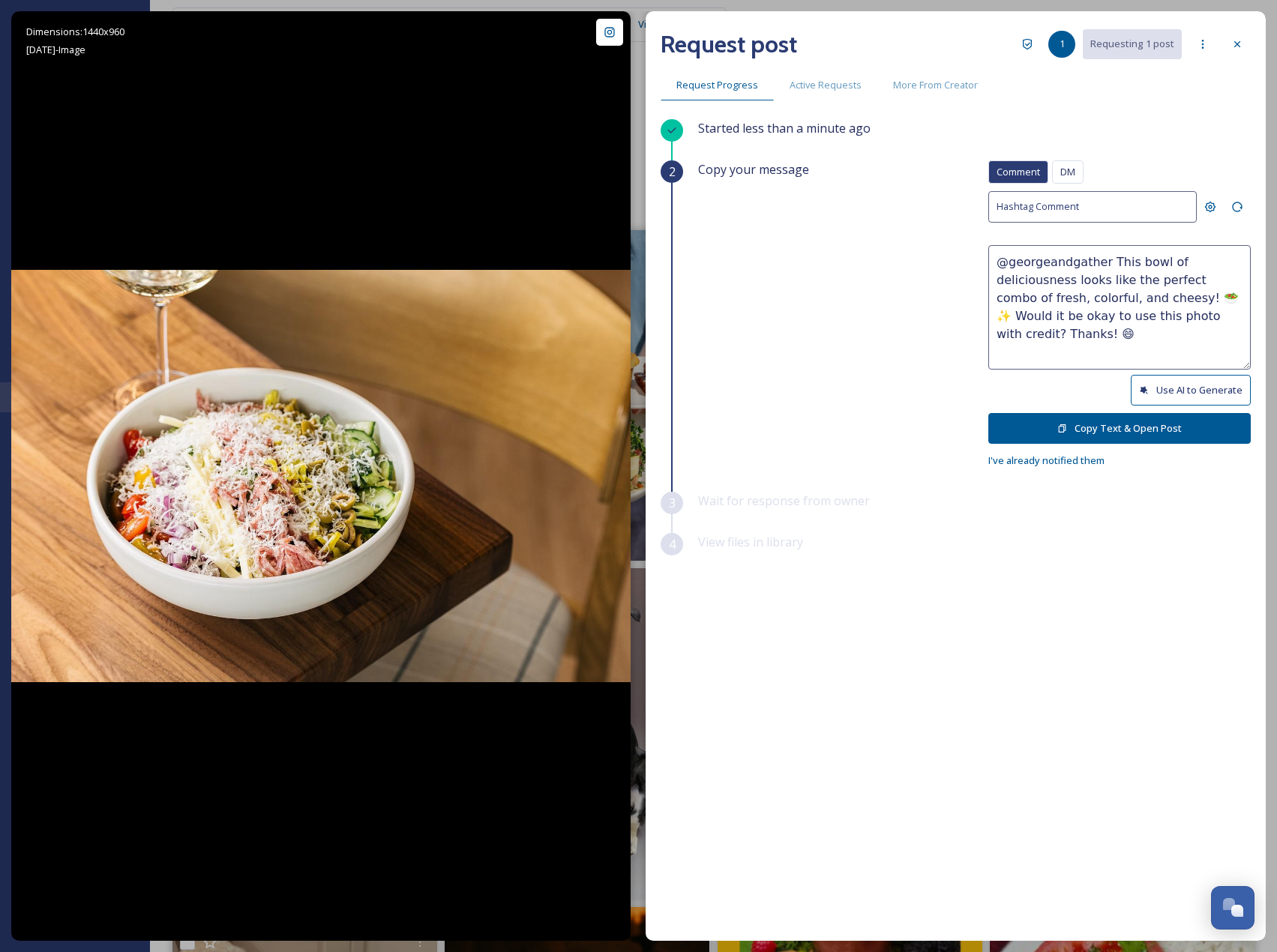
click at [1192, 427] on button "Copy Text & Open Post" at bounding box center [1120, 428] width 263 height 31
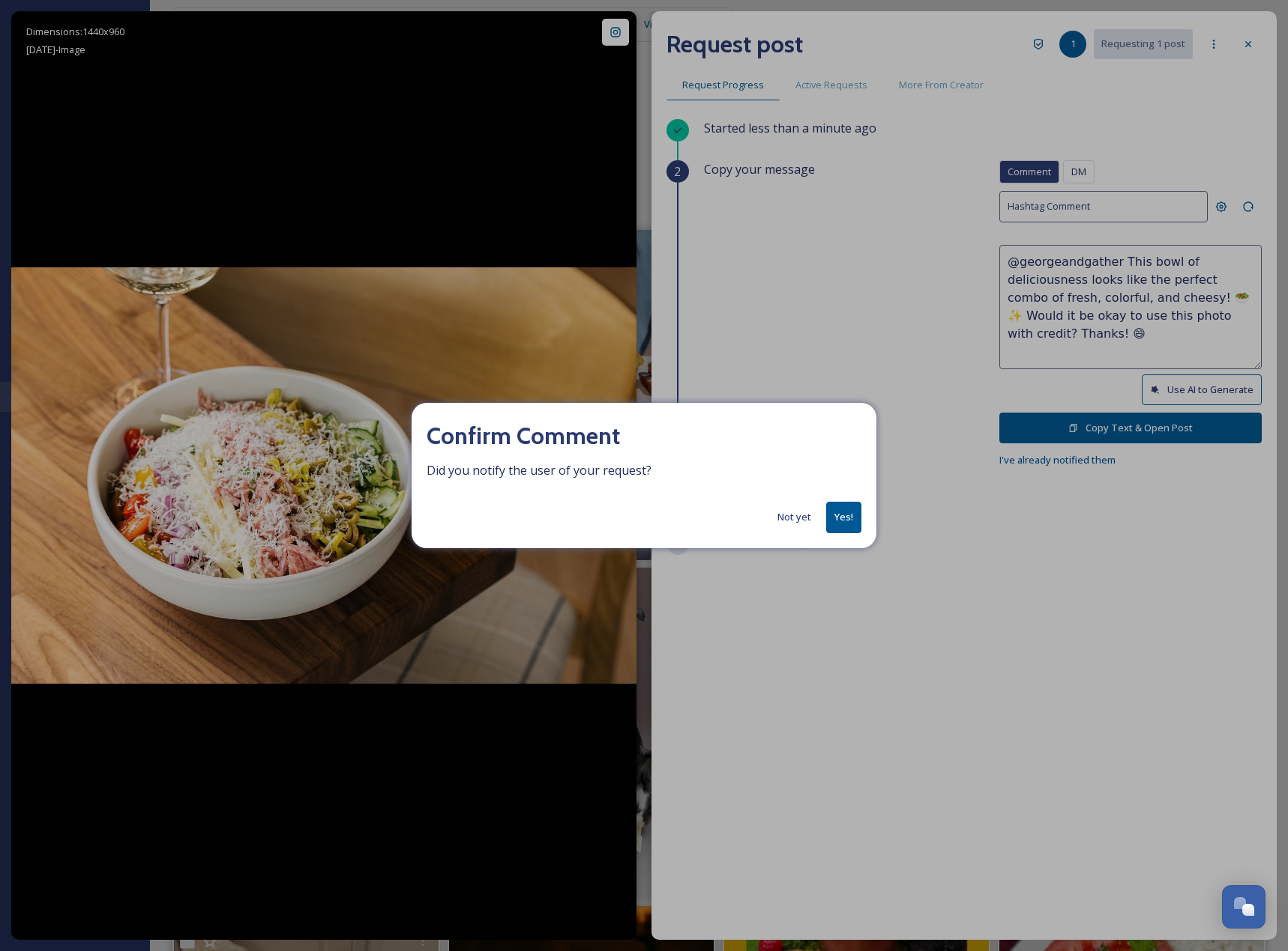
click at [839, 512] on button "Yes!" at bounding box center [844, 517] width 36 height 31
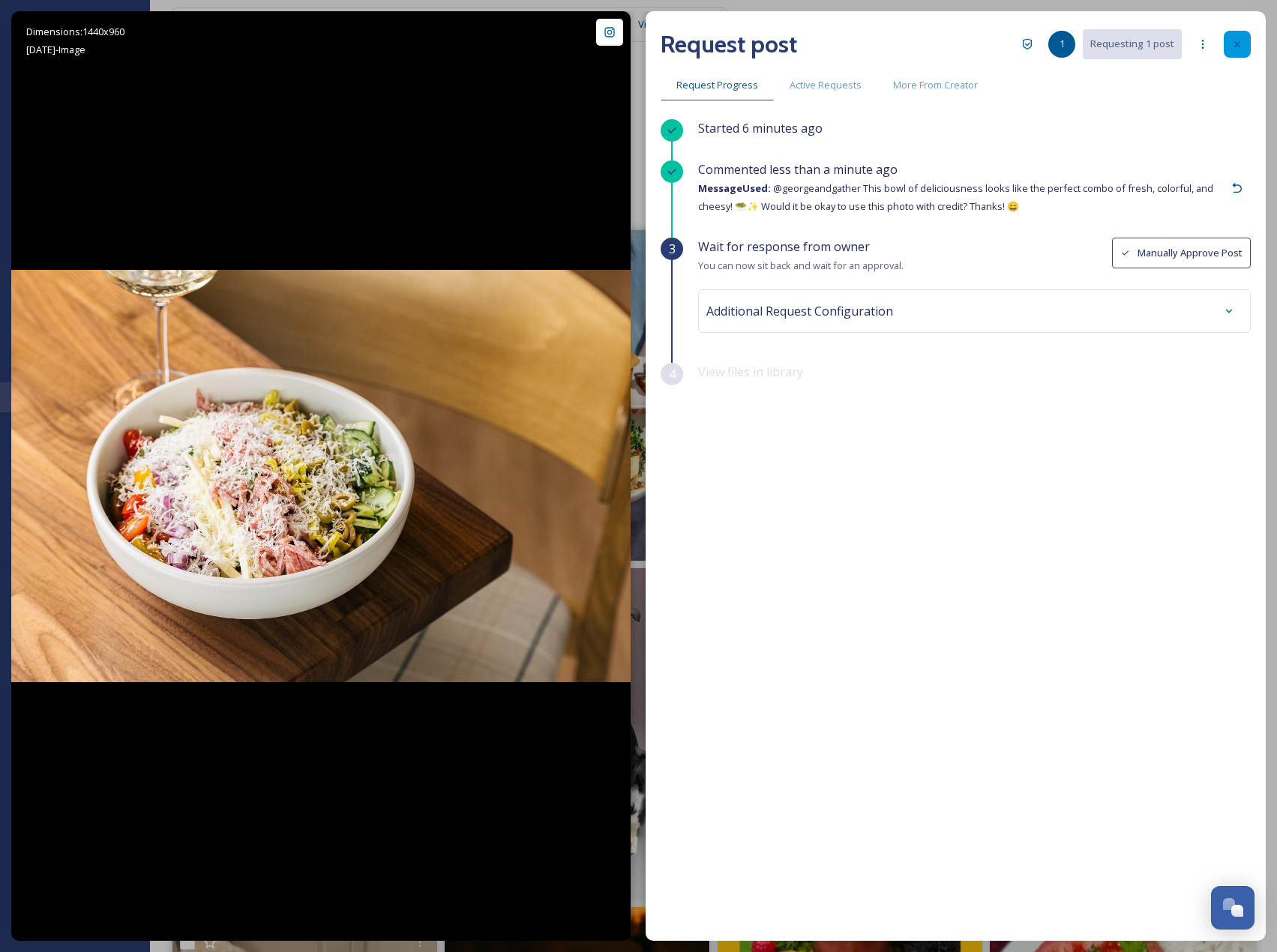
click at [1236, 43] on icon at bounding box center [1237, 44] width 12 height 12
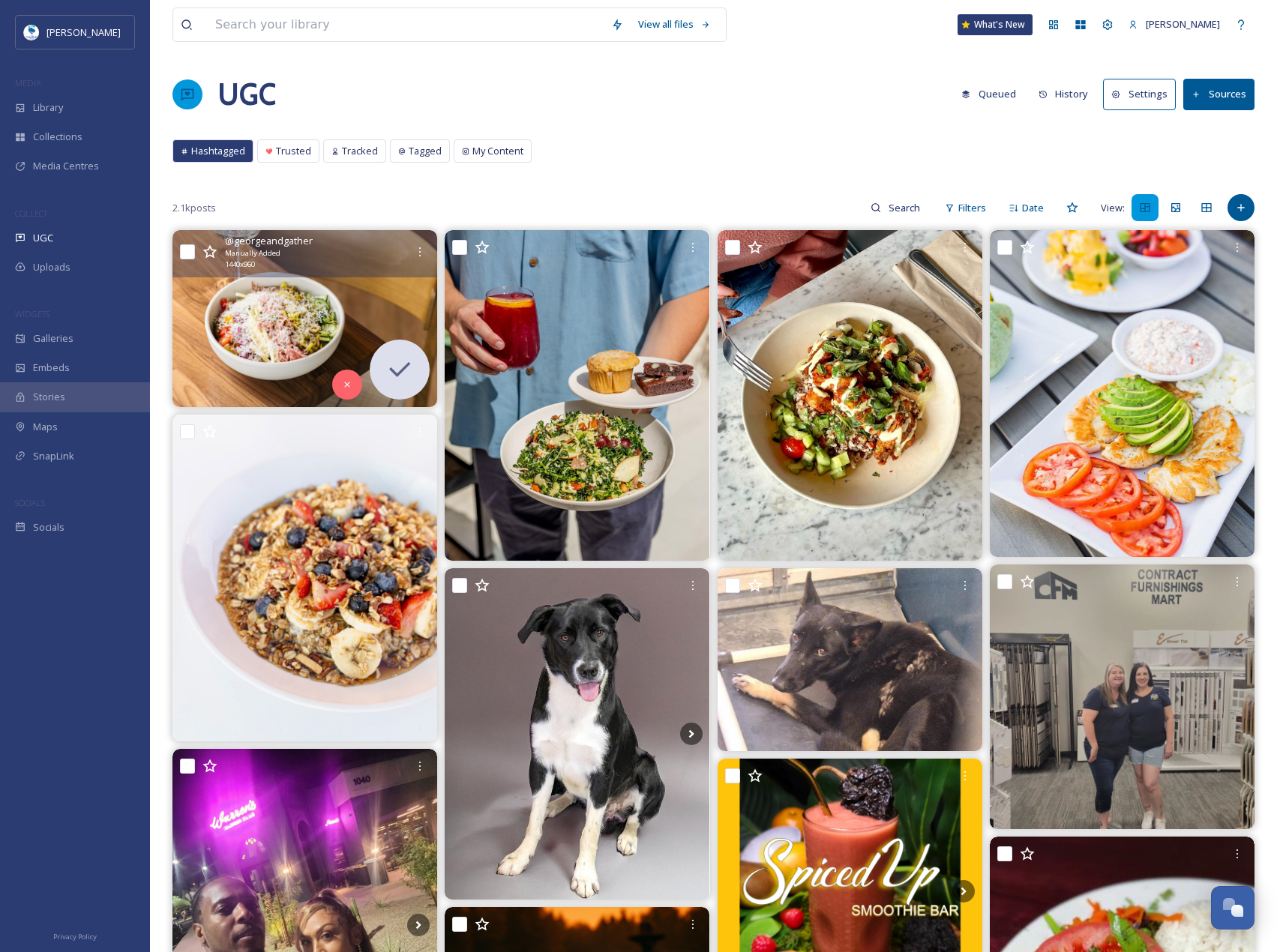
click at [1223, 102] on button "Sources" at bounding box center [1219, 94] width 71 height 31
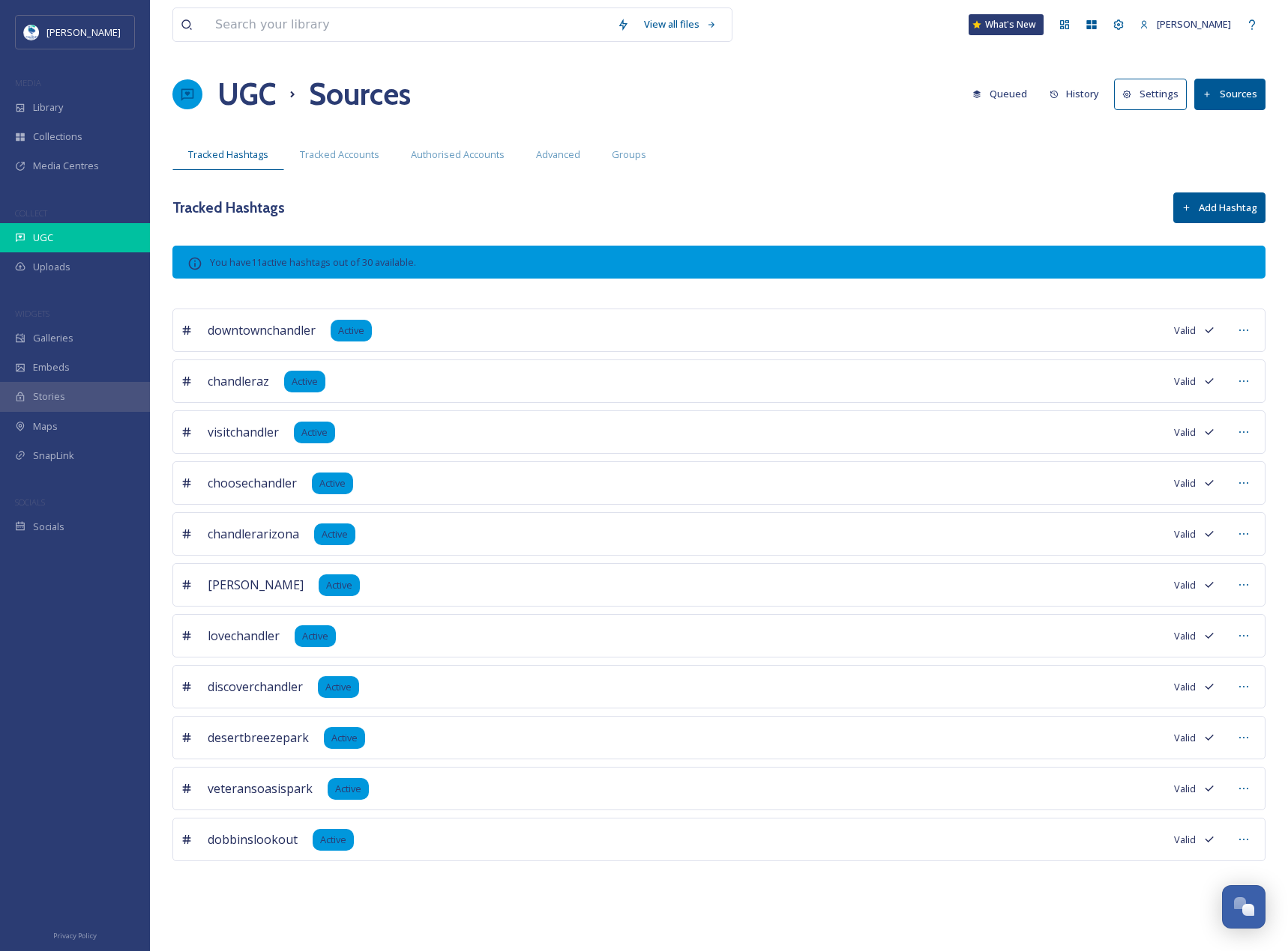
click at [59, 242] on div "UGC" at bounding box center [75, 238] width 150 height 30
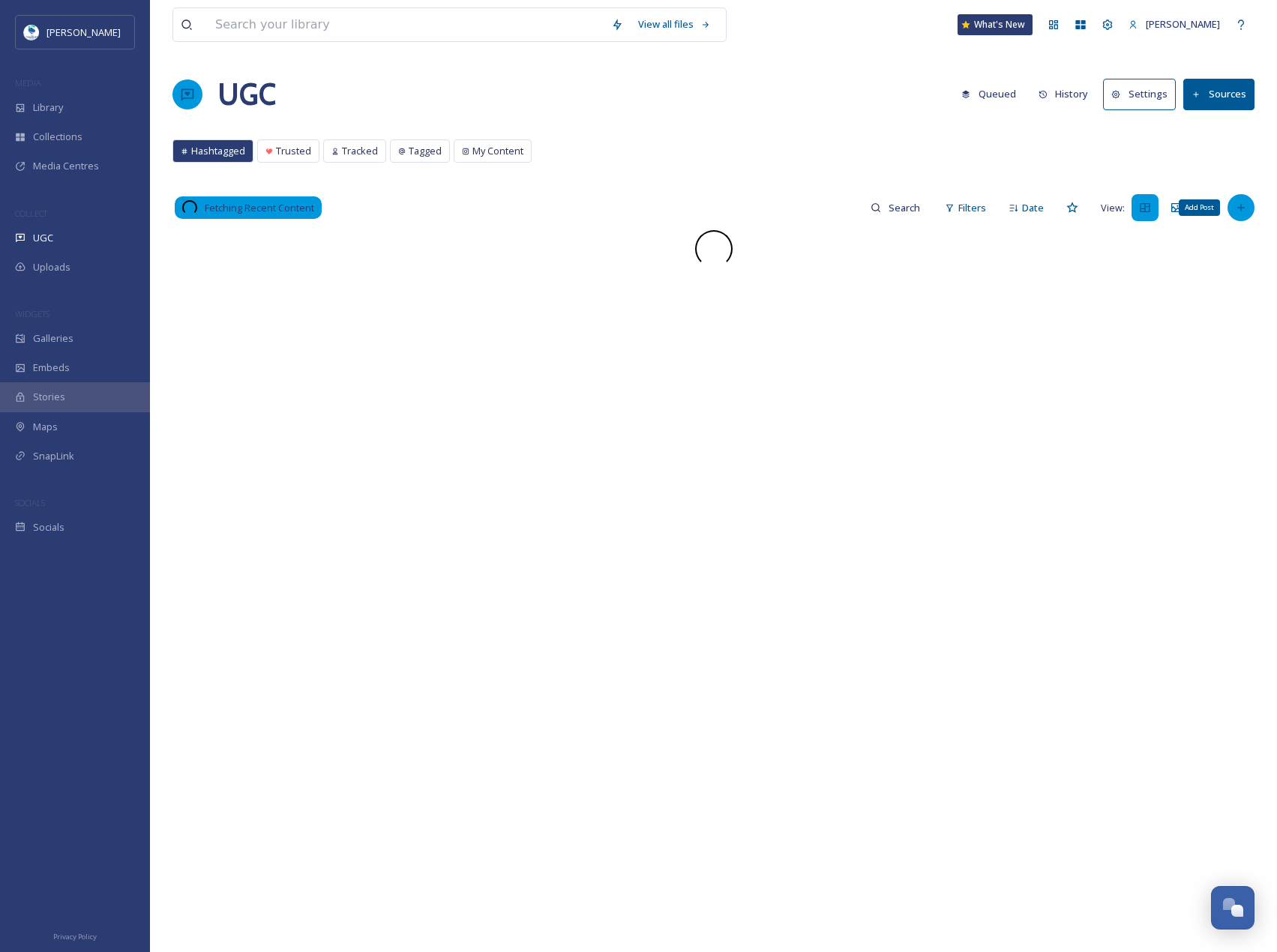
click at [1248, 212] on div "Add Post" at bounding box center [1240, 207] width 27 height 27
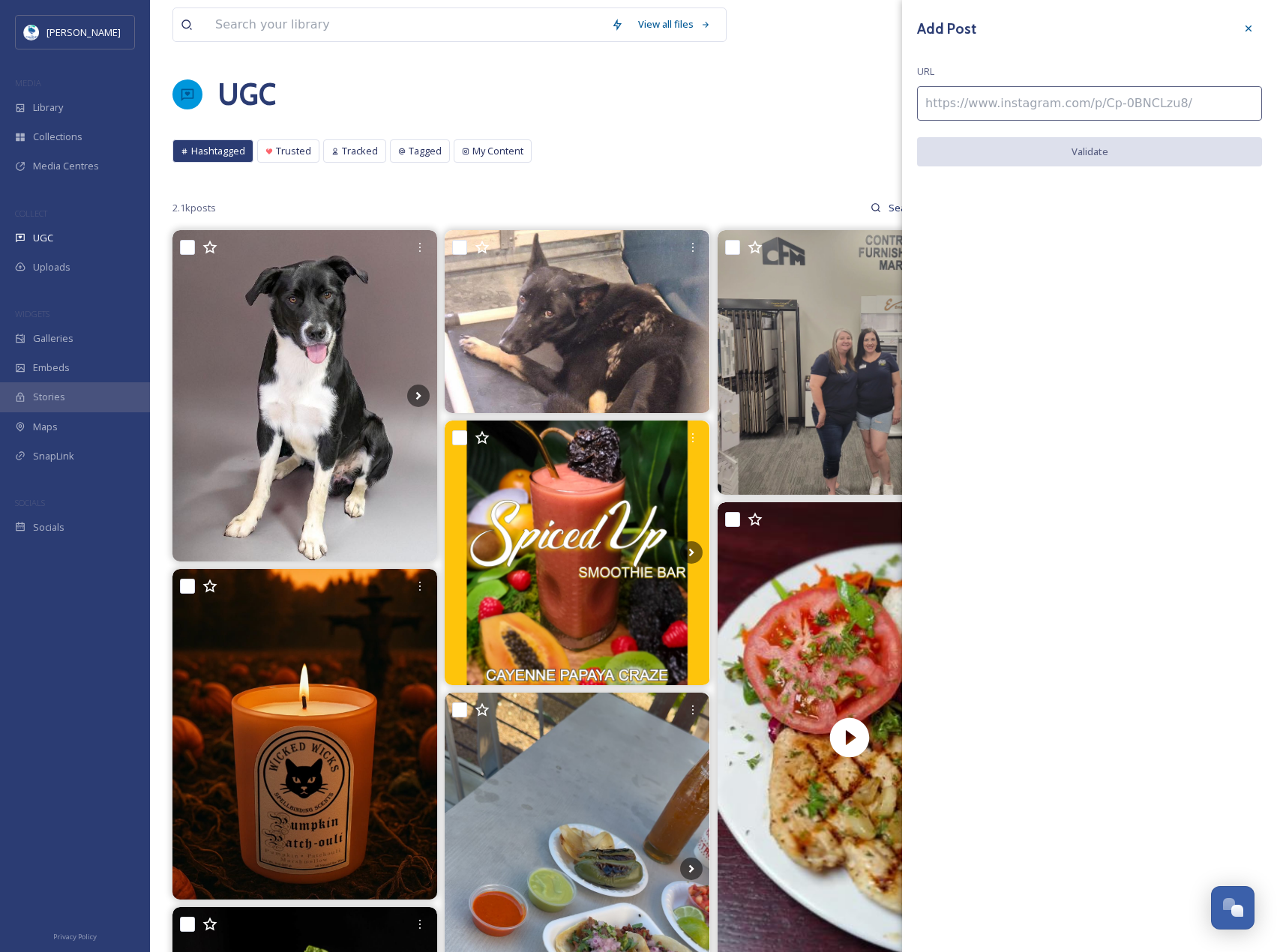
click at [1157, 111] on input at bounding box center [1089, 103] width 345 height 35
paste input "[URL][DOMAIN_NAME]"
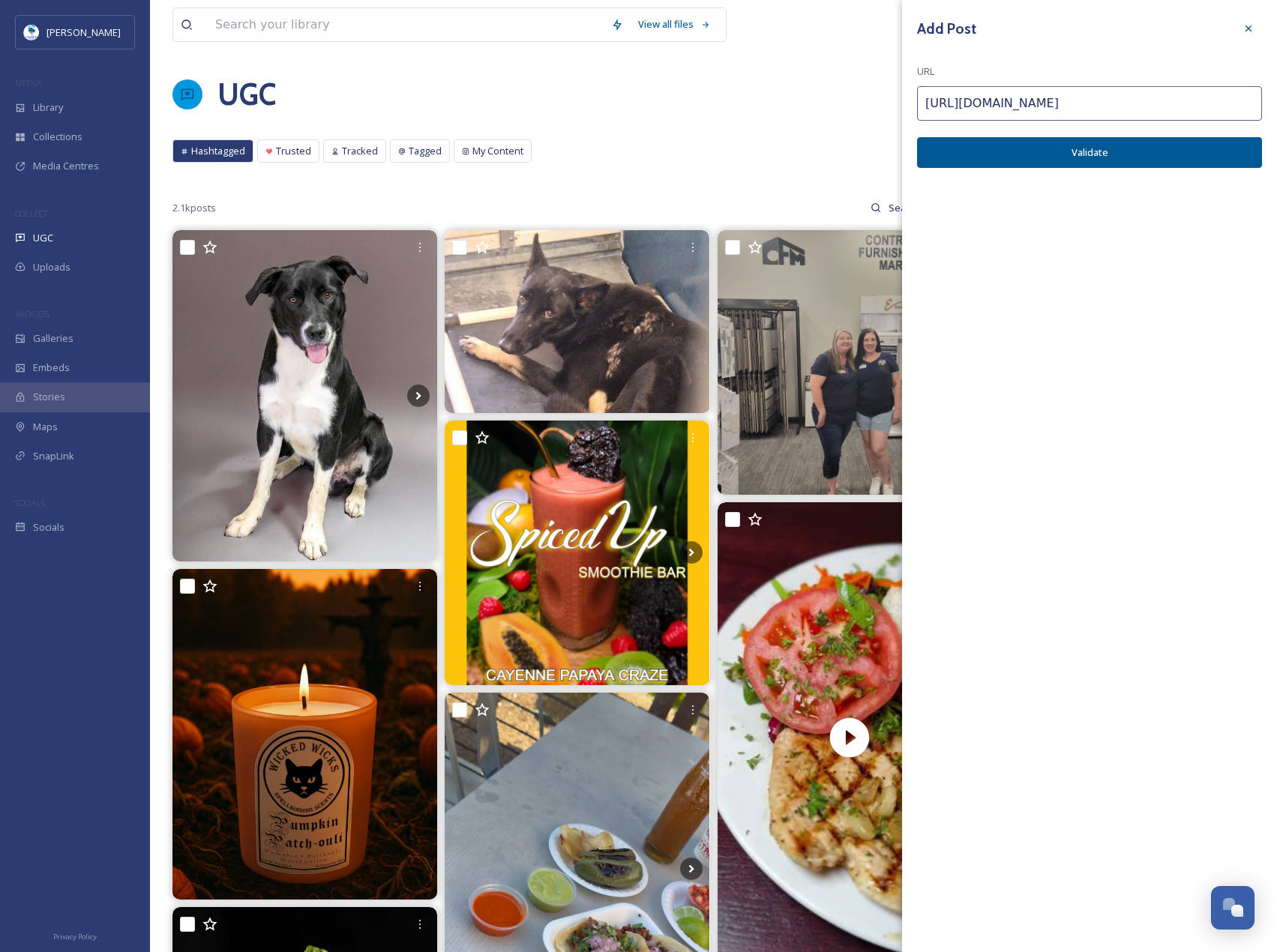
type input "[URL][DOMAIN_NAME]"
click at [1175, 153] on button "Validate" at bounding box center [1089, 152] width 345 height 31
click at [1171, 148] on button "Add Post" at bounding box center [1089, 152] width 345 height 31
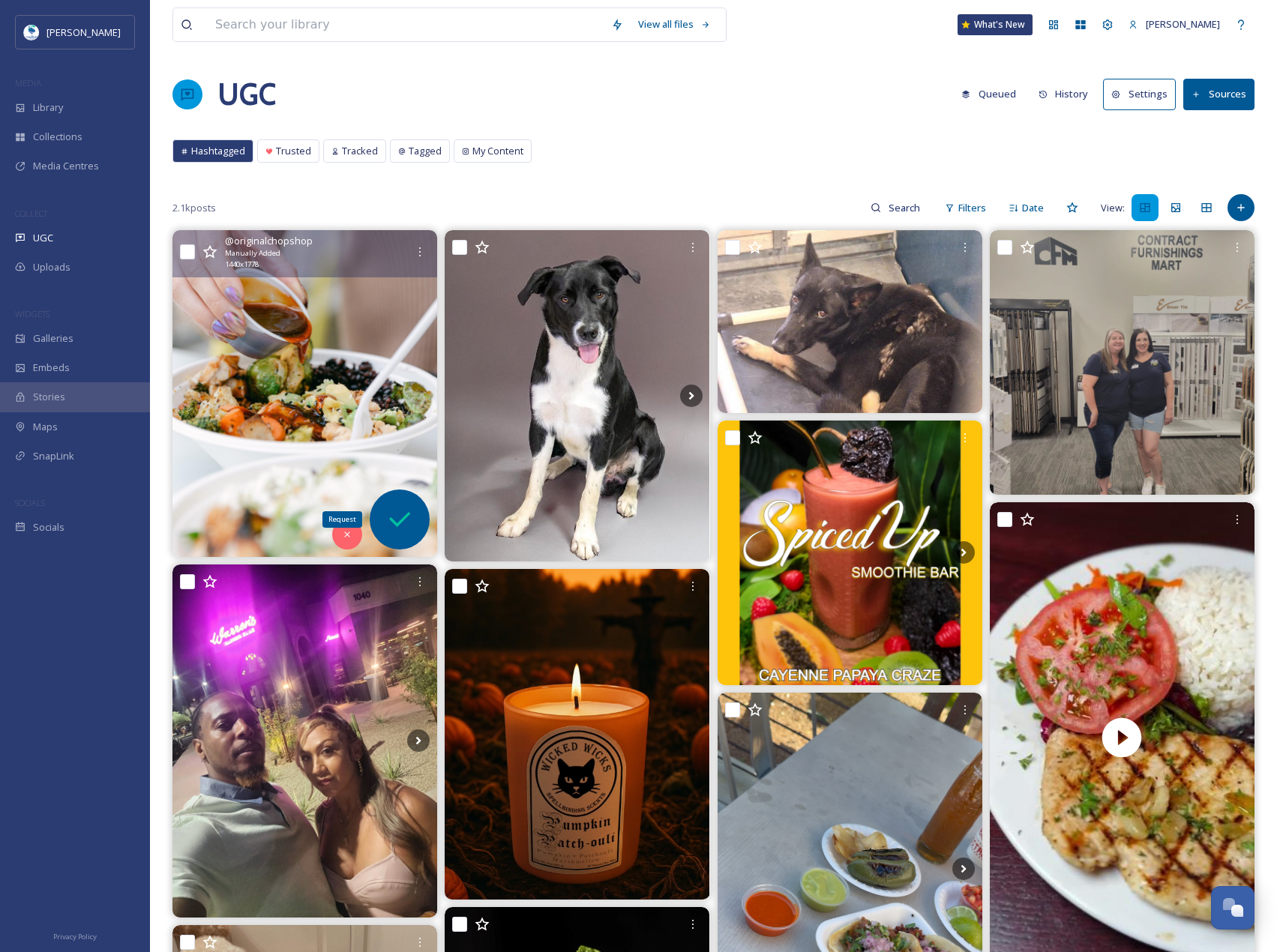
click at [401, 516] on icon at bounding box center [400, 519] width 30 height 30
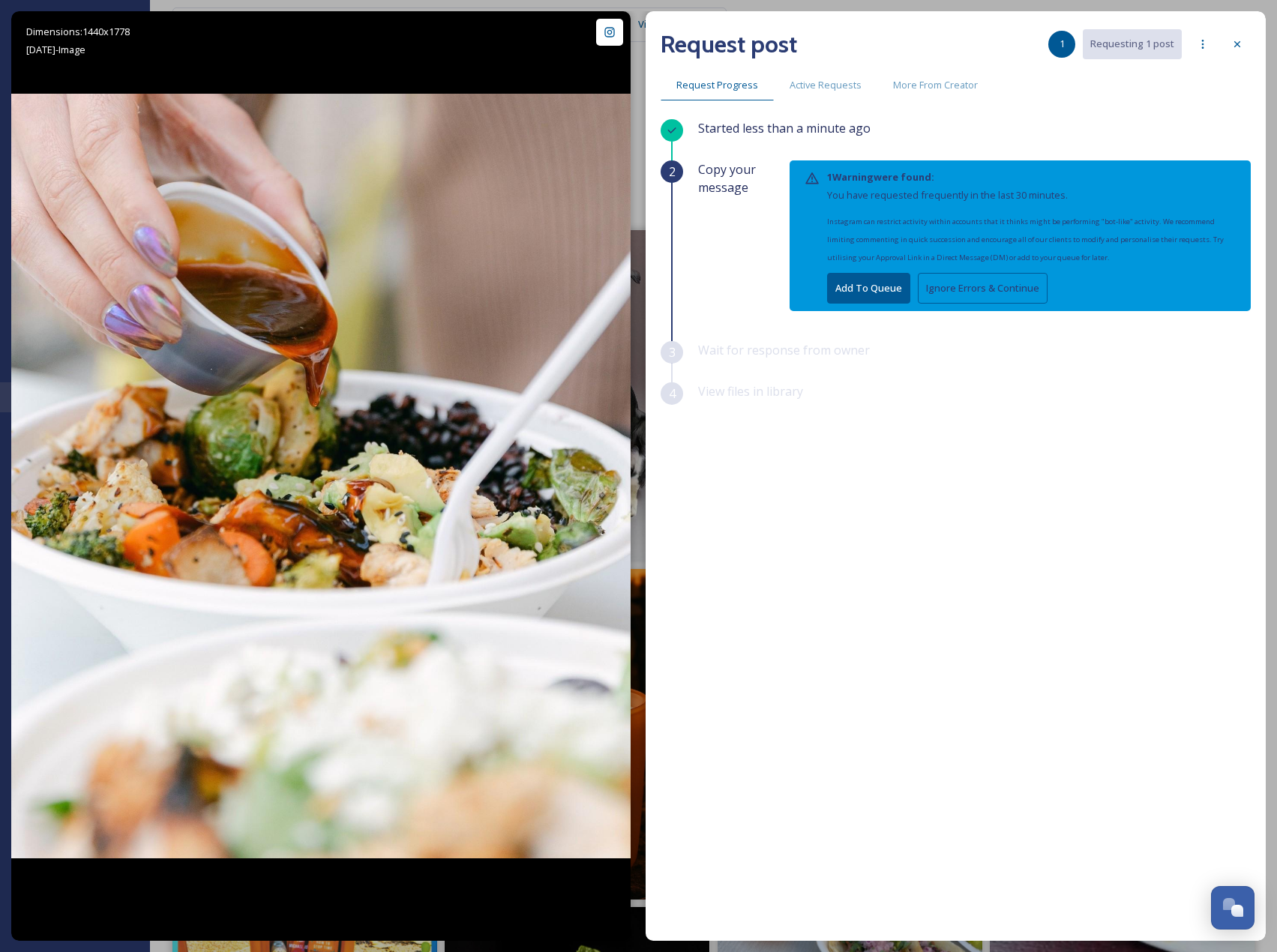
click at [974, 291] on button "Ignore Errors & Continue" at bounding box center [982, 287] width 129 height 31
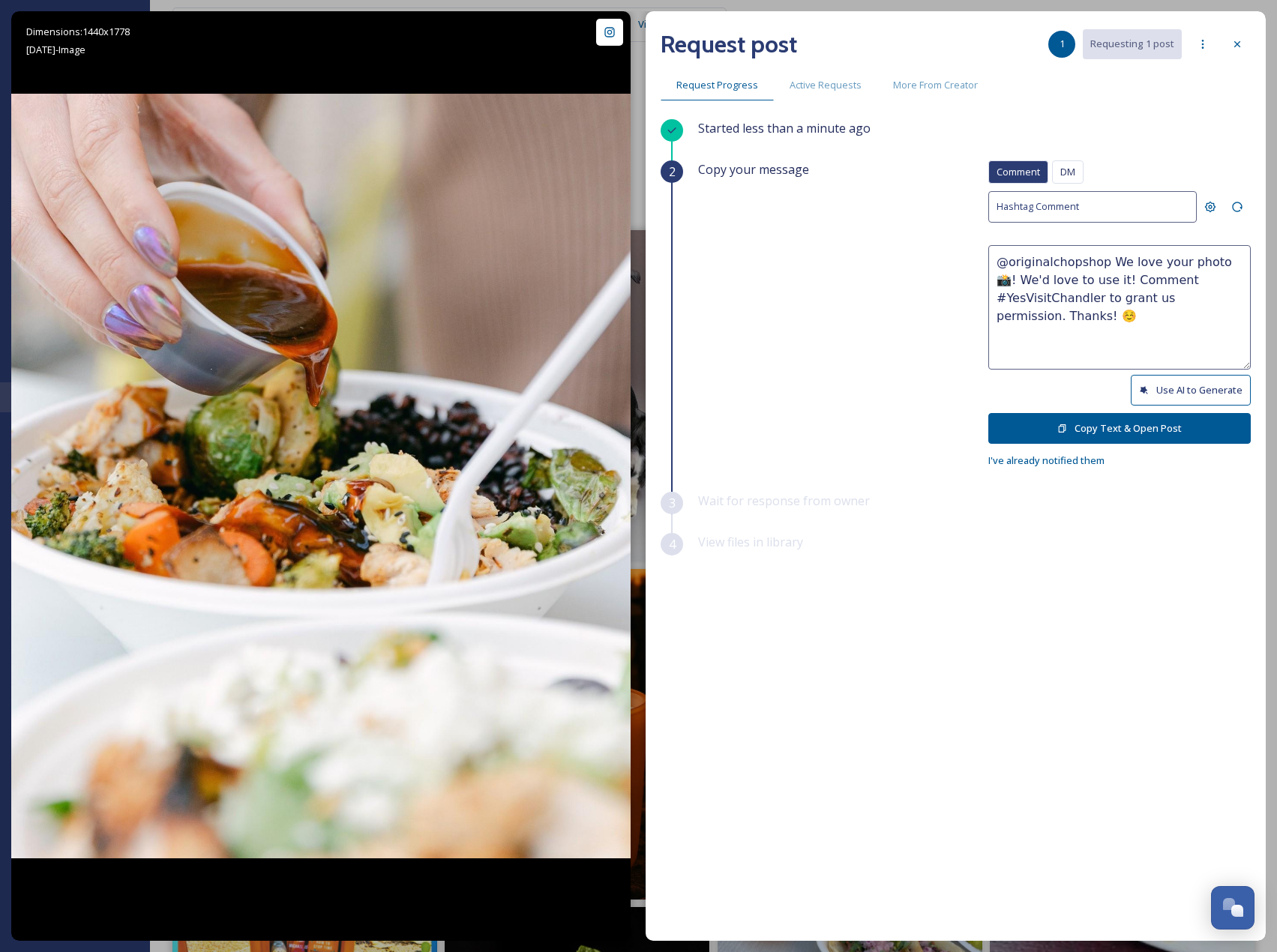
click at [1167, 382] on button "Use AI to Generate" at bounding box center [1191, 390] width 120 height 31
drag, startPoint x: 1108, startPoint y: 298, endPoint x: 1163, endPoint y: 337, distance: 67.4
click at [1163, 337] on textarea "@originalchopshop That drizzle action has our mouths watering! This bowl looks …" at bounding box center [1120, 307] width 263 height 124
paste textarea "ould it be okay to use this photo with credit? Thanks! 😄"
type textarea "@originalchopshop That drizzle action has our mouths watering! This bowl looks …"
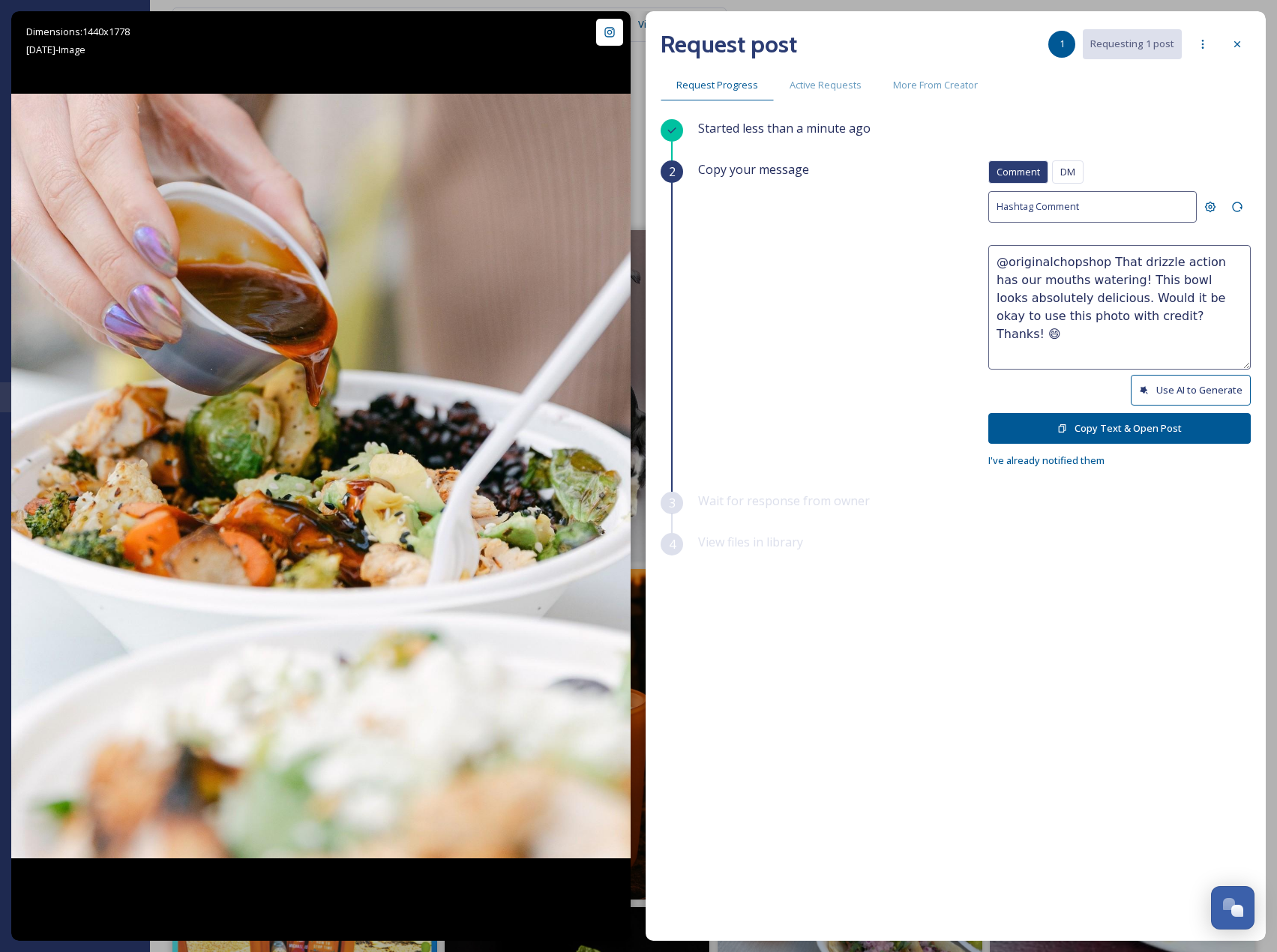
click at [1165, 430] on button "Copy Text & Open Post" at bounding box center [1120, 428] width 263 height 31
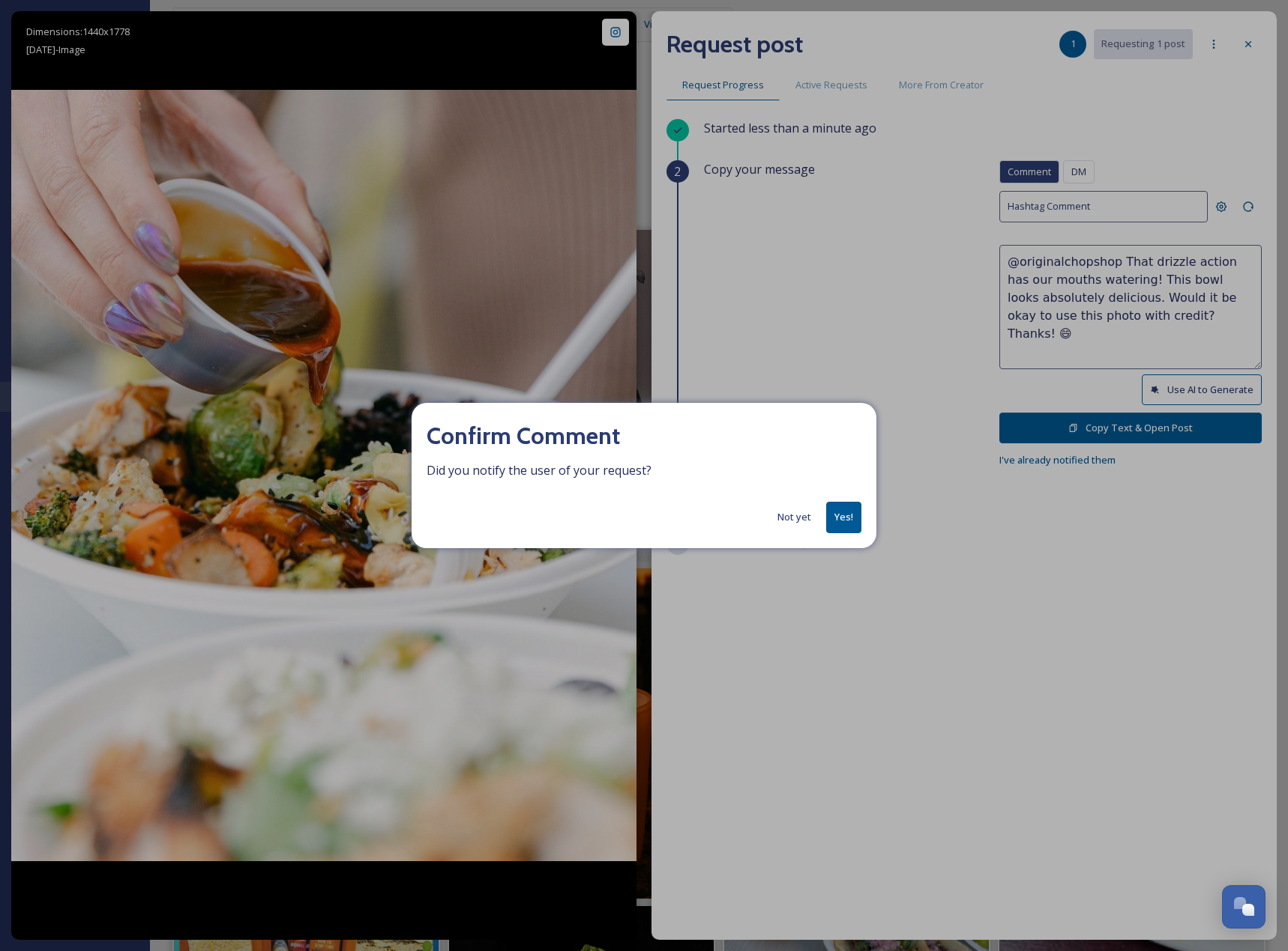
click at [852, 518] on button "Yes!" at bounding box center [844, 517] width 36 height 31
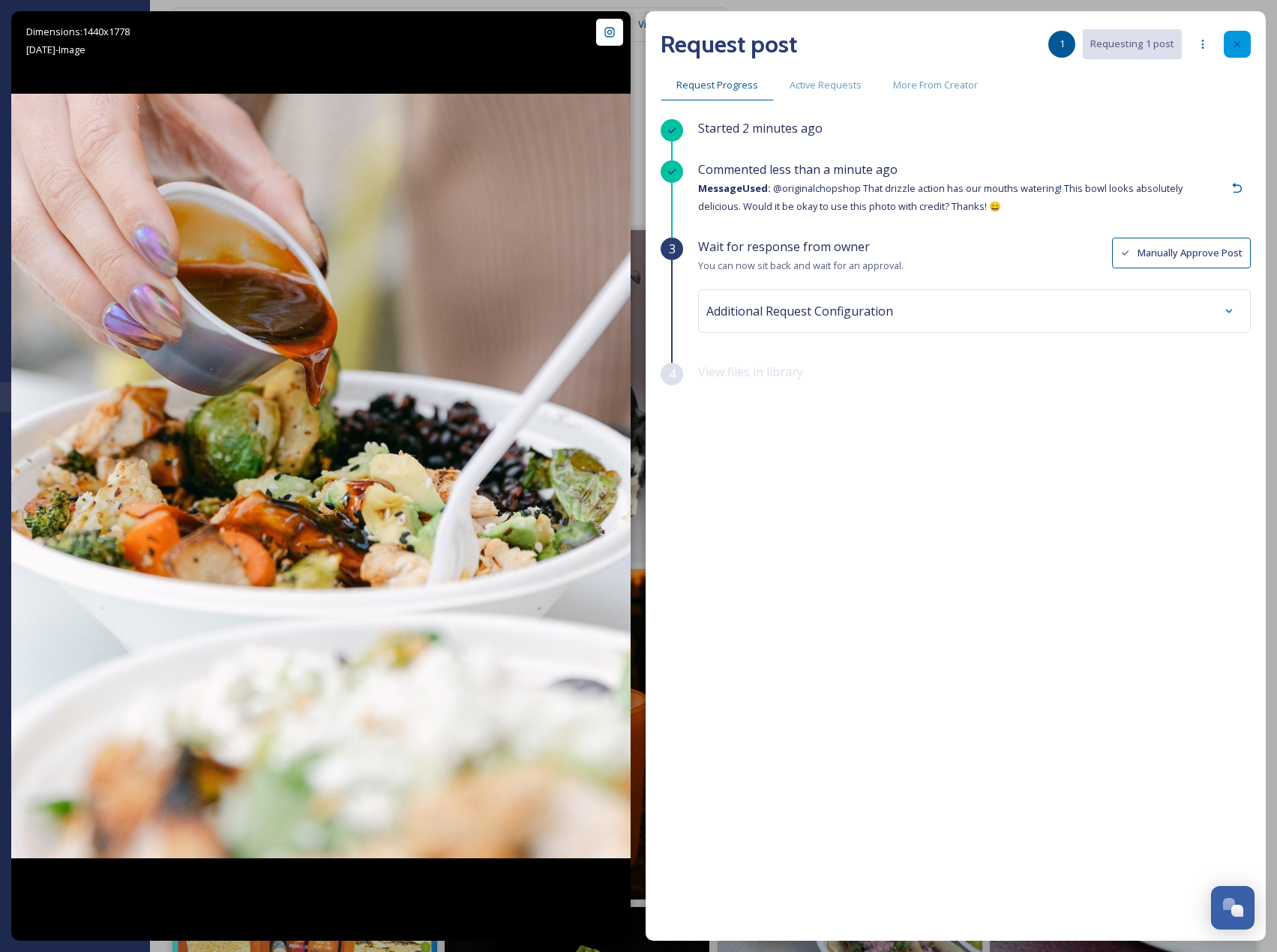
click at [1242, 39] on icon at bounding box center [1237, 44] width 12 height 12
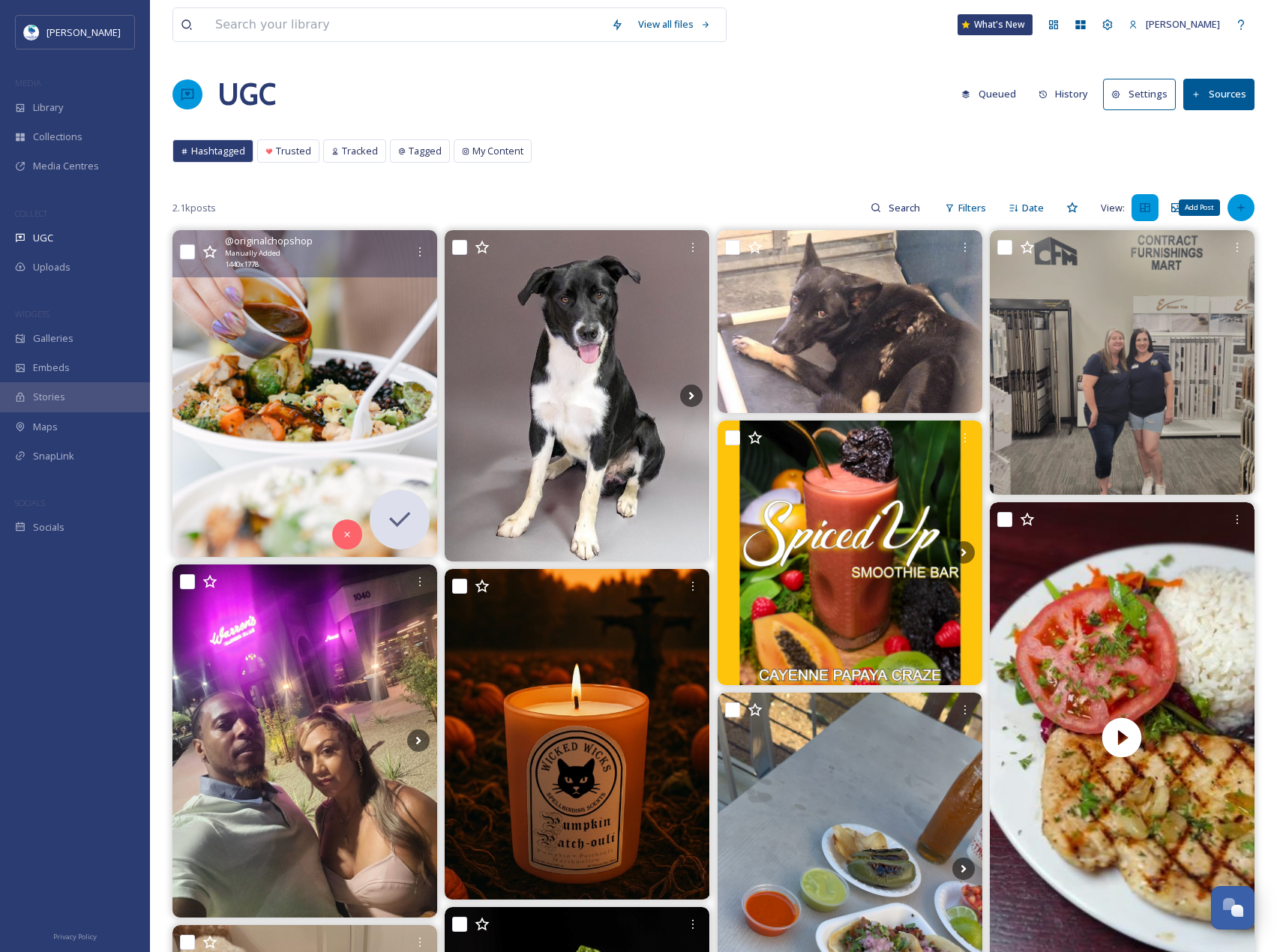
click at [1246, 210] on icon at bounding box center [1241, 207] width 12 height 12
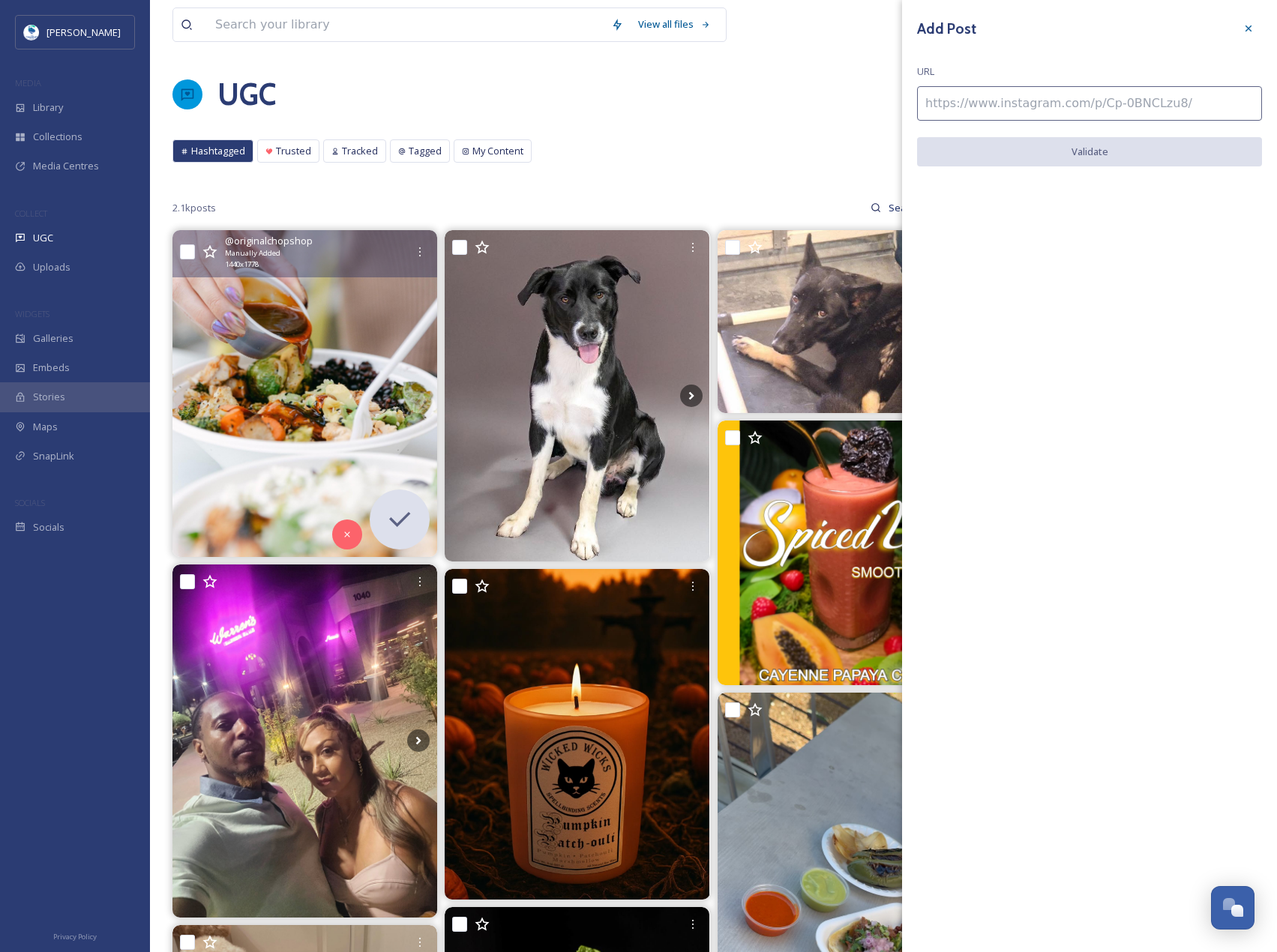
click at [1163, 107] on input at bounding box center [1089, 103] width 345 height 35
paste input "[URL][DOMAIN_NAME]"
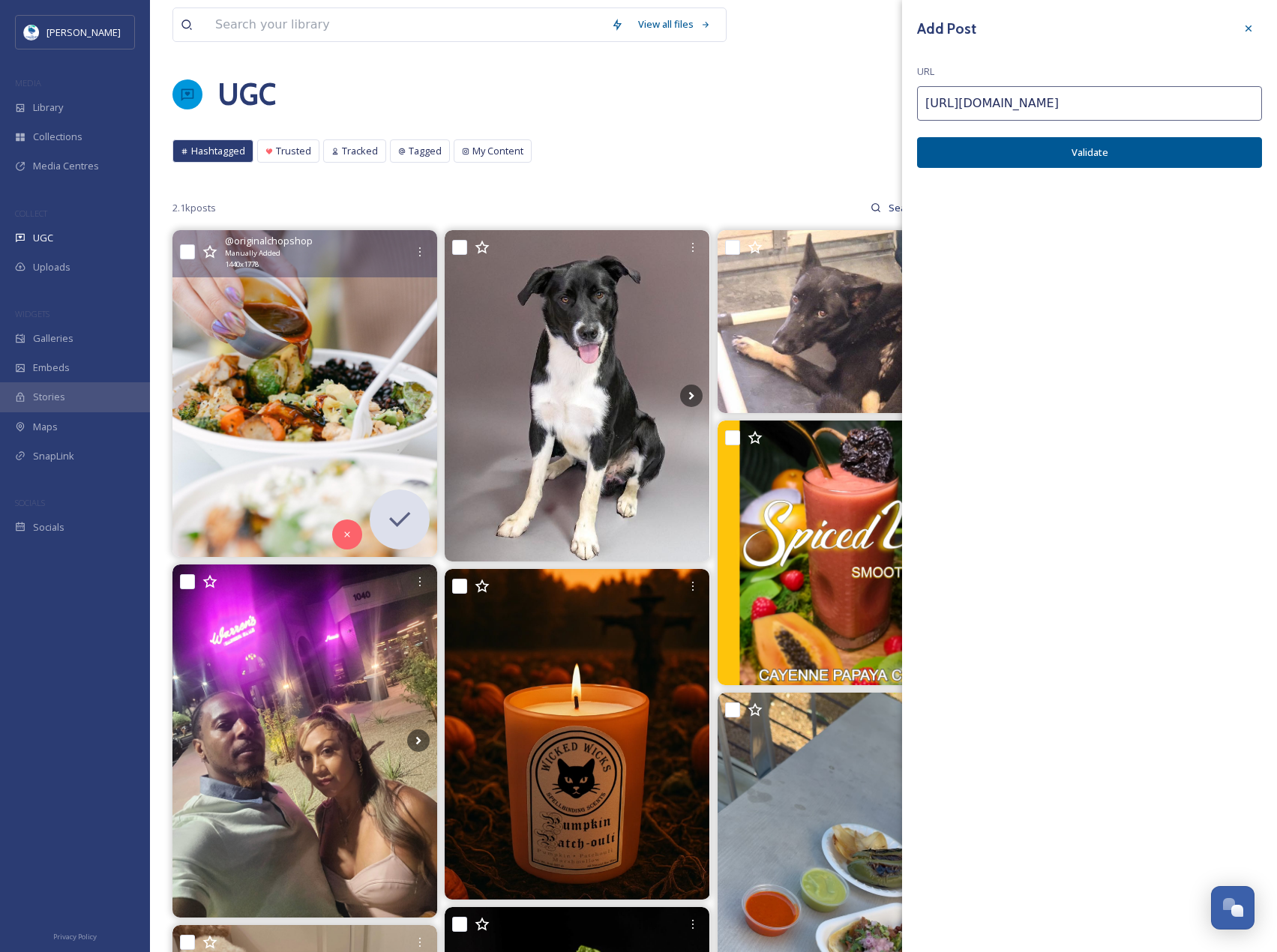
type input "[URL][DOMAIN_NAME]"
click at [1192, 143] on button "Validate" at bounding box center [1089, 152] width 345 height 31
click at [1183, 153] on button "Add Post" at bounding box center [1089, 152] width 345 height 31
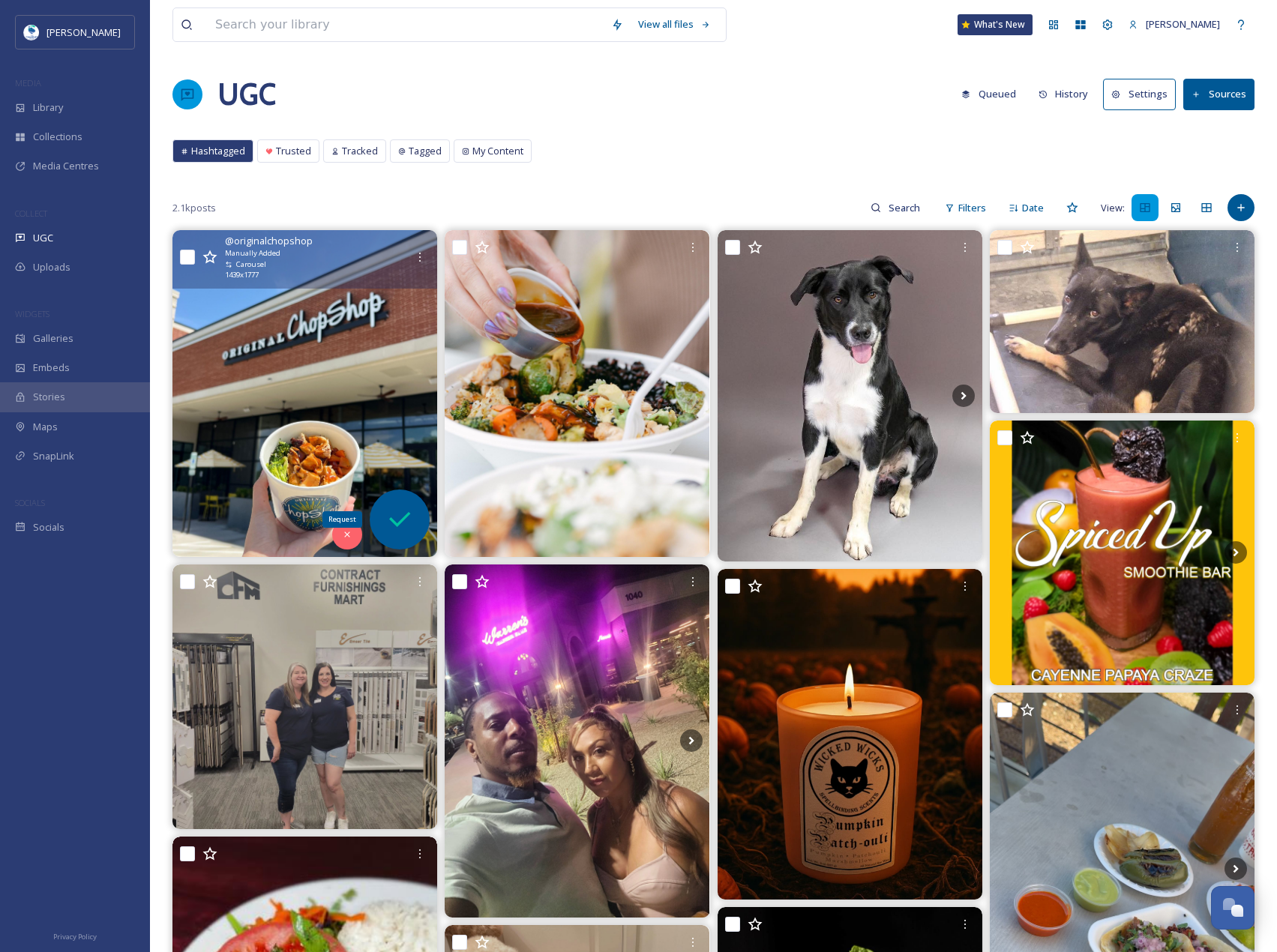
click at [415, 513] on icon at bounding box center [400, 519] width 30 height 30
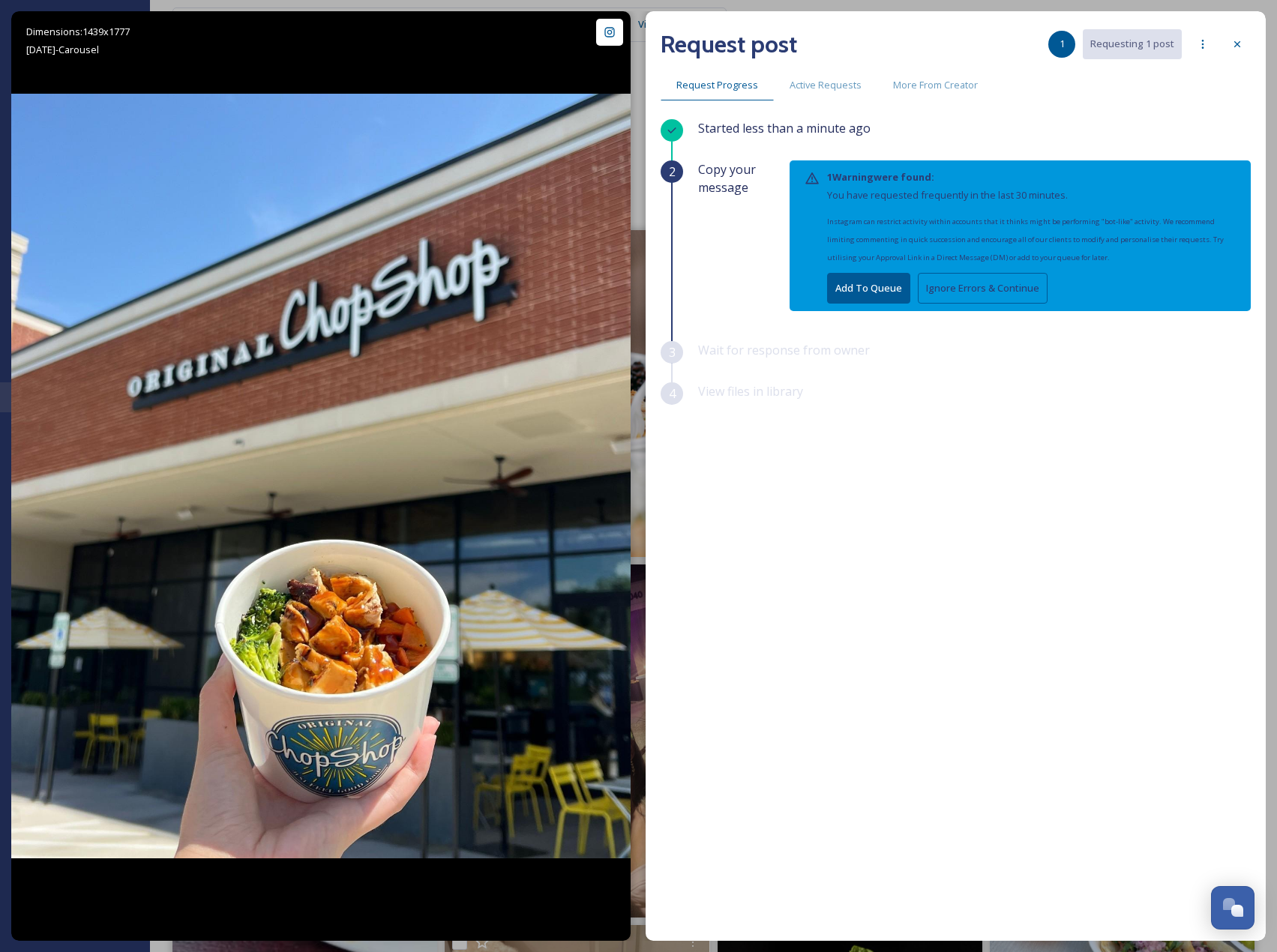
click at [988, 283] on button "Ignore Errors & Continue" at bounding box center [982, 287] width 129 height 31
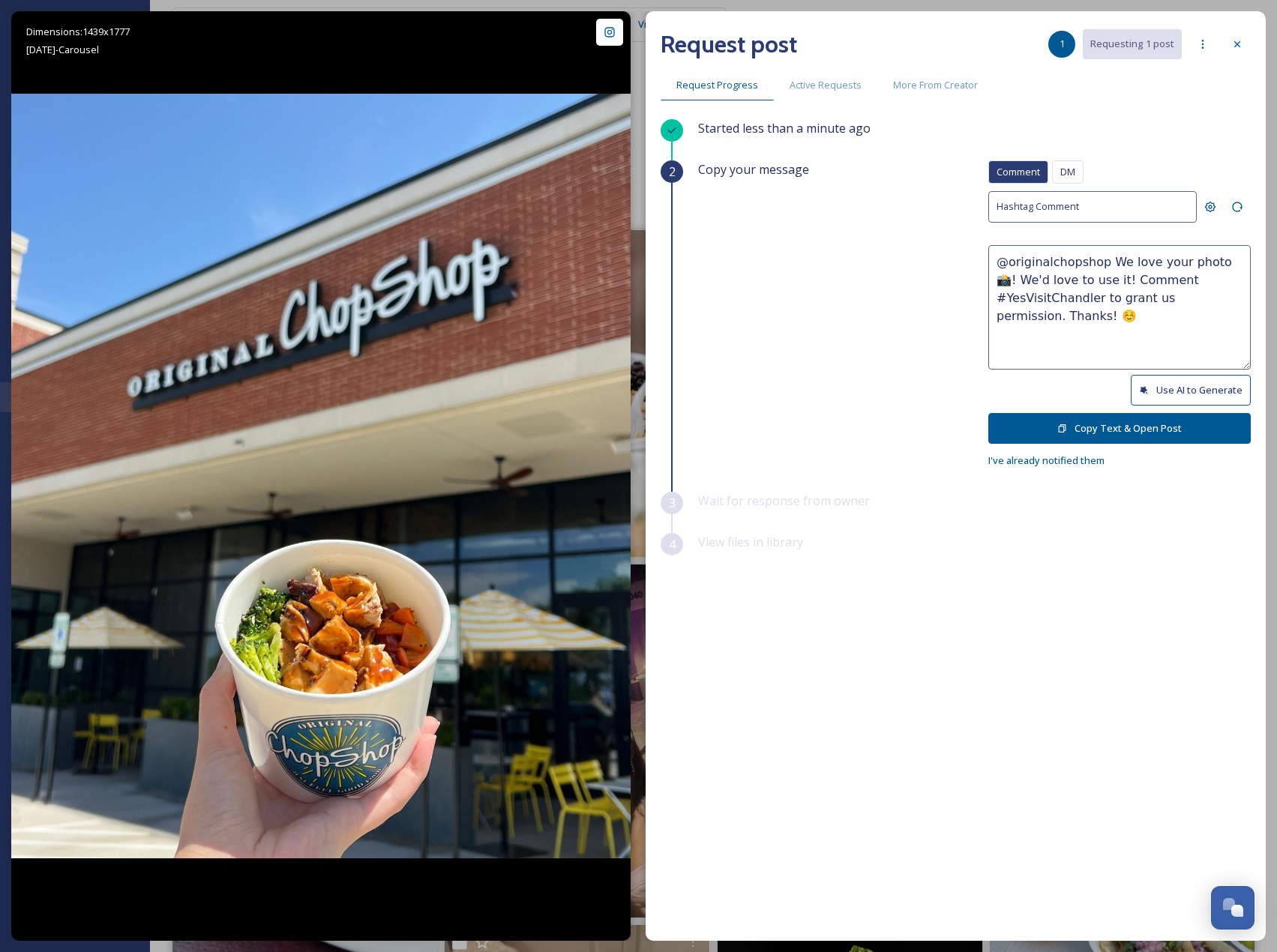
click at [1157, 376] on button "Use AI to Generate" at bounding box center [1191, 390] width 120 height 31
drag, startPoint x: 1143, startPoint y: 297, endPoint x: 1203, endPoint y: 340, distance: 73.8
click at [1203, 340] on textarea "@originalchopshop That bowl looks absolutely delicious and perfect for a sunny …" at bounding box center [1120, 307] width 263 height 124
paste textarea "ould it be okay to use this photo with credit? Thanks! 😄"
type textarea "@originalchopshop That bowl looks absolutely delicious and perfect for a sunny …"
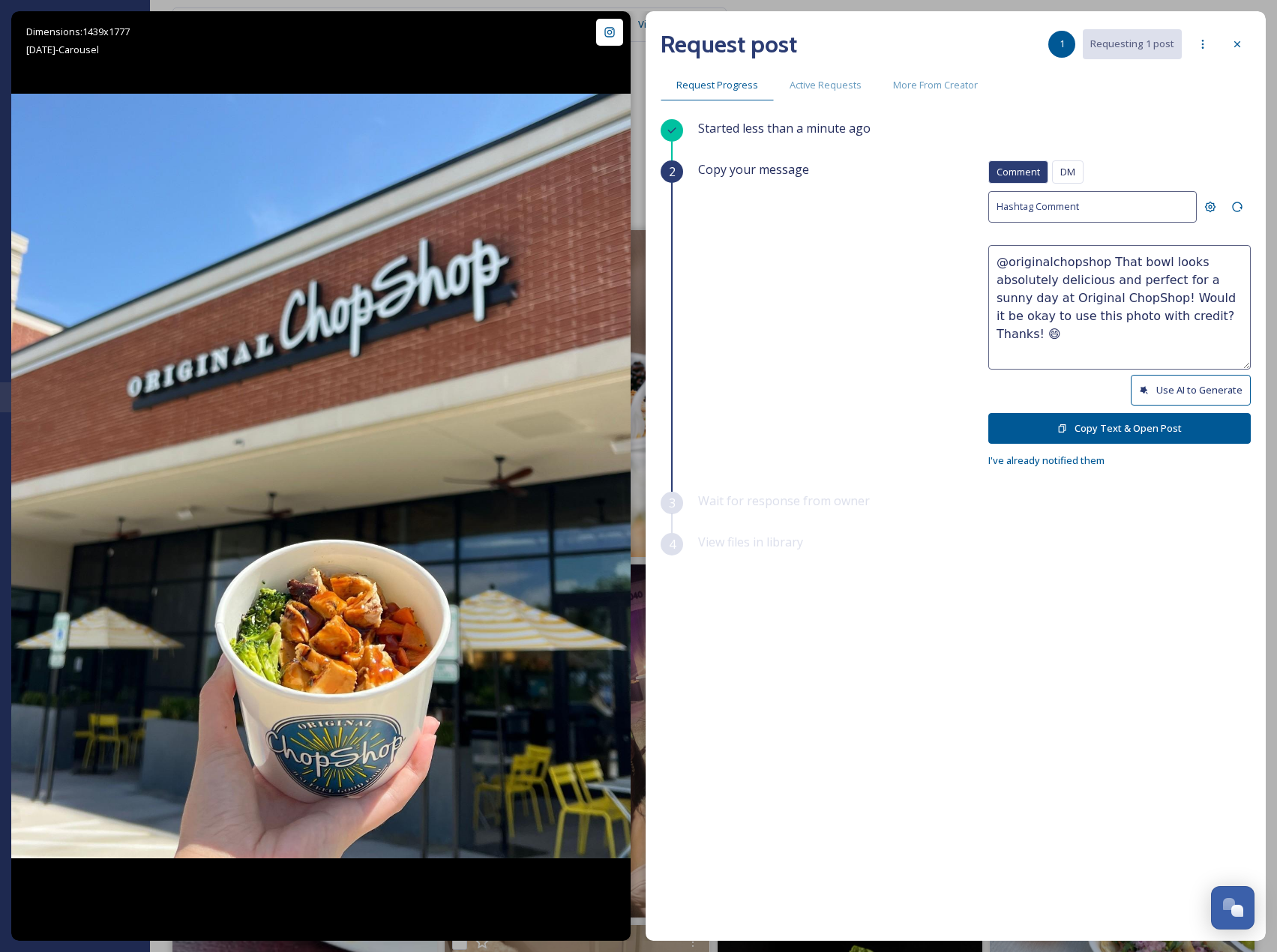
click at [1197, 418] on button "Copy Text & Open Post" at bounding box center [1120, 428] width 263 height 31
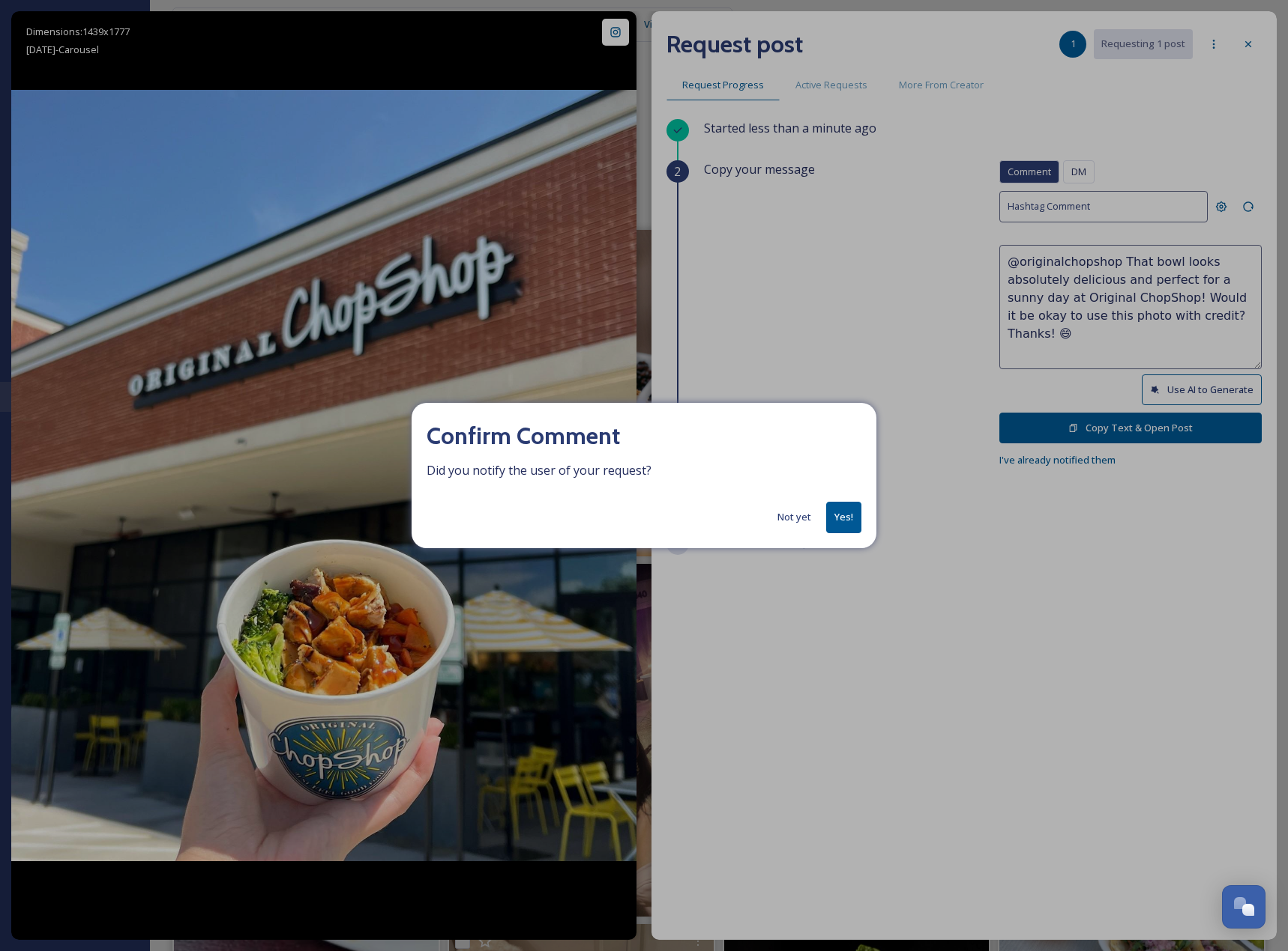
click at [847, 525] on button "Yes!" at bounding box center [844, 517] width 36 height 31
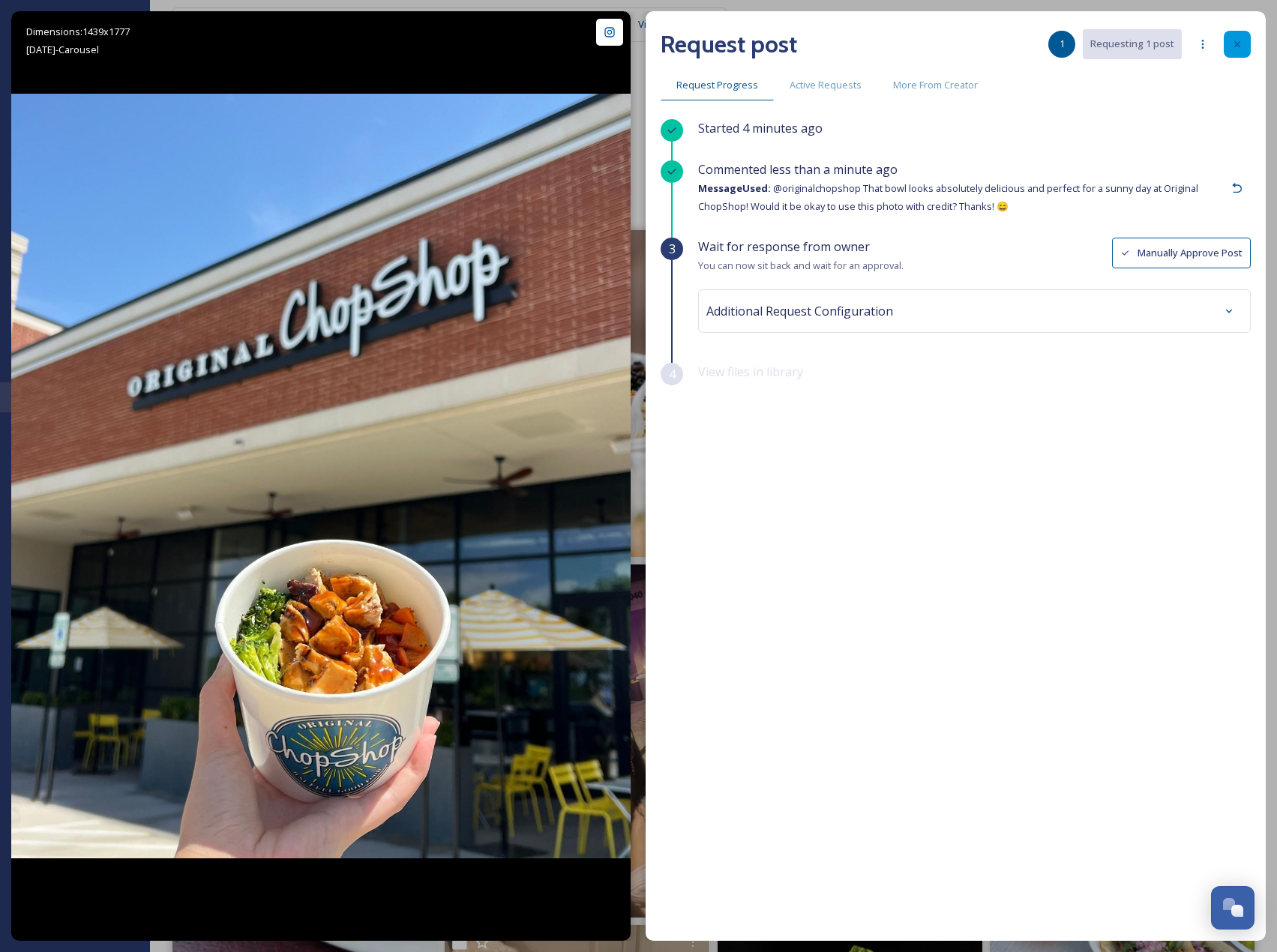
click at [1228, 43] on div at bounding box center [1237, 43] width 27 height 27
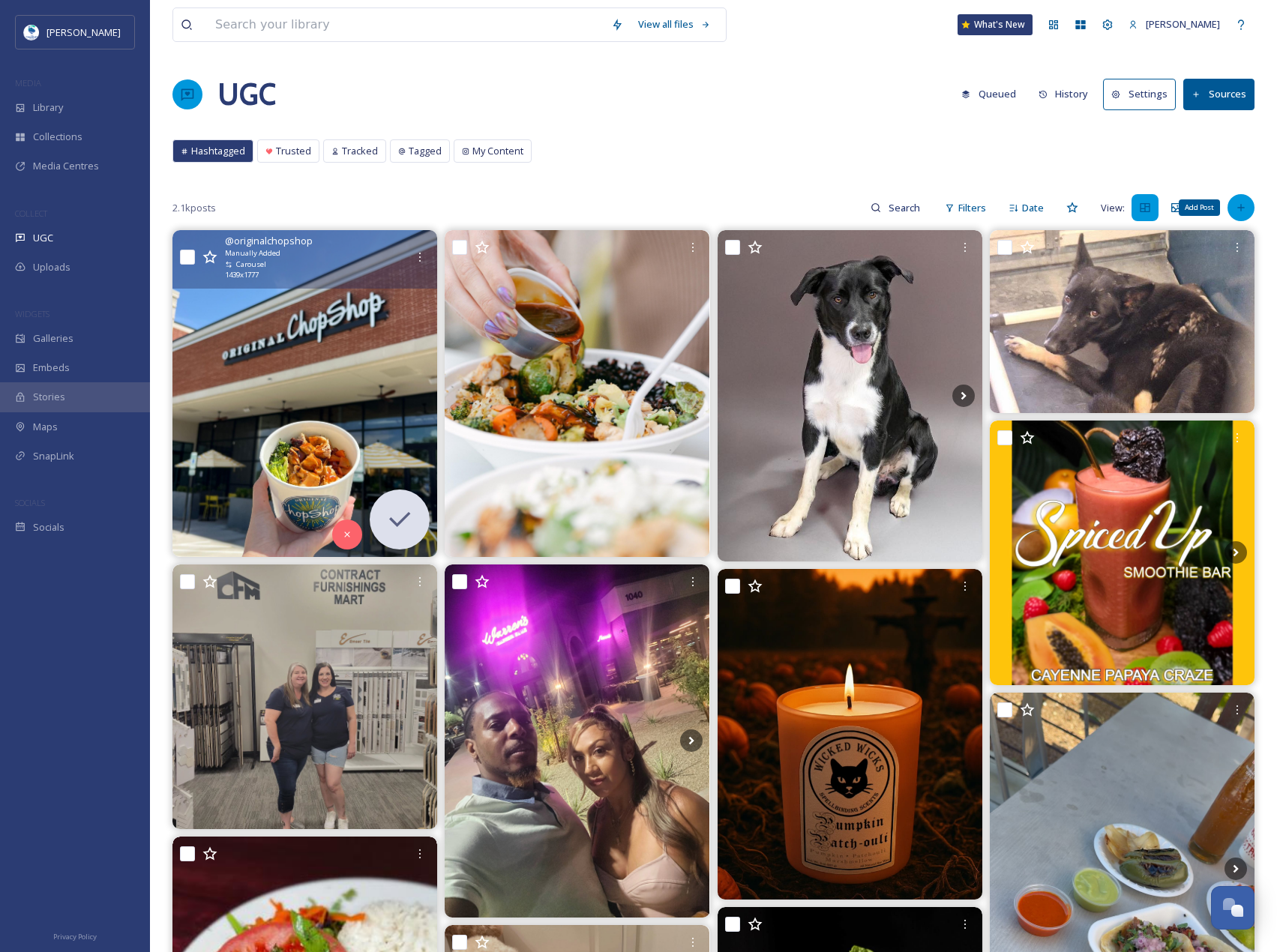
click at [1246, 210] on icon at bounding box center [1241, 207] width 12 height 12
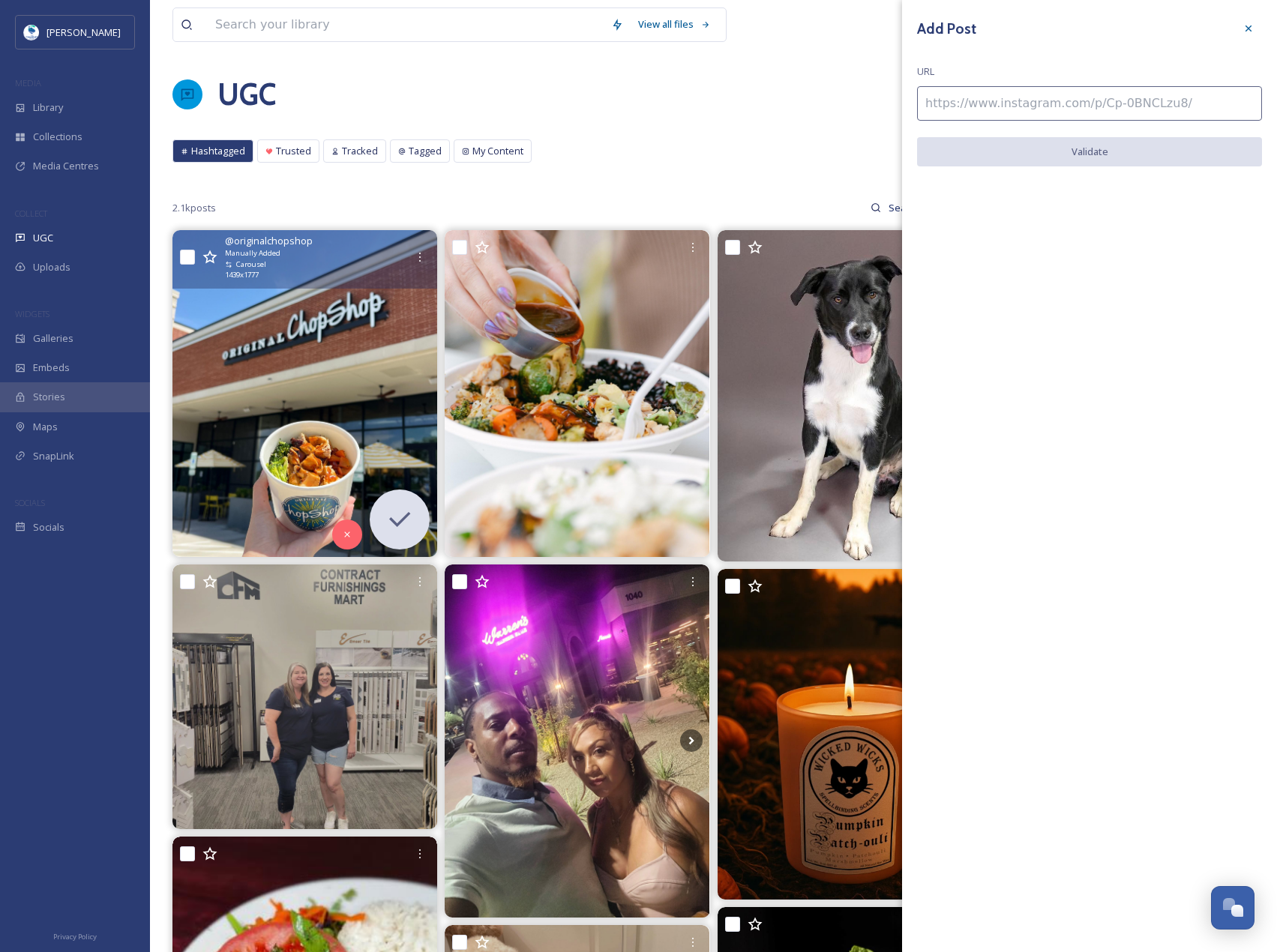
click at [1075, 113] on input at bounding box center [1089, 103] width 345 height 35
paste input "[URL][DOMAIN_NAME]"
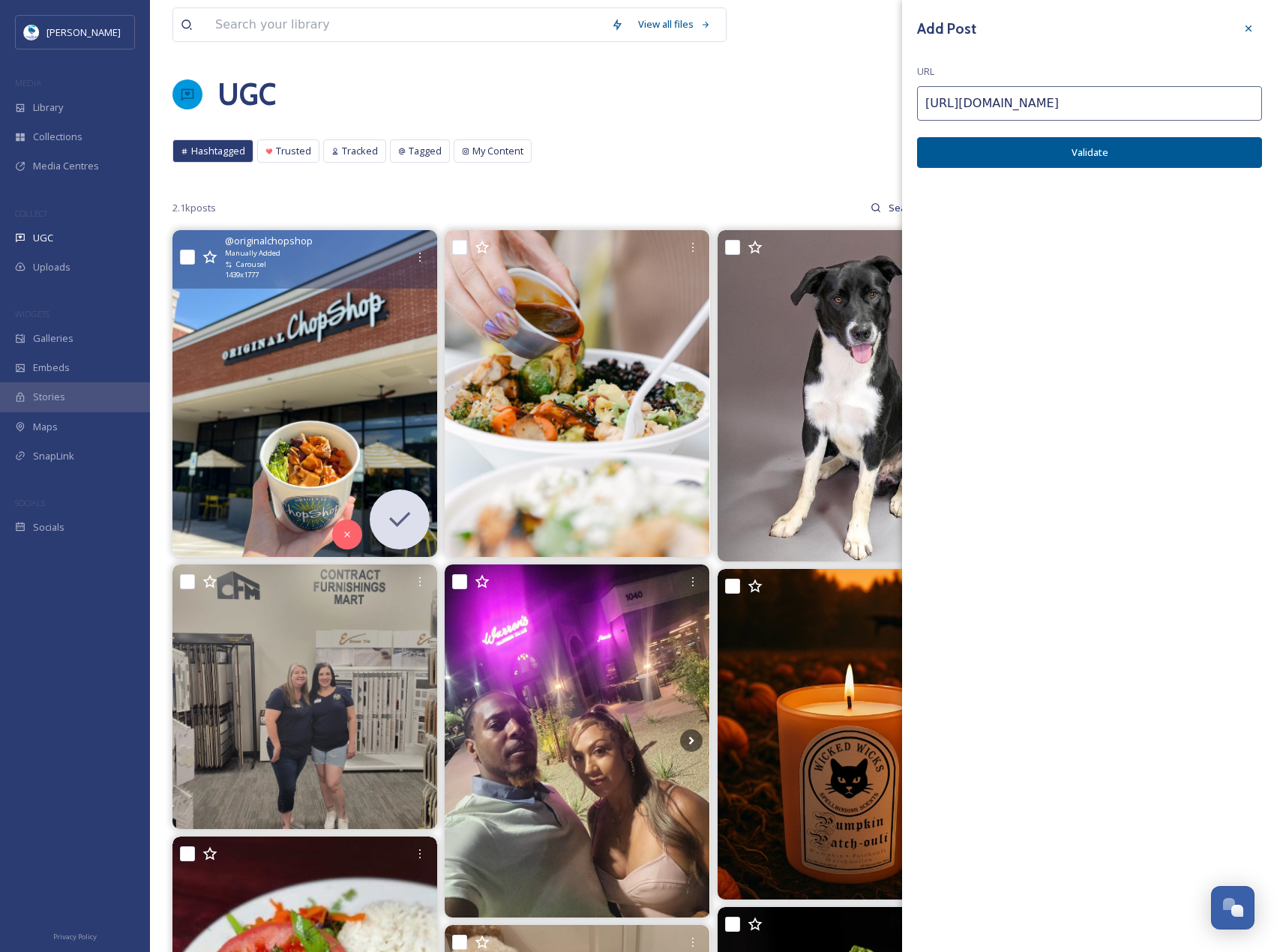
type input "[URL][DOMAIN_NAME]"
click at [1143, 154] on button "Validate" at bounding box center [1089, 152] width 345 height 31
click at [1156, 129] on div "Add Post URL [URL][DOMAIN_NAME] Add Post" at bounding box center [1090, 376] width 375 height 754
click at [1160, 149] on button "Add Post" at bounding box center [1089, 152] width 345 height 31
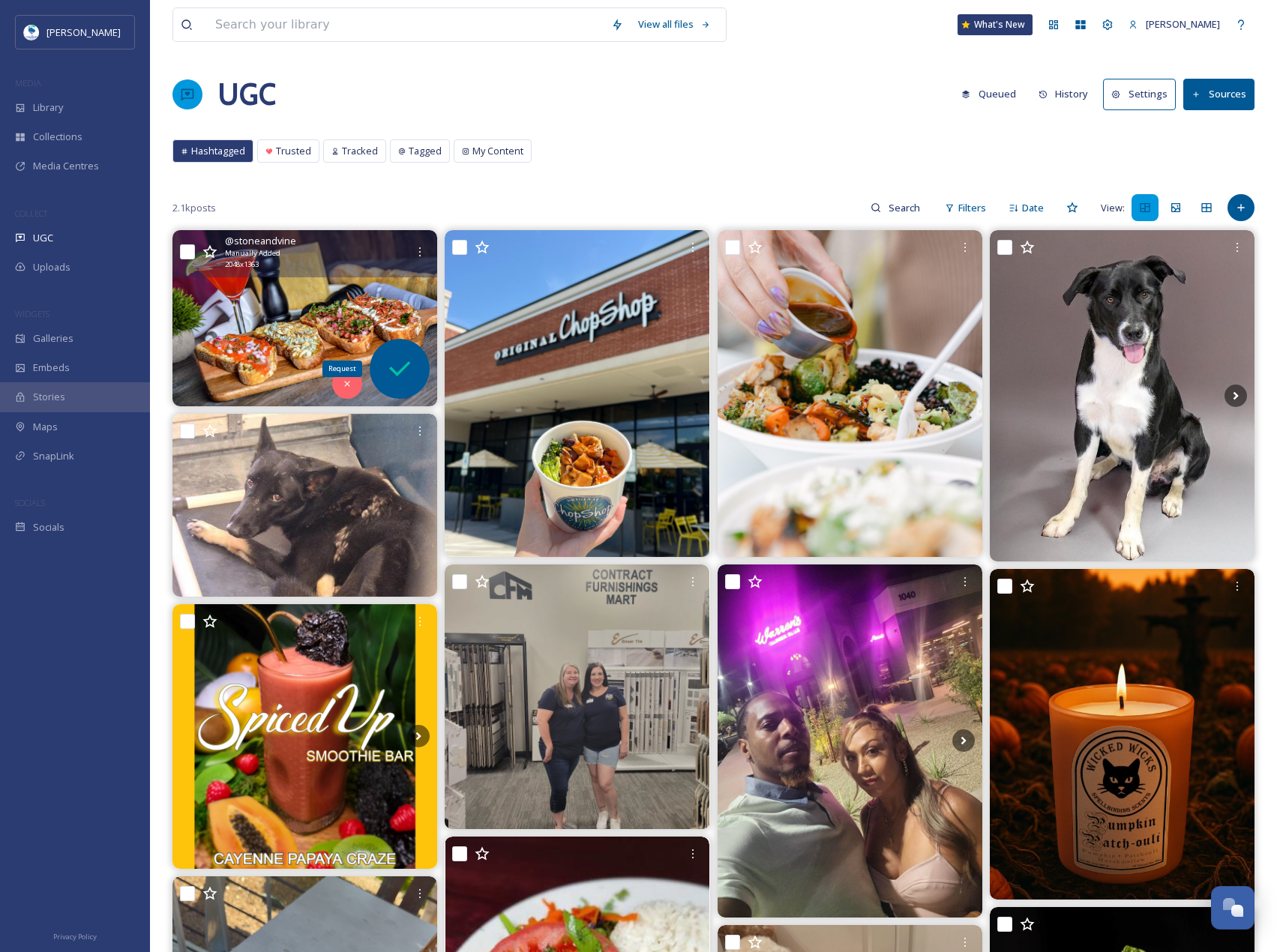
click at [409, 360] on icon at bounding box center [400, 368] width 30 height 30
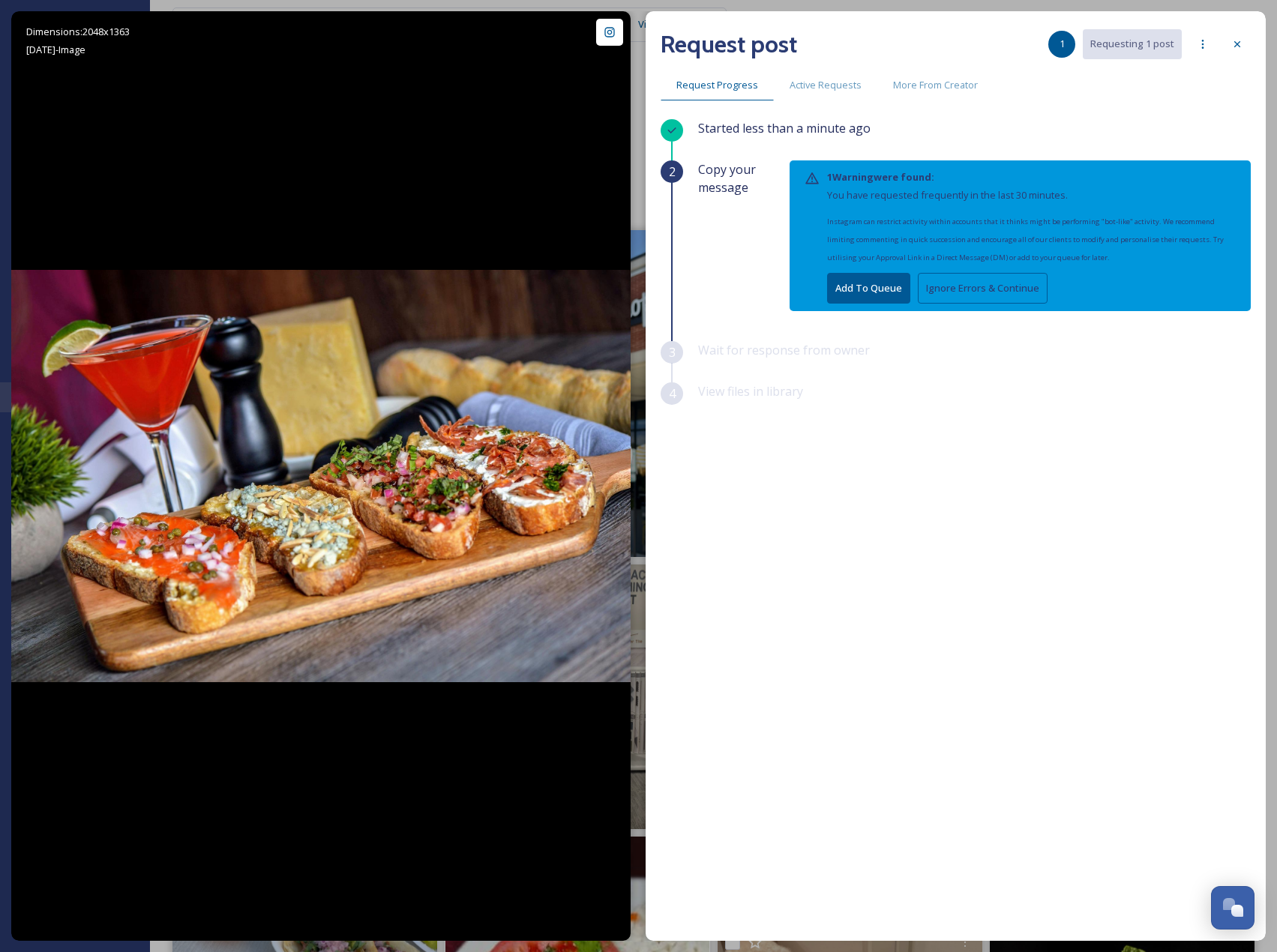
click at [944, 280] on button "Ignore Errors & Continue" at bounding box center [982, 287] width 129 height 31
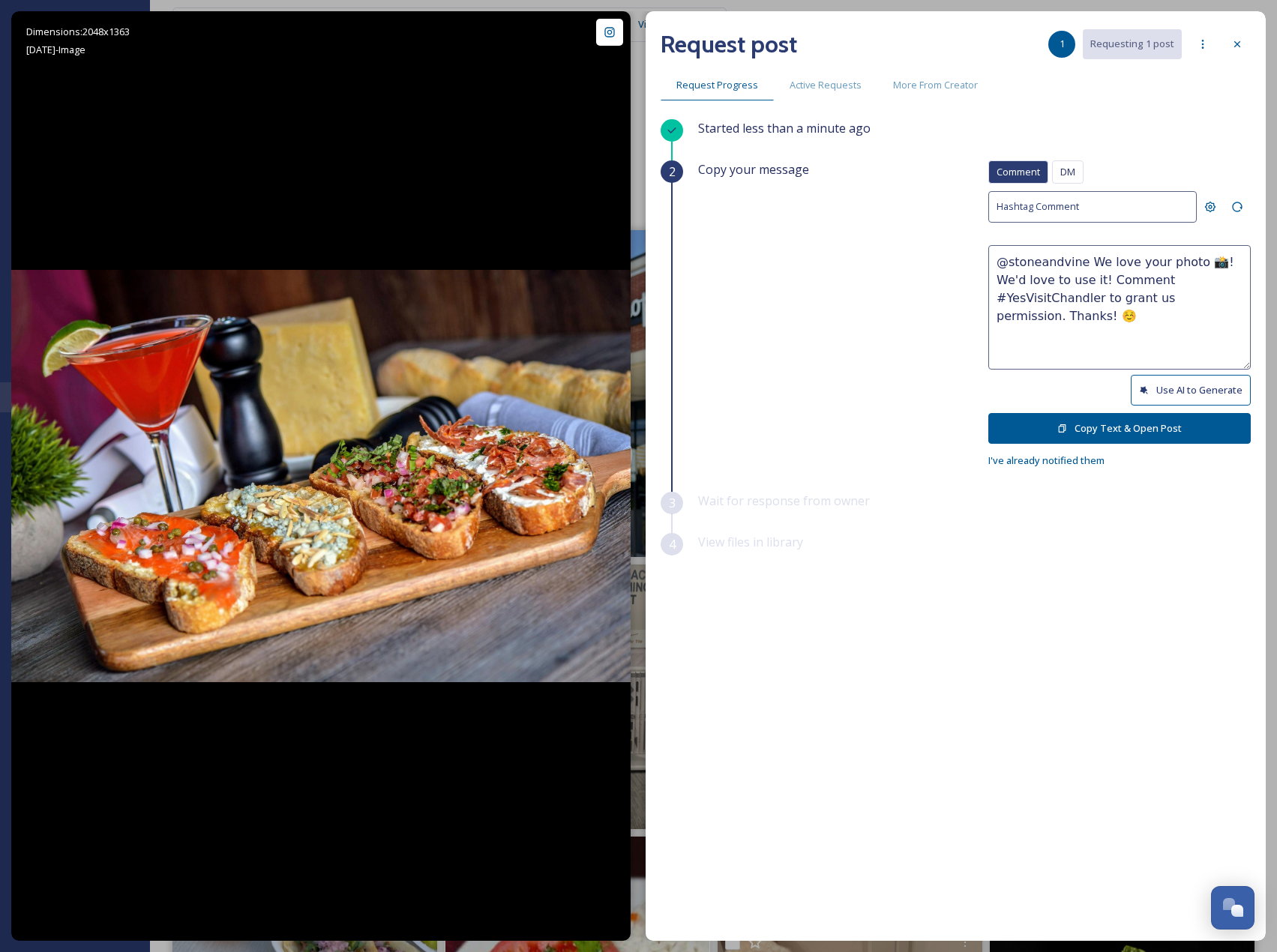
click at [1161, 376] on button "Use AI to Generate" at bounding box center [1191, 390] width 120 height 31
drag, startPoint x: 1183, startPoint y: 297, endPoint x: 1248, endPoint y: 341, distance: 78.5
click at [1248, 341] on textarea "@stoneandvine This spread looks absolutely delicious—those toasts and that cock…" at bounding box center [1120, 307] width 263 height 124
paste textarea "ould it be okay to use this photo with credit? Thanks! 😄"
type textarea "@stoneandvine This spread looks absolutely delicious—those toasts and that cock…"
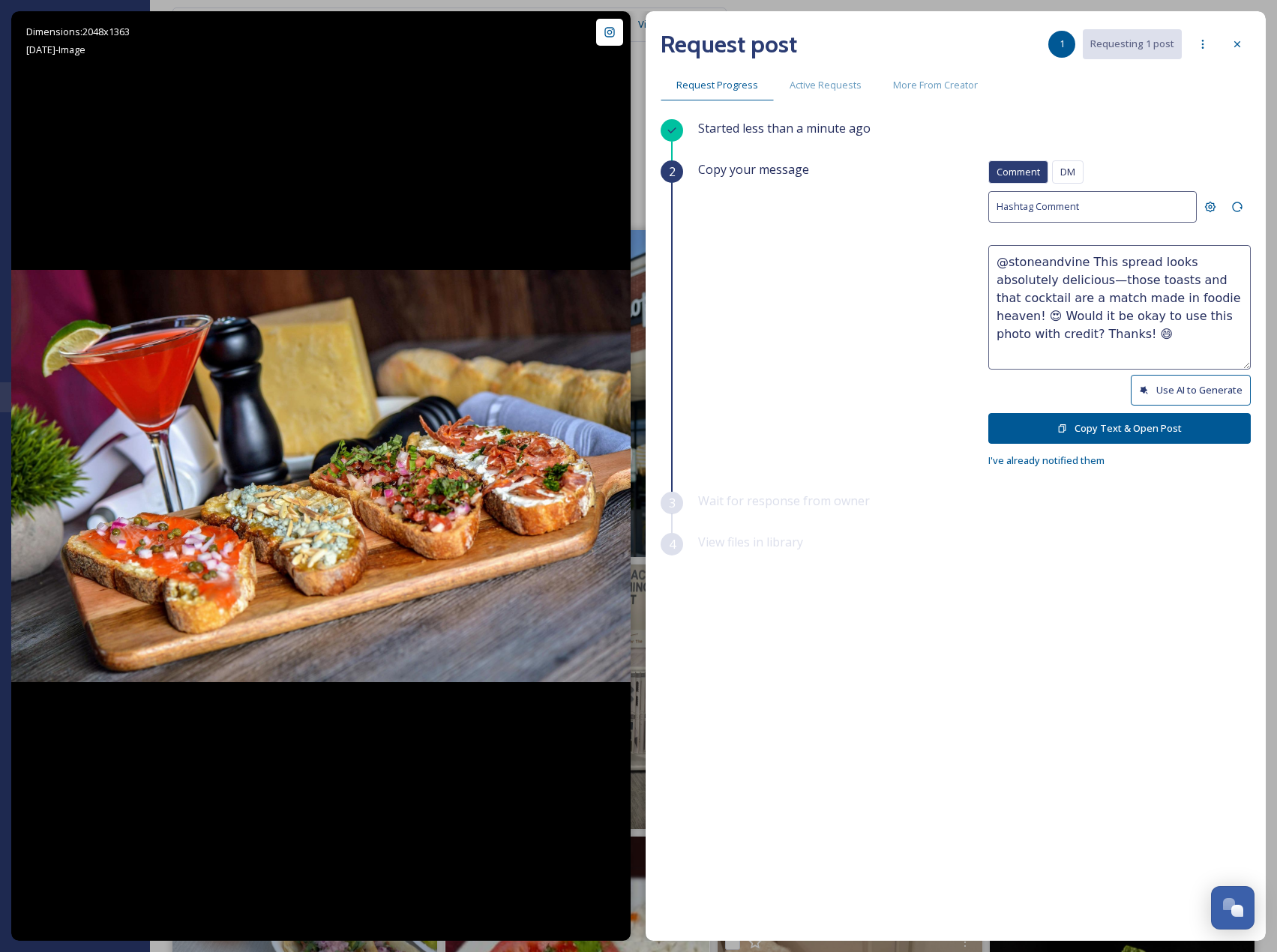
click at [1121, 421] on button "Copy Text & Open Post" at bounding box center [1120, 428] width 263 height 31
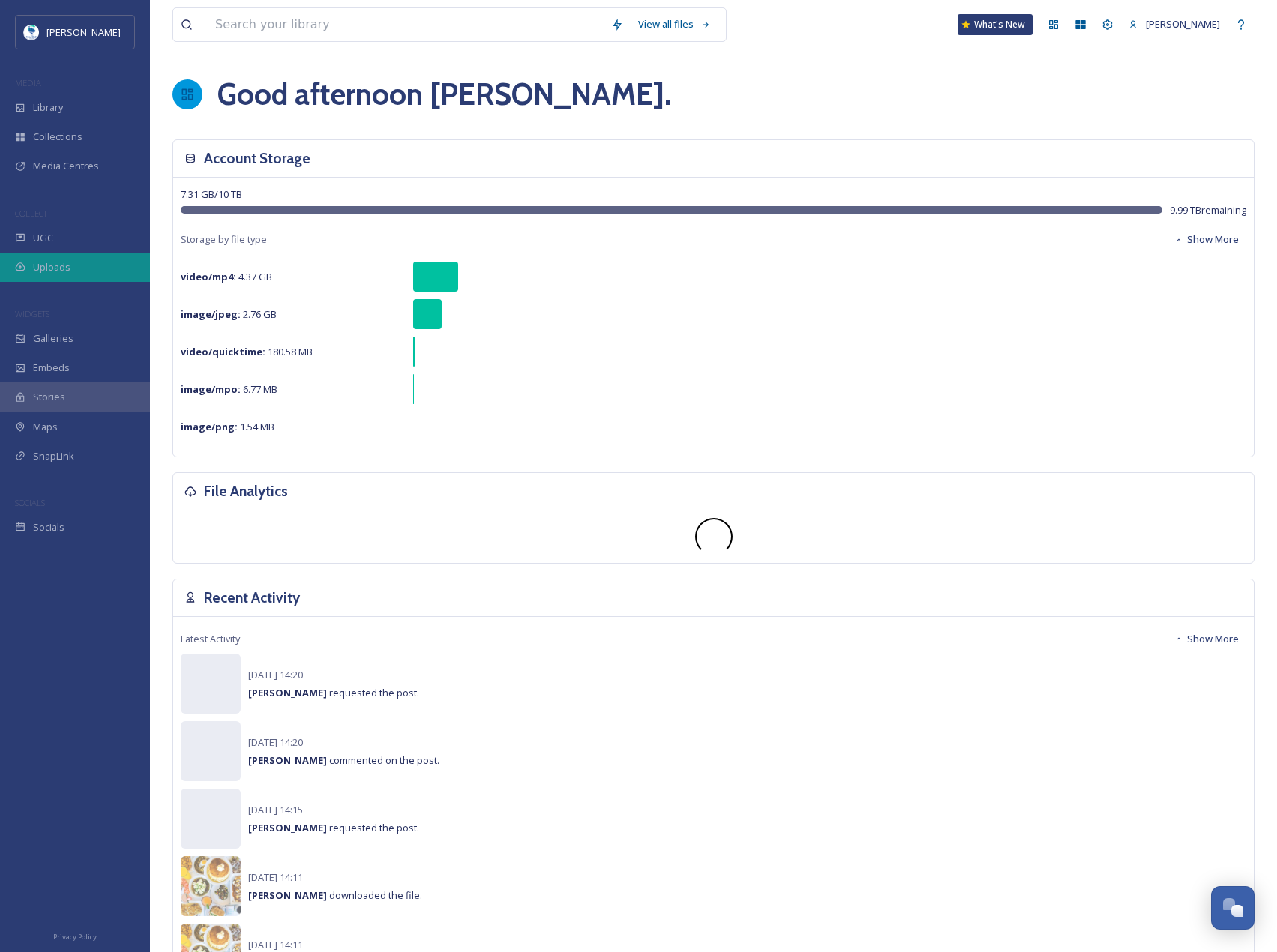
click at [79, 276] on div "Uploads" at bounding box center [75, 268] width 150 height 30
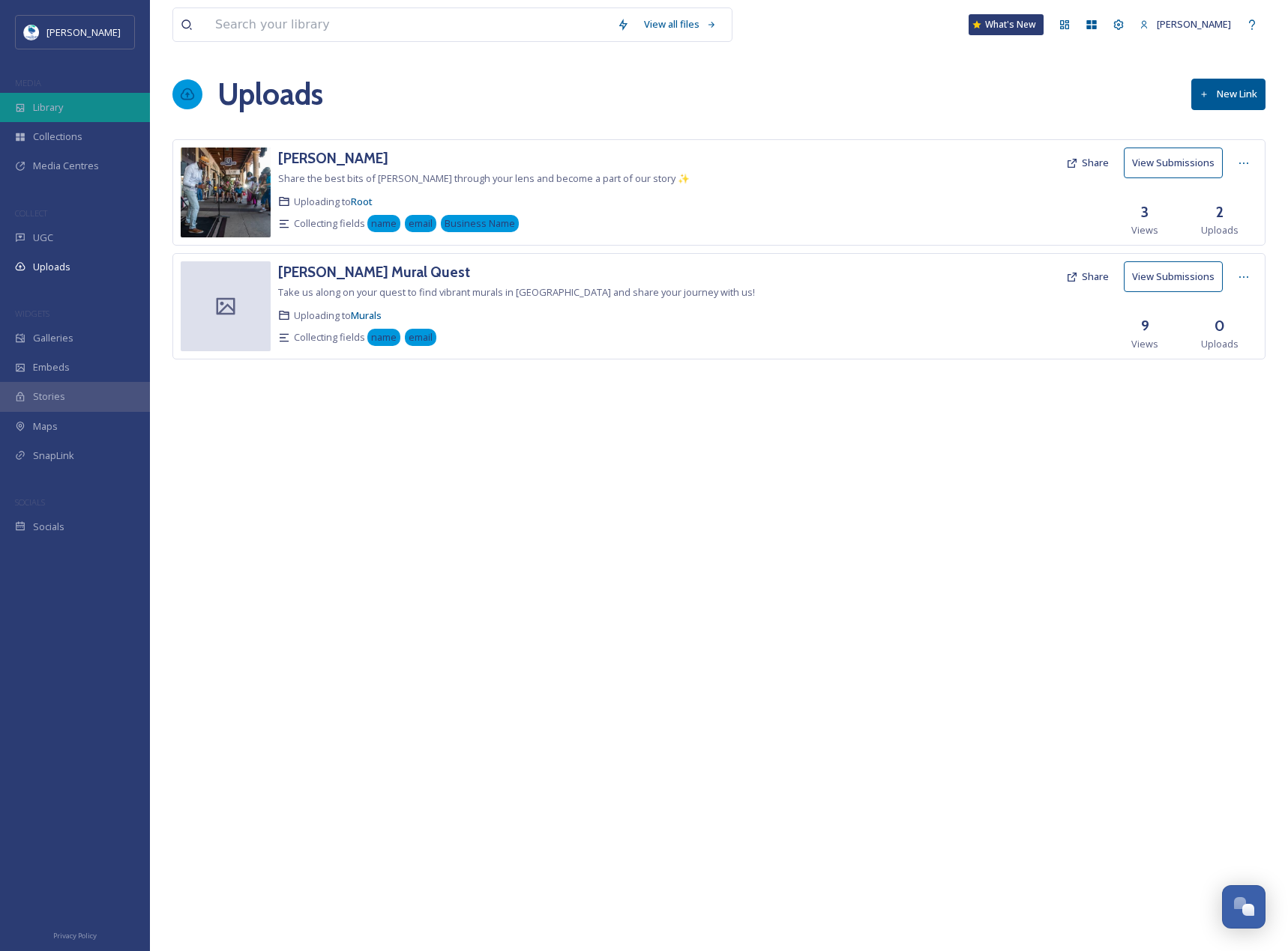
click at [72, 113] on div "Library" at bounding box center [75, 108] width 150 height 30
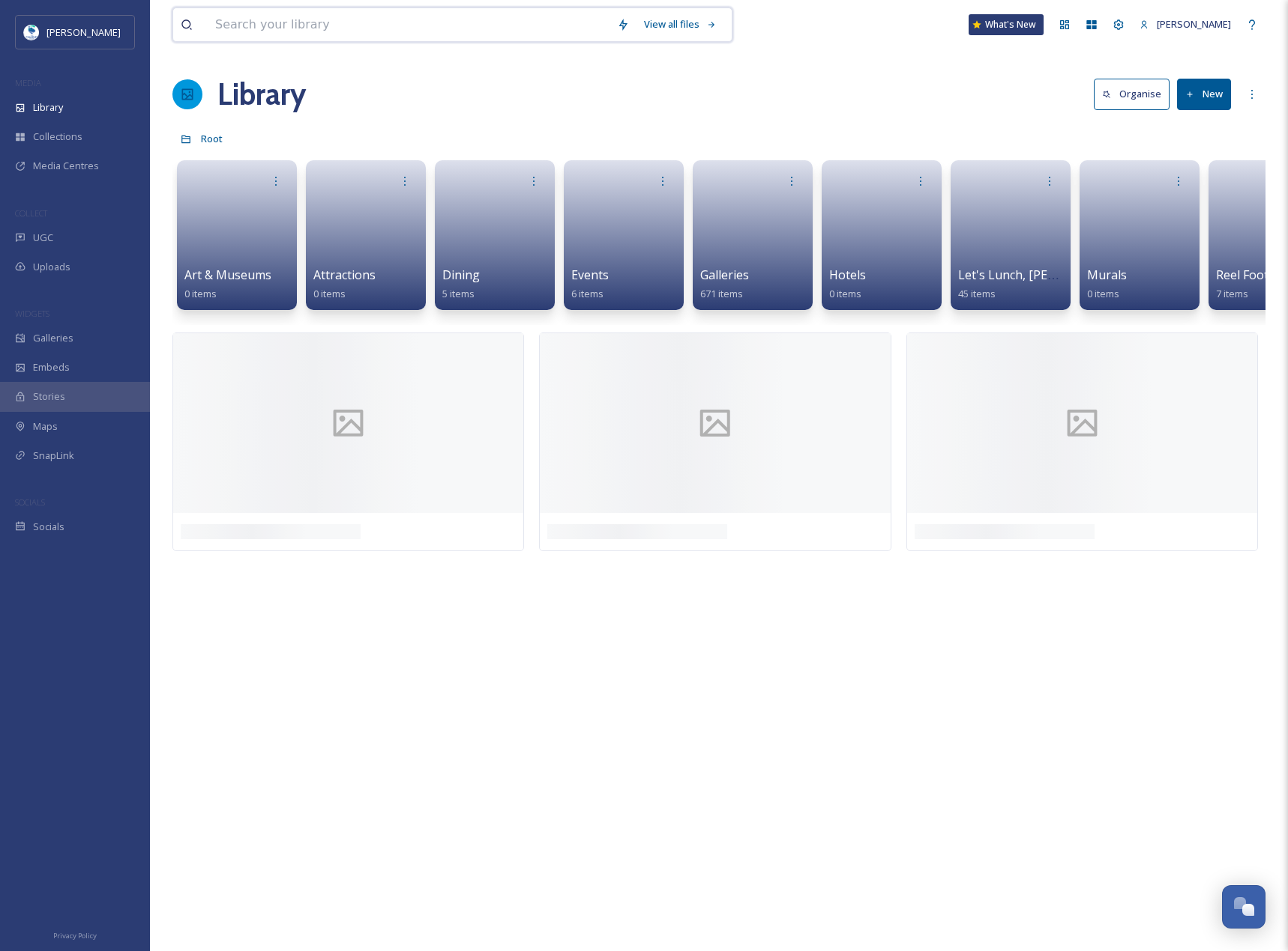
click at [277, 32] on input at bounding box center [408, 24] width 402 height 33
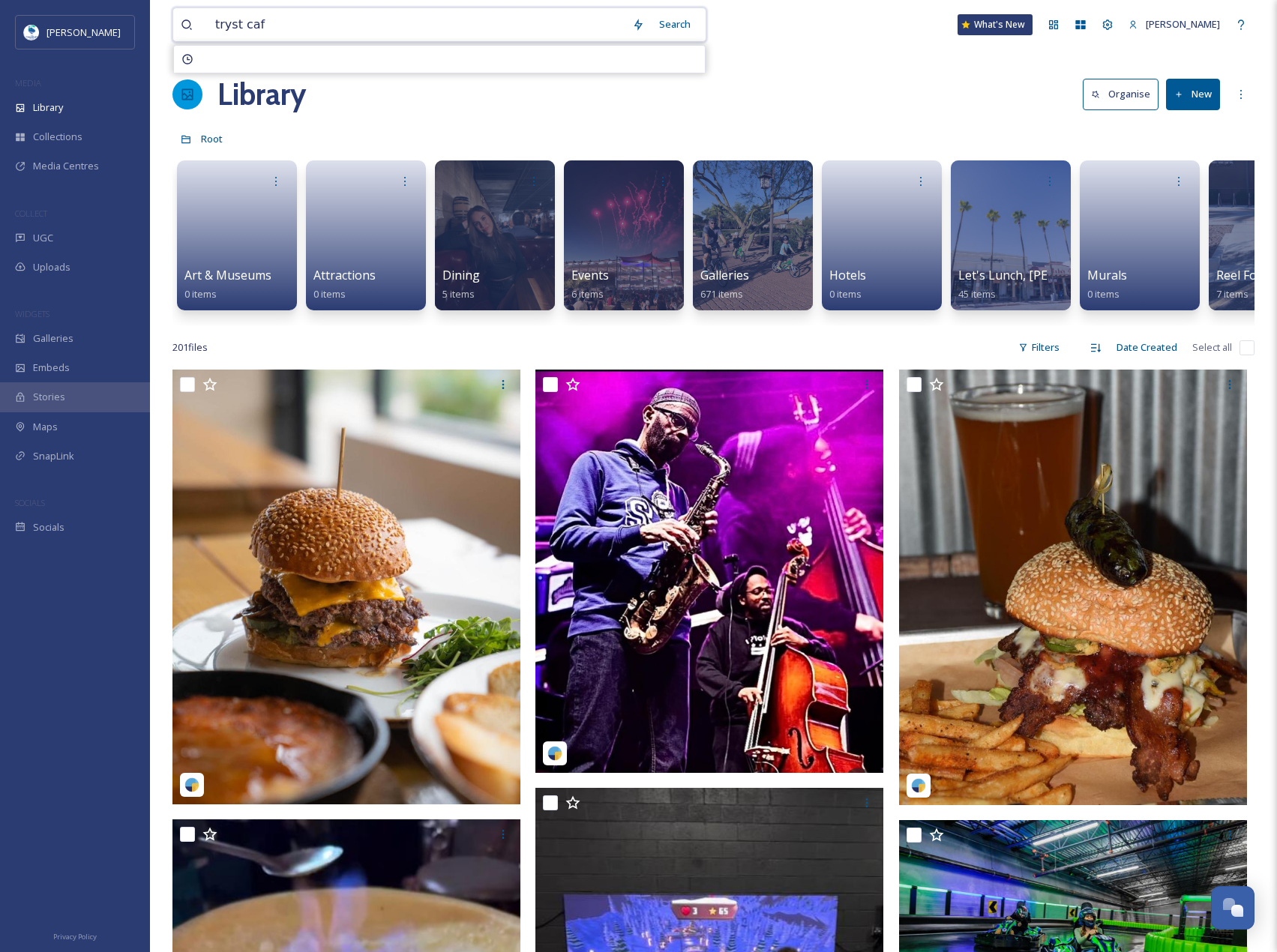
type input "tryst cafe"
click at [276, 21] on input at bounding box center [455, 24] width 379 height 33
type input "t"
type input "spooky swirls"
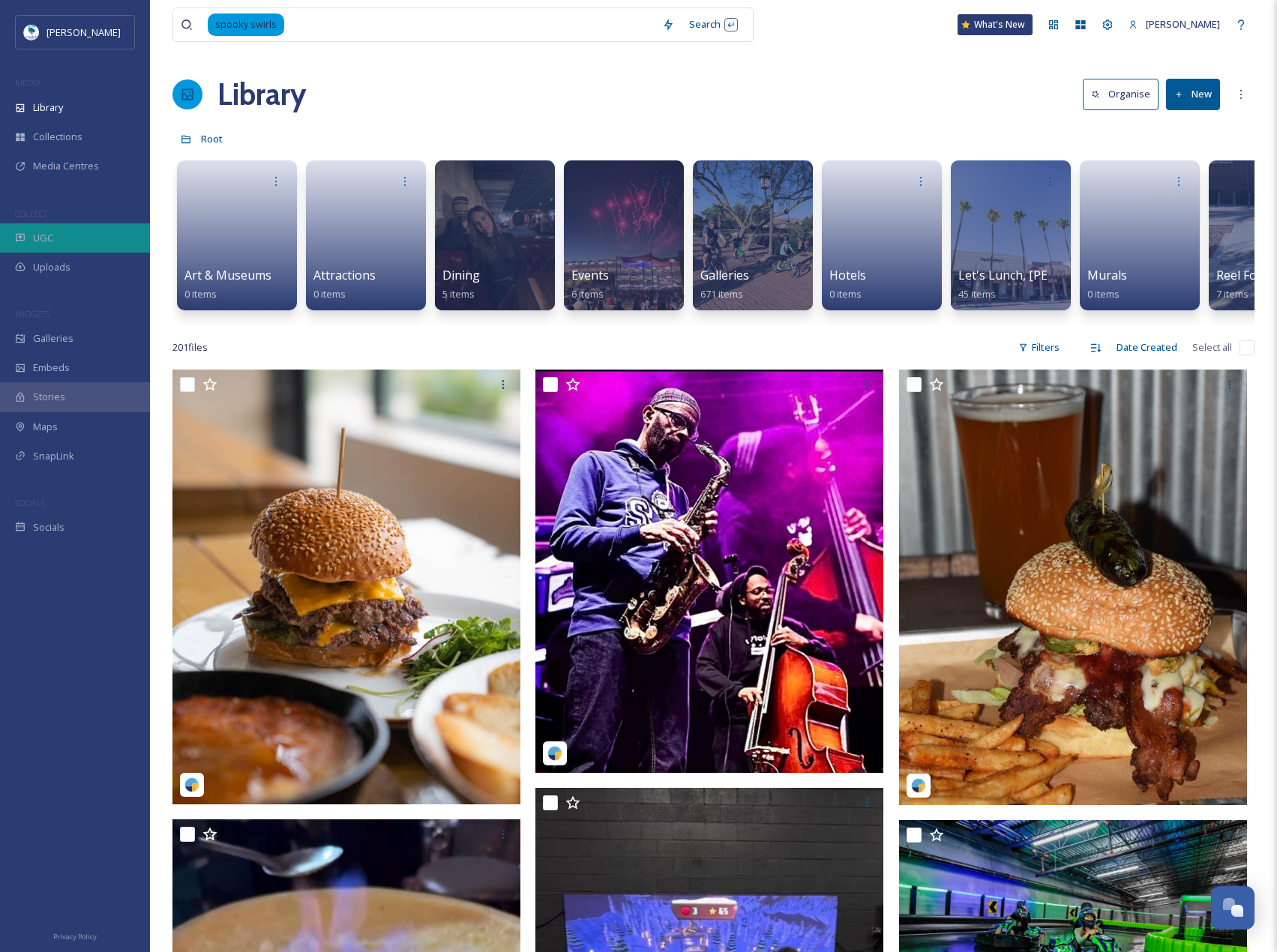
click at [87, 248] on div "UGC" at bounding box center [75, 238] width 150 height 30
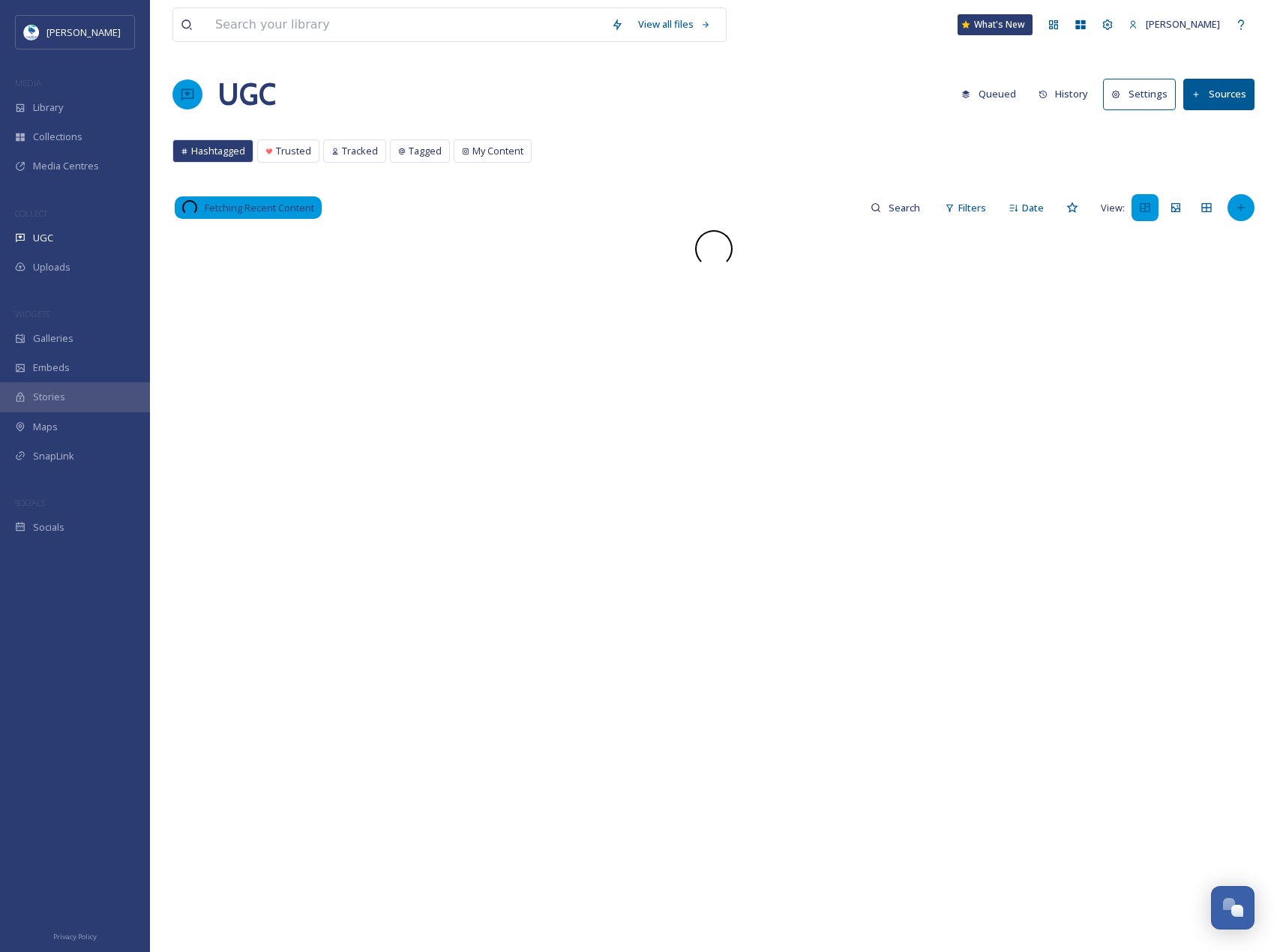
click at [1253, 209] on div at bounding box center [1240, 207] width 27 height 27
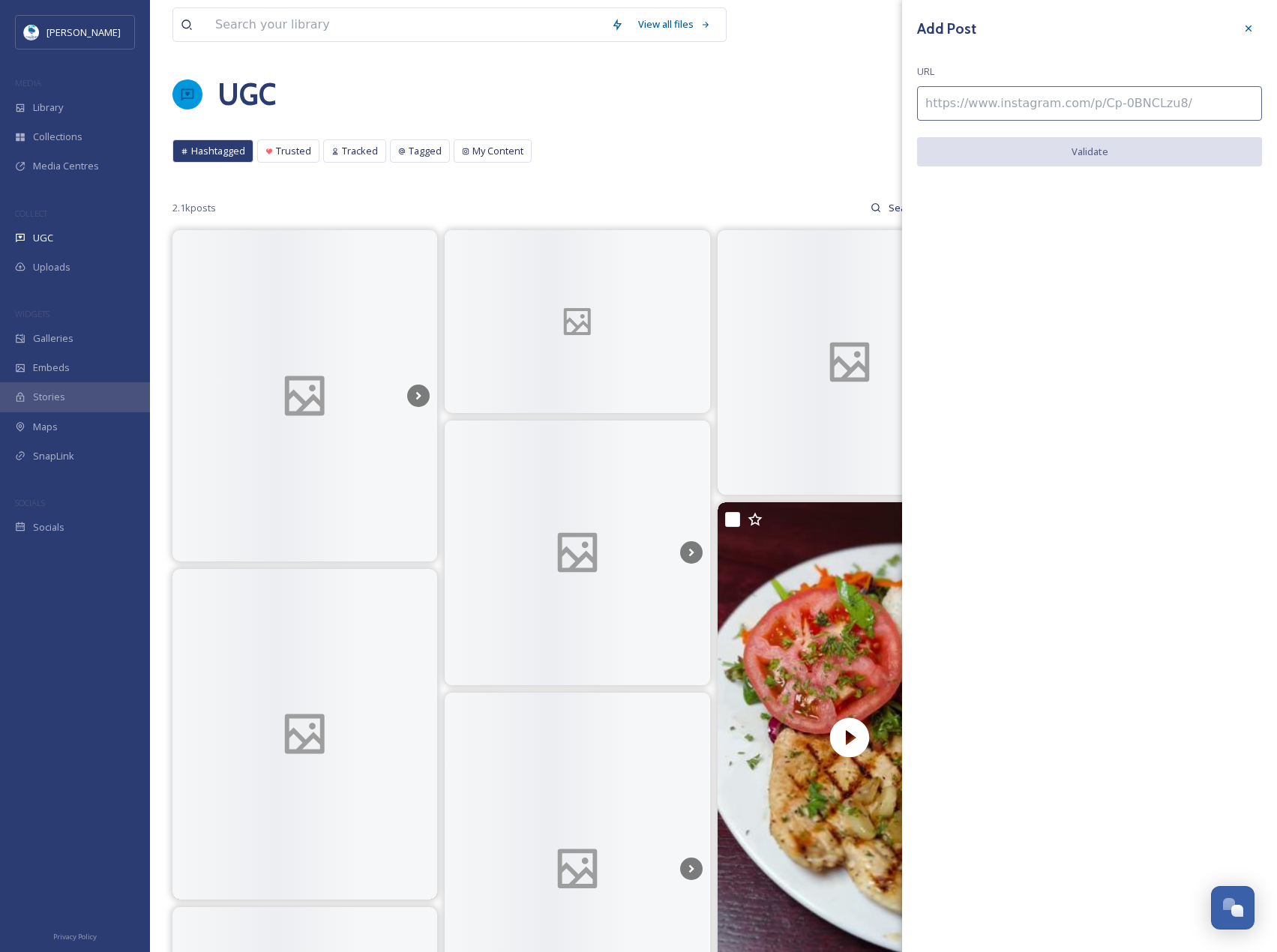
click at [1176, 110] on input at bounding box center [1089, 103] width 345 height 35
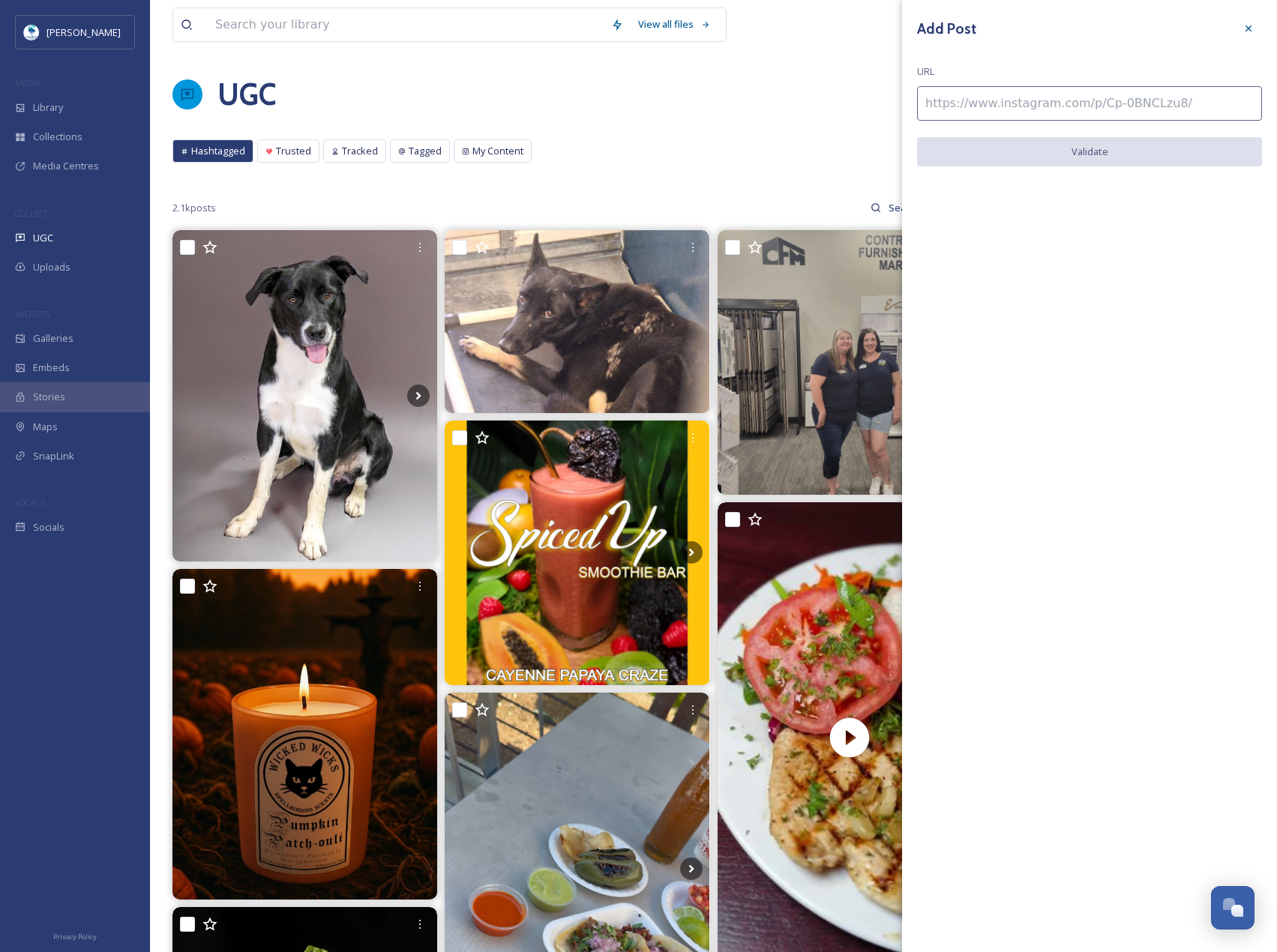
paste input "https://www.instagram.com/p/C767M6LJPpz/"
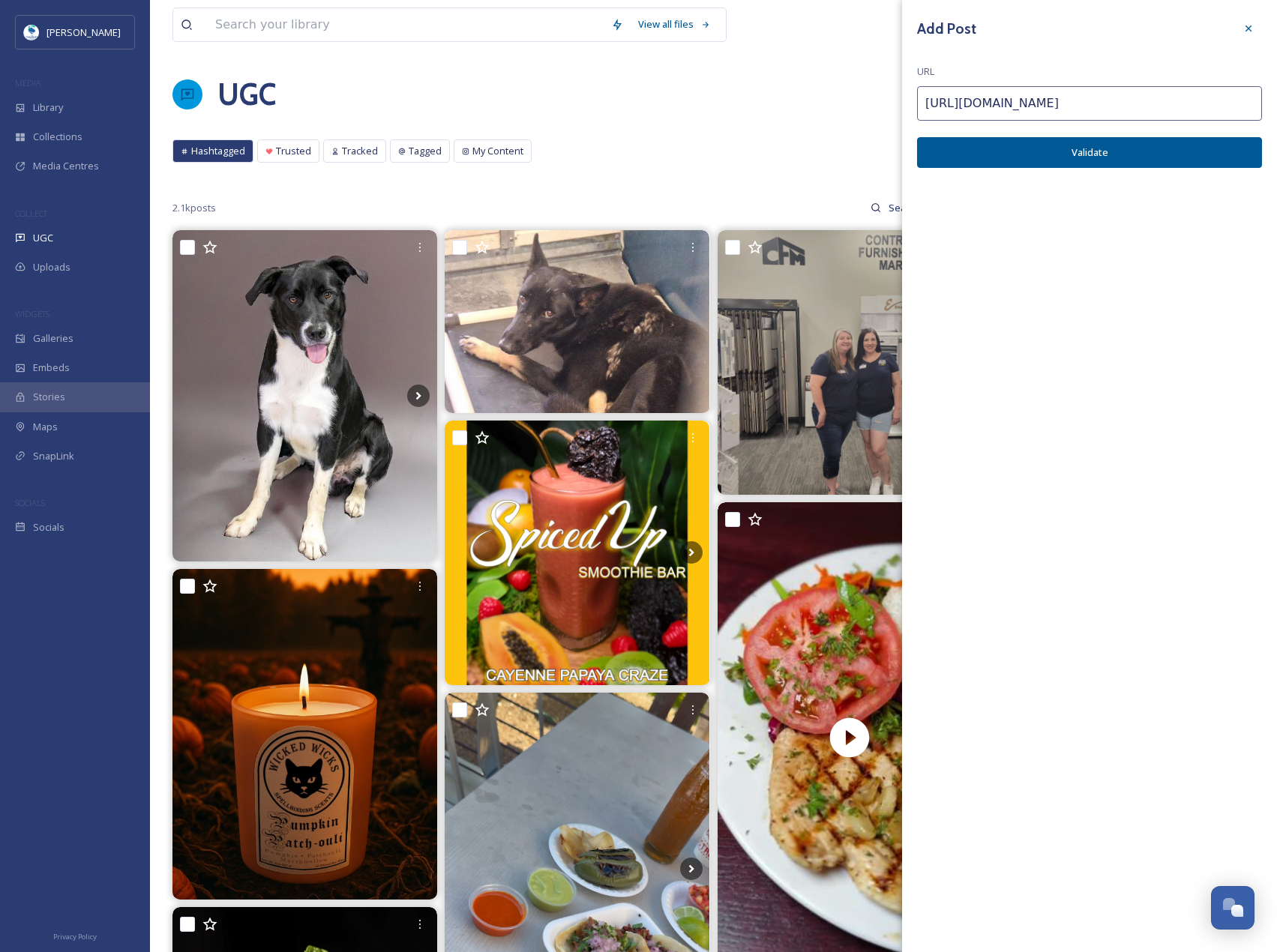
type input "https://www.instagram.com/p/C767M6LJPpz/"
click at [1190, 148] on button "Validate" at bounding box center [1089, 152] width 345 height 31
click at [1155, 163] on button "Add Post" at bounding box center [1089, 152] width 345 height 31
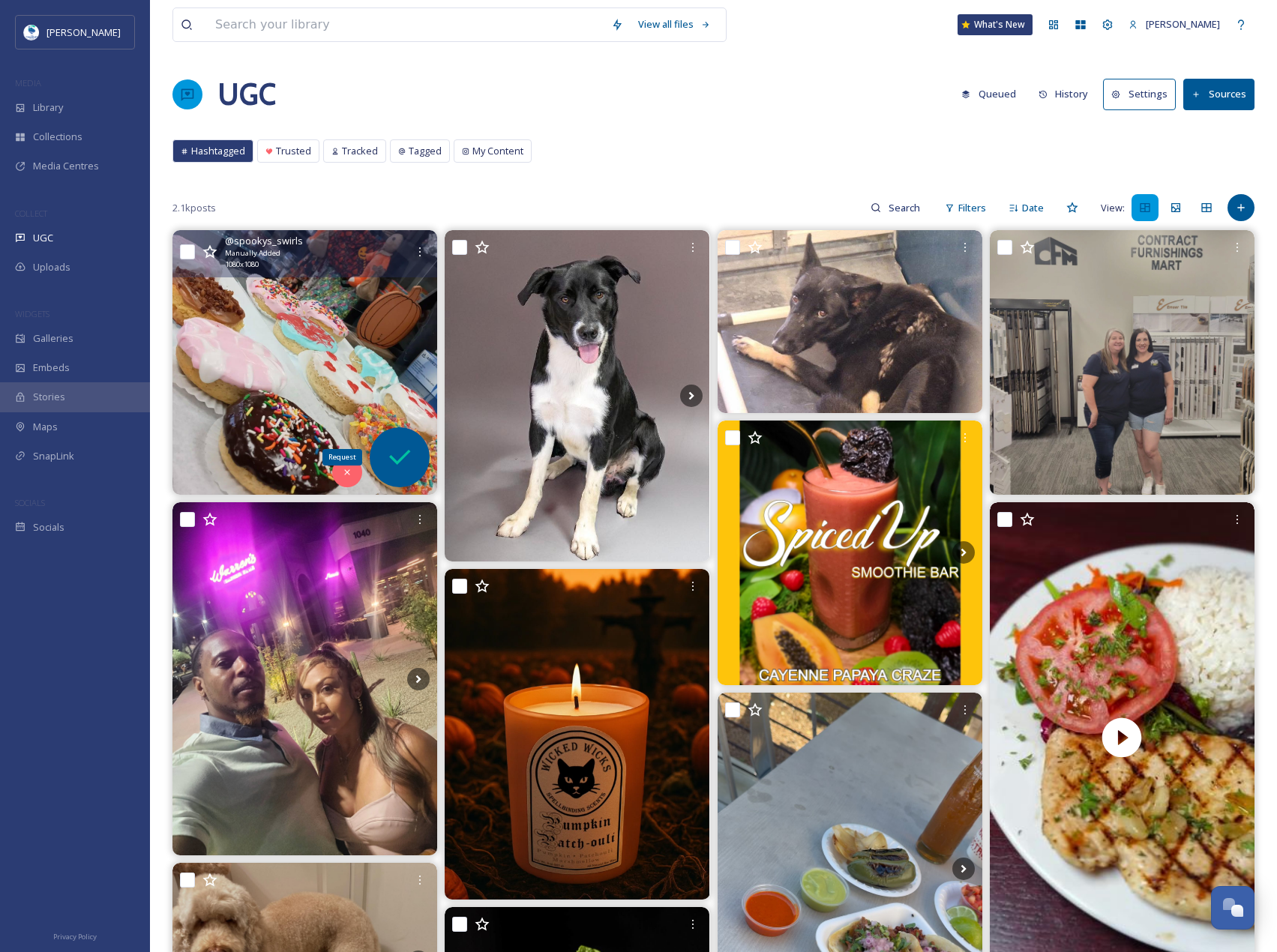
click at [408, 467] on icon at bounding box center [400, 457] width 30 height 30
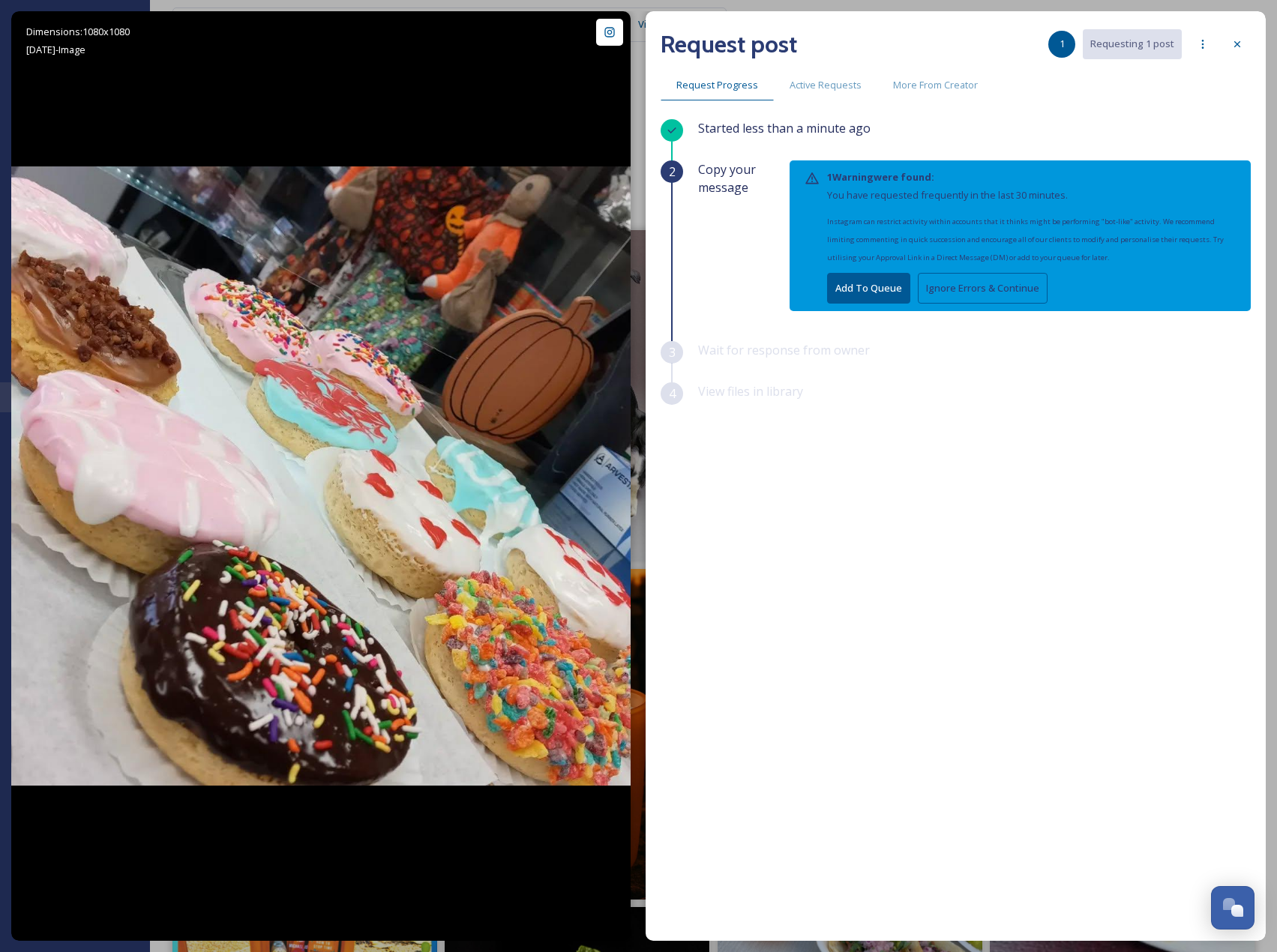
click at [1031, 287] on button "Ignore Errors & Continue" at bounding box center [982, 287] width 129 height 31
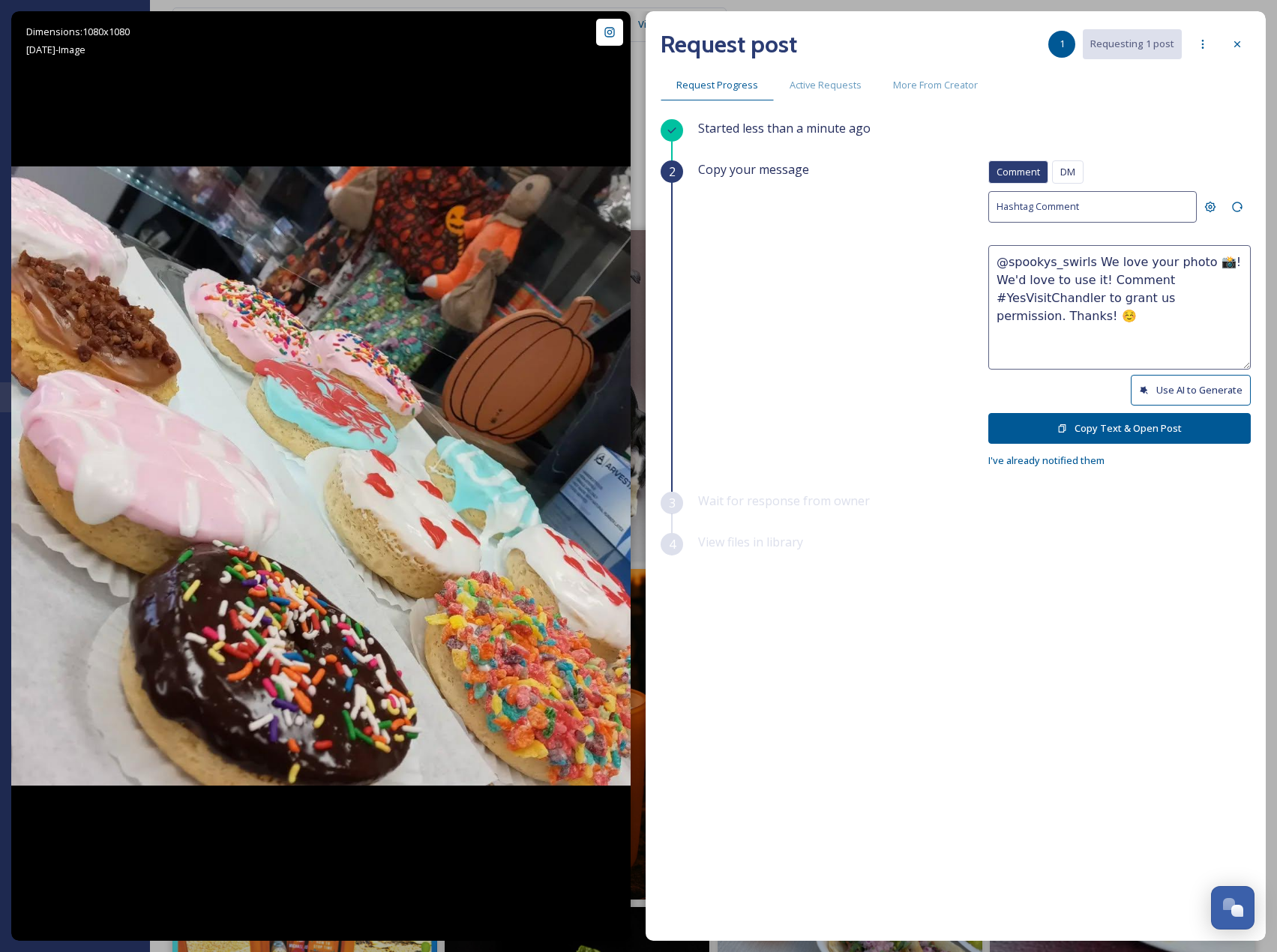
click at [1152, 386] on button "Use AI to Generate" at bounding box center [1191, 390] width 120 height 31
click at [1170, 394] on button "Use AI to Generate" at bounding box center [1191, 390] width 120 height 31
drag, startPoint x: 1191, startPoint y: 278, endPoint x: 1253, endPoint y: 332, distance: 82.2
click at [1253, 332] on div "Request post 1 Requesting 1 post Request Progress Active Requests More From Cre…" at bounding box center [956, 476] width 620 height 930
paste textarea "ould it be okay to use this photo with credit? Thanks! 😄"
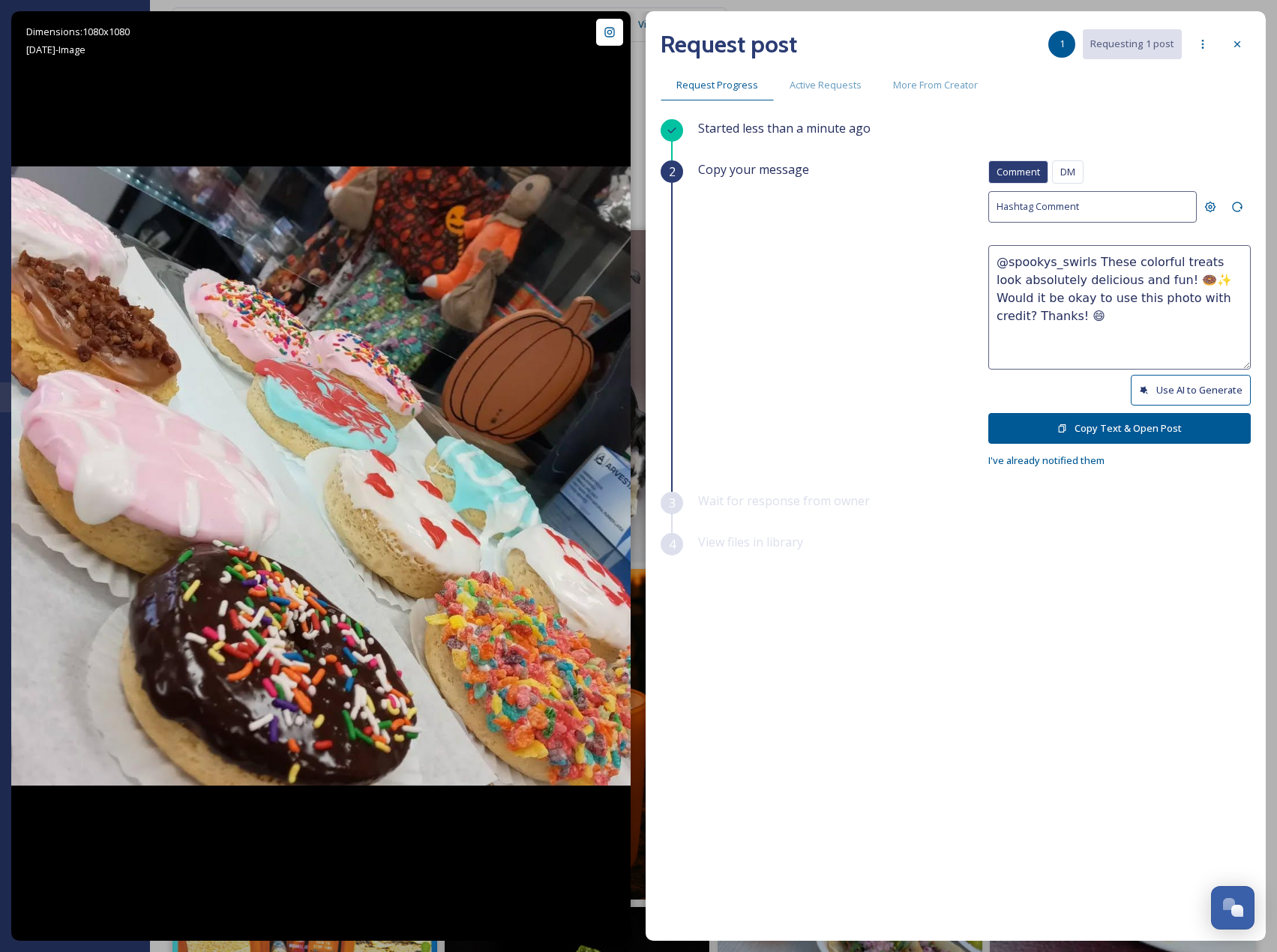
type textarea "@spookys_swirls These colorful treats look absolutely delicious and fun! 🍩✨ Wou…"
click at [1148, 437] on button "Copy Text & Open Post" at bounding box center [1120, 428] width 263 height 31
